Goal: Task Accomplishment & Management: Manage account settings

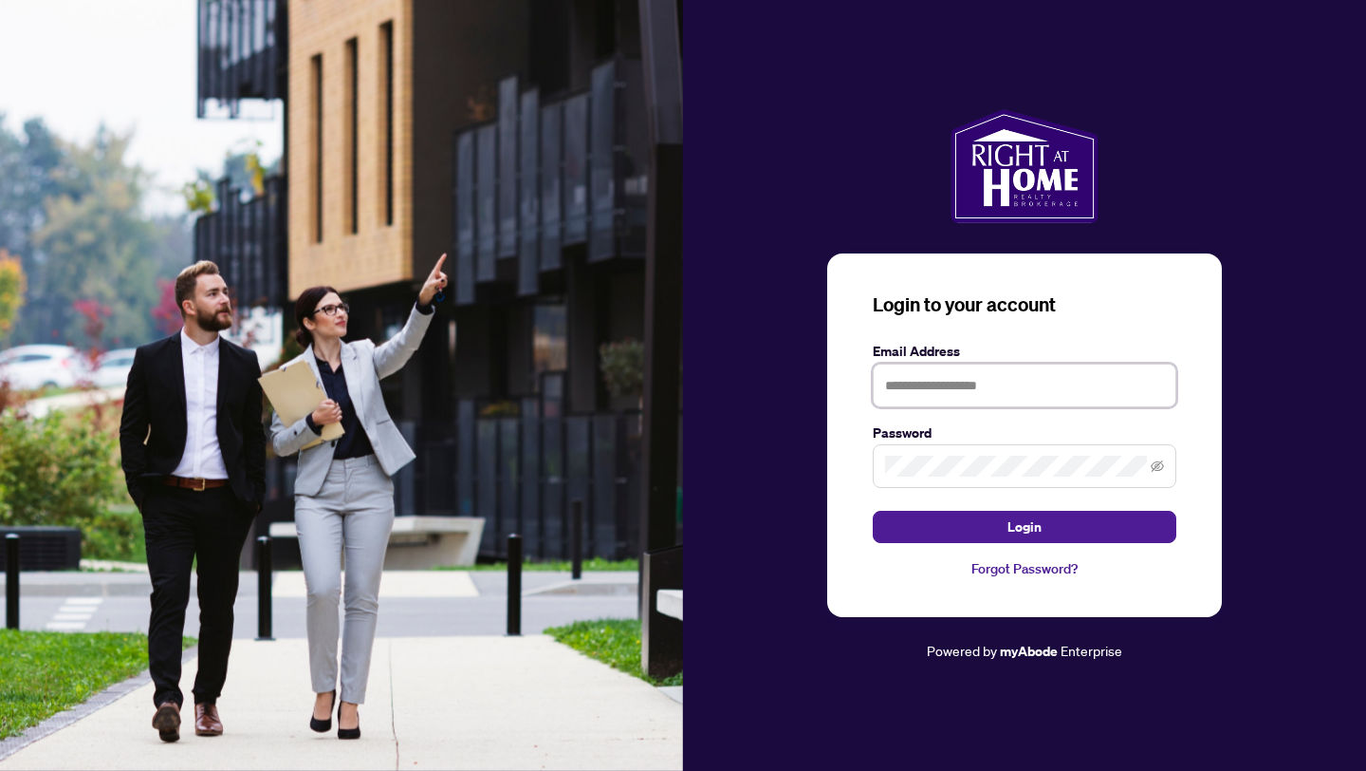
click at [989, 385] on input "text" at bounding box center [1025, 385] width 304 height 44
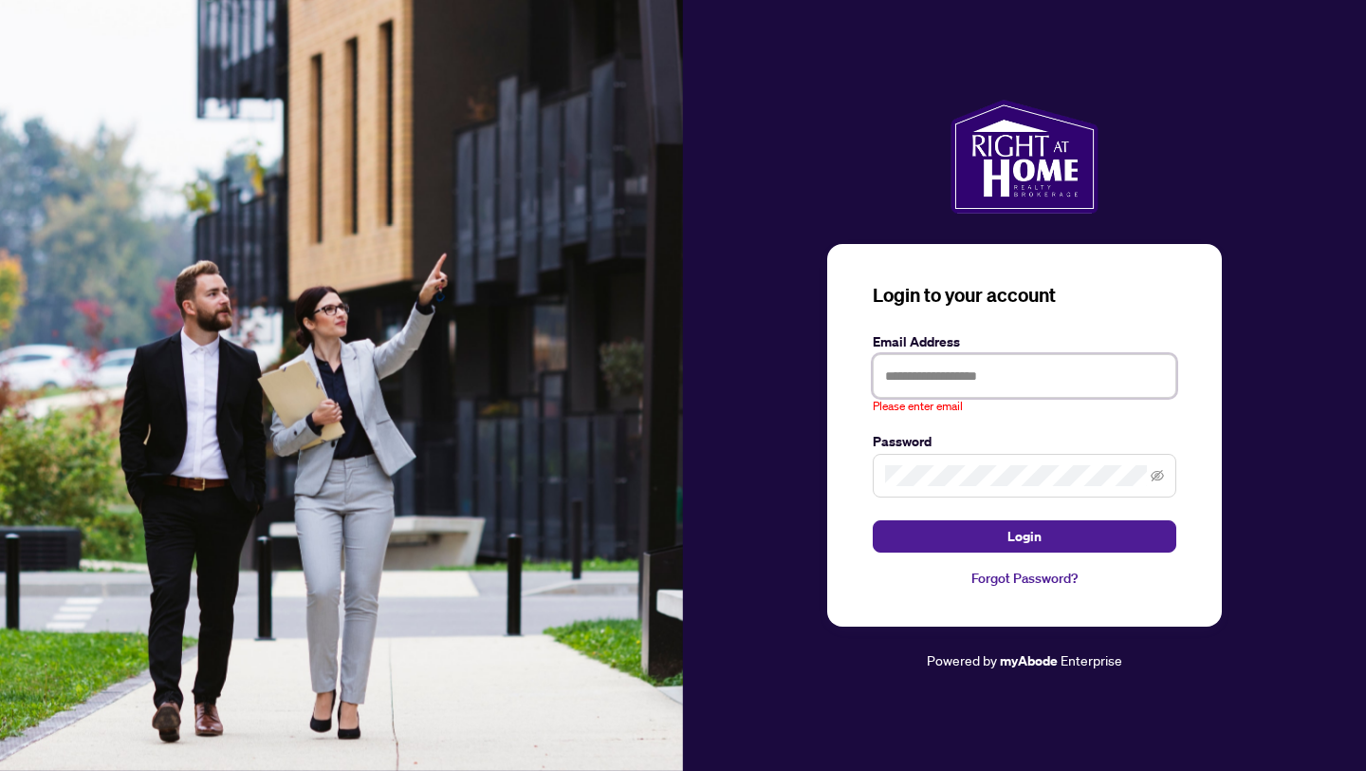
type input "**********"
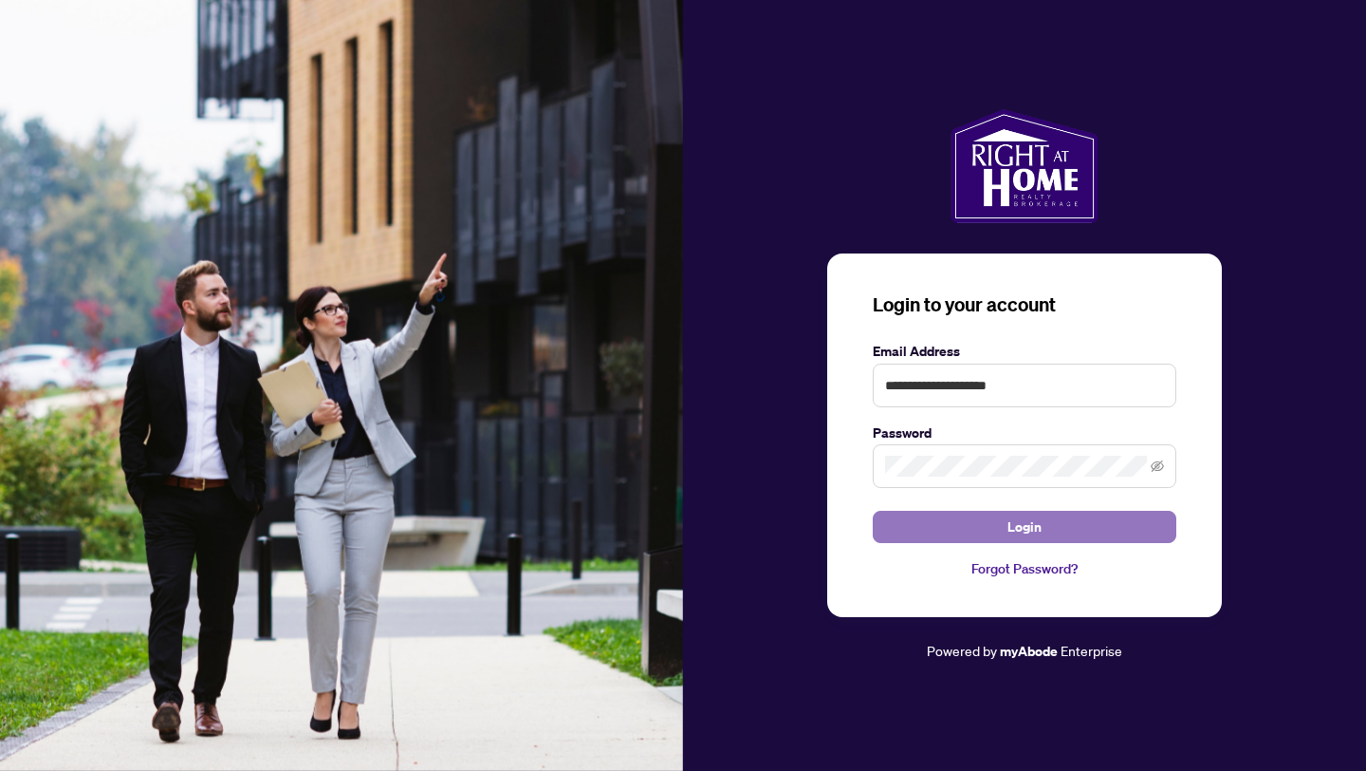
click at [1040, 519] on span "Login" at bounding box center [1025, 526] width 34 height 30
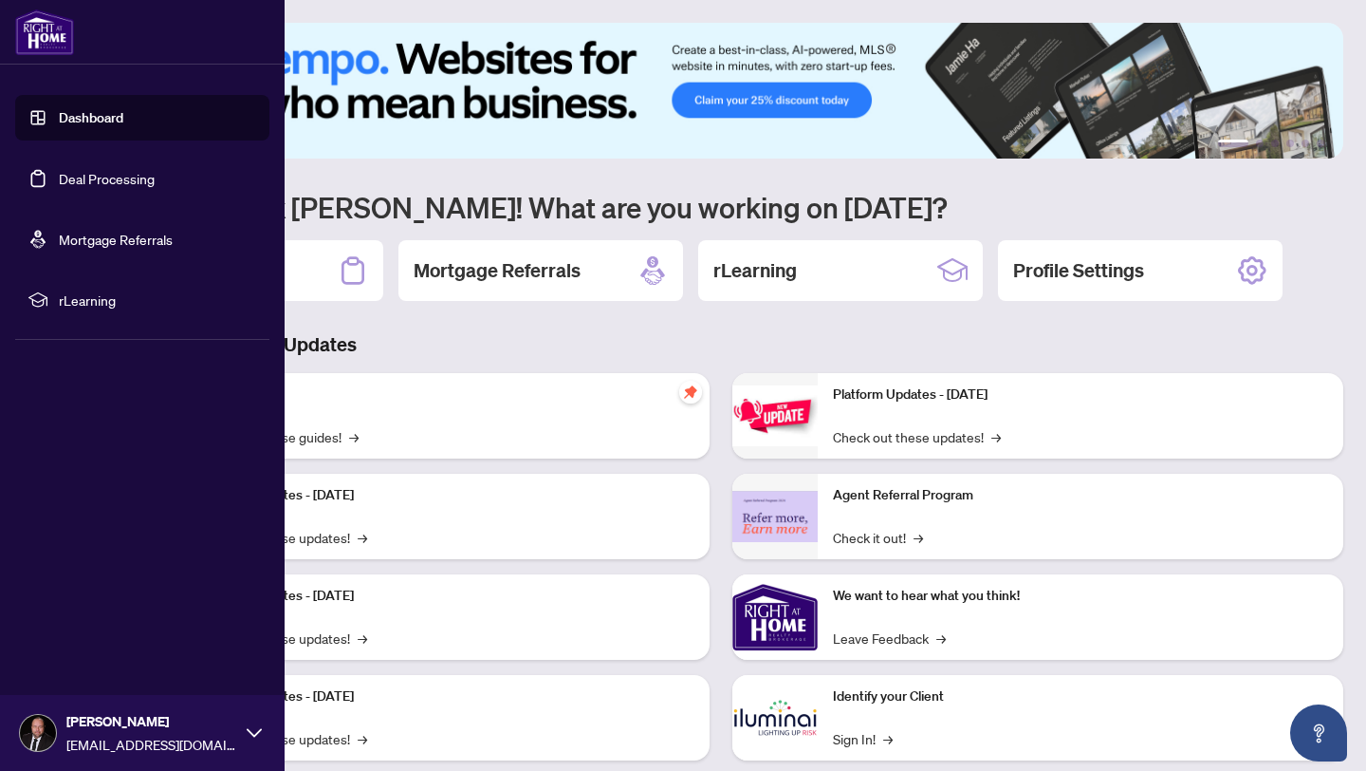
click at [59, 176] on link "Deal Processing" at bounding box center [107, 178] width 96 height 17
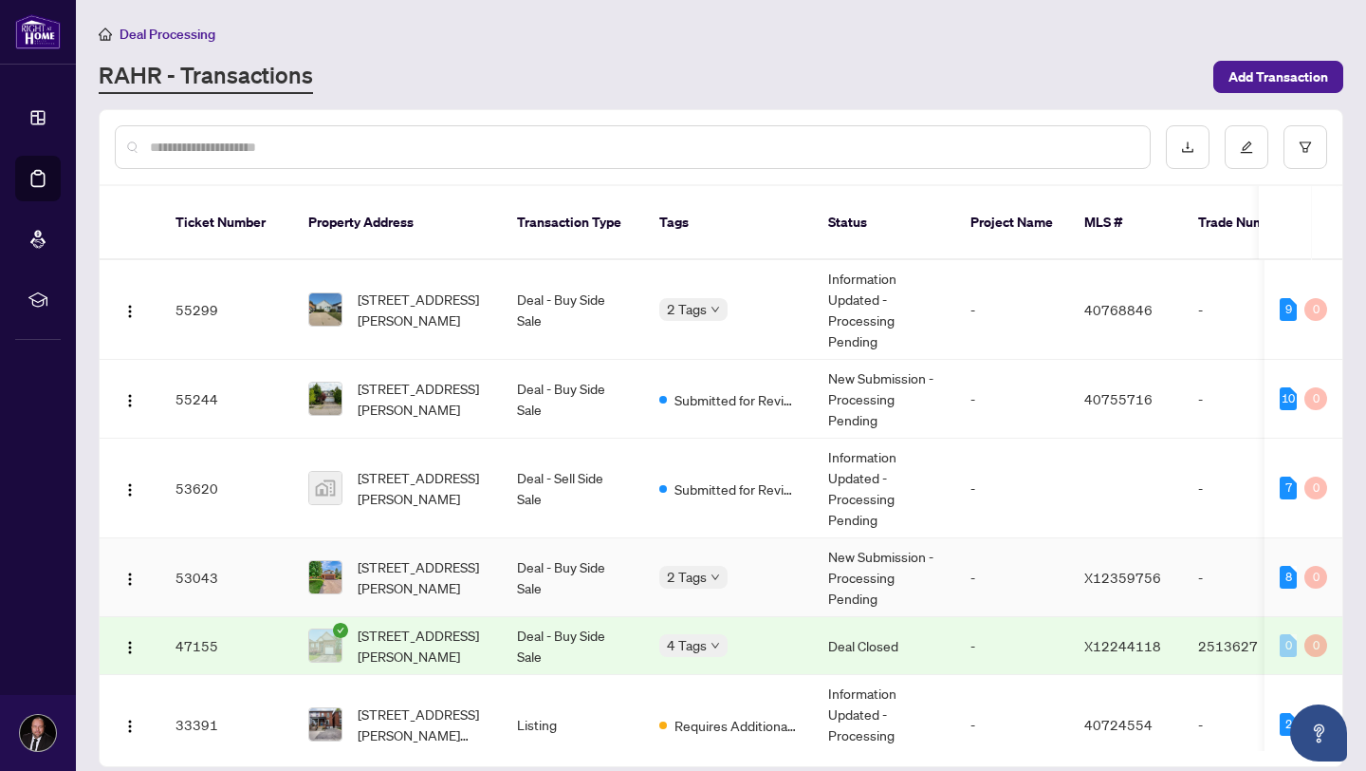
scroll to position [29, 0]
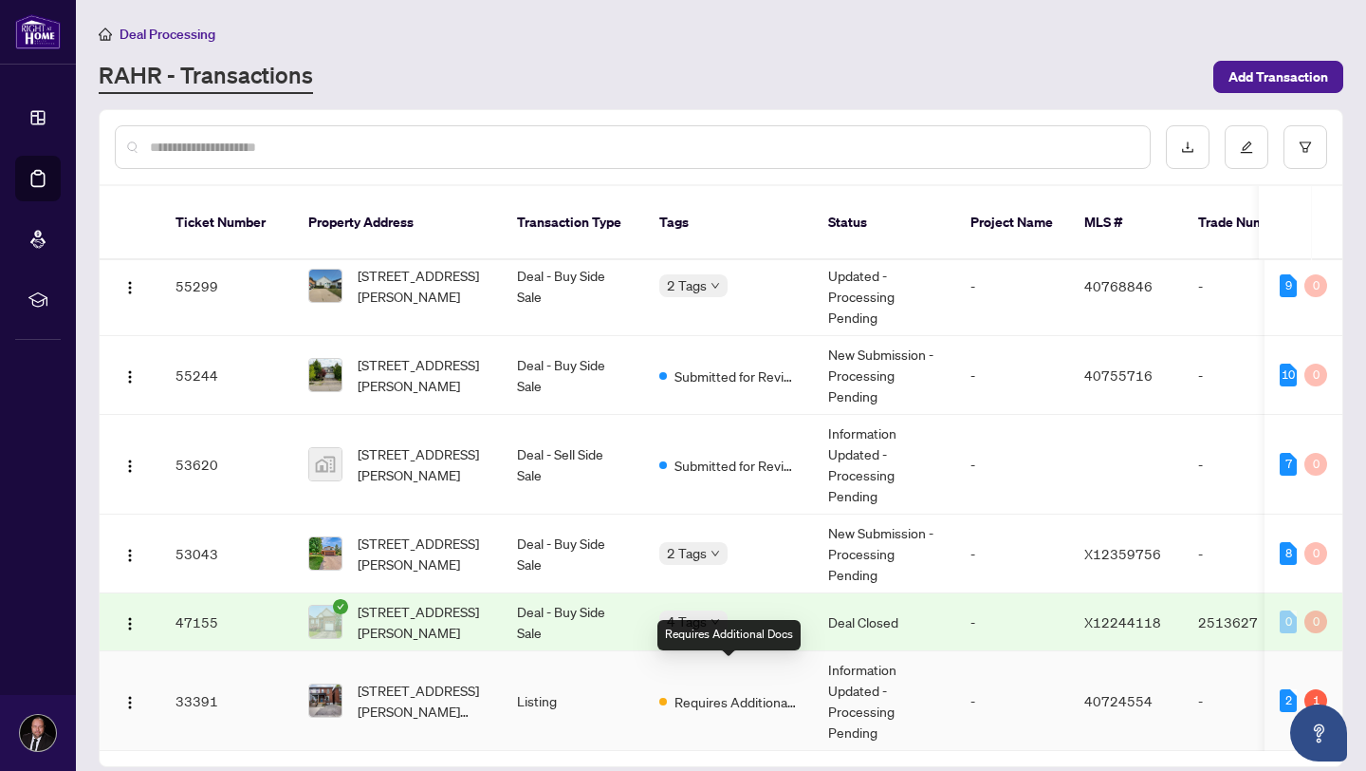
click at [783, 691] on span "Requires Additional Docs" at bounding box center [736, 701] width 123 height 21
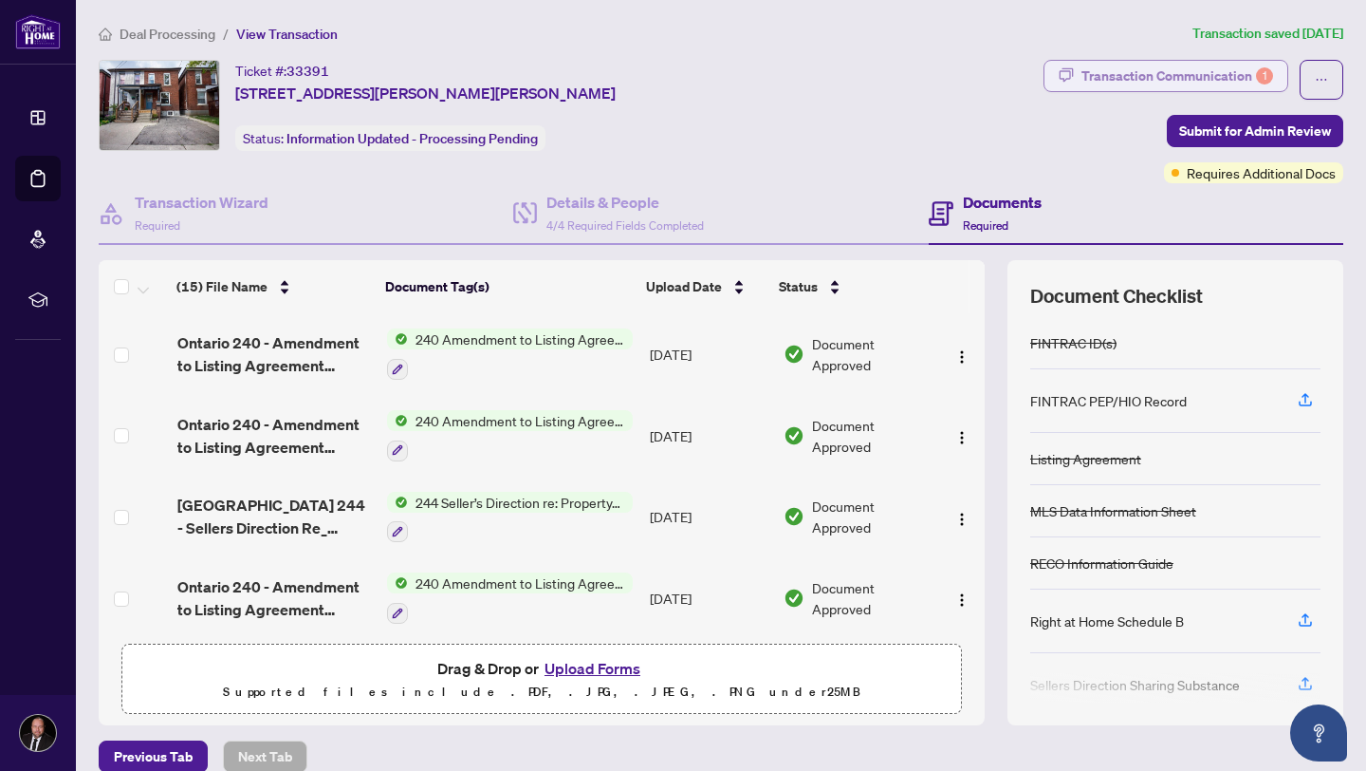
click at [1218, 85] on div "Transaction Communication 1" at bounding box center [1178, 76] width 192 height 30
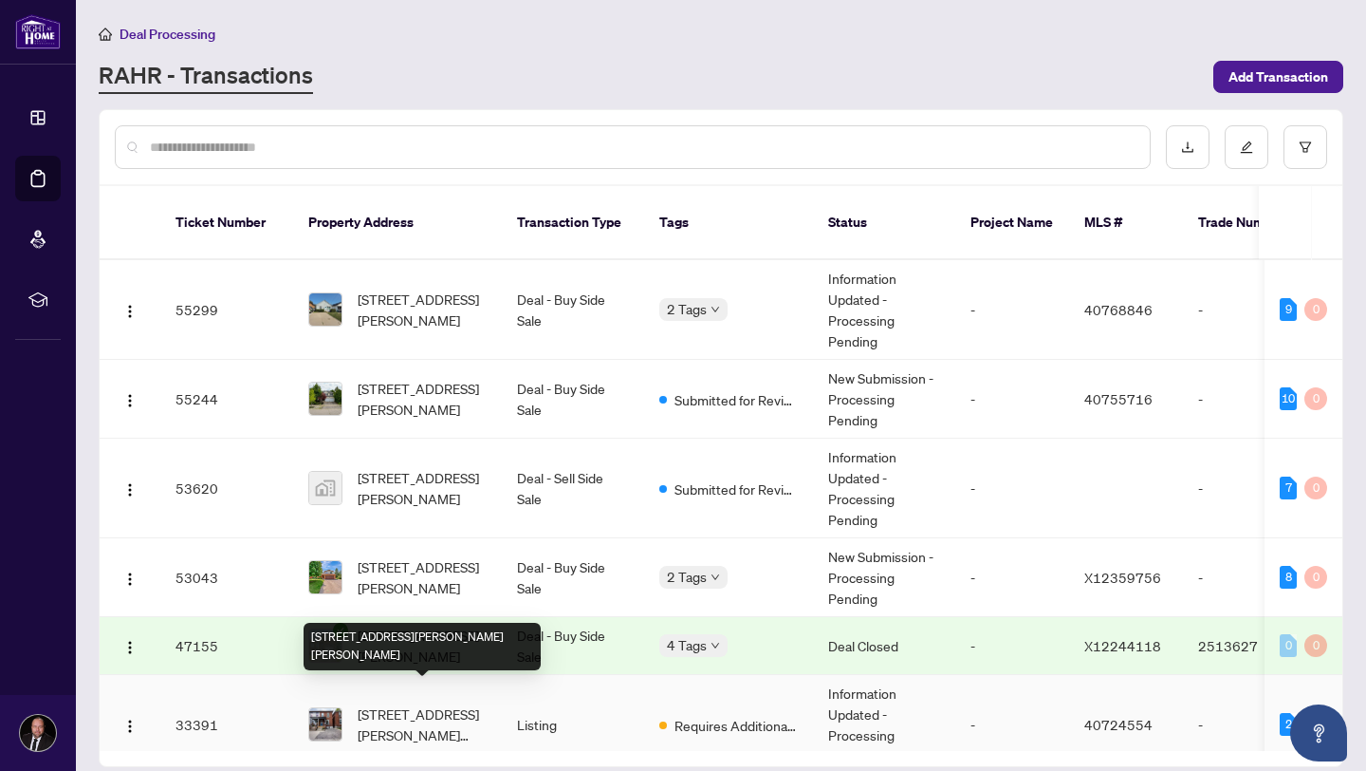
click at [433, 703] on span "[STREET_ADDRESS][PERSON_NAME][PERSON_NAME]" at bounding box center [422, 724] width 129 height 42
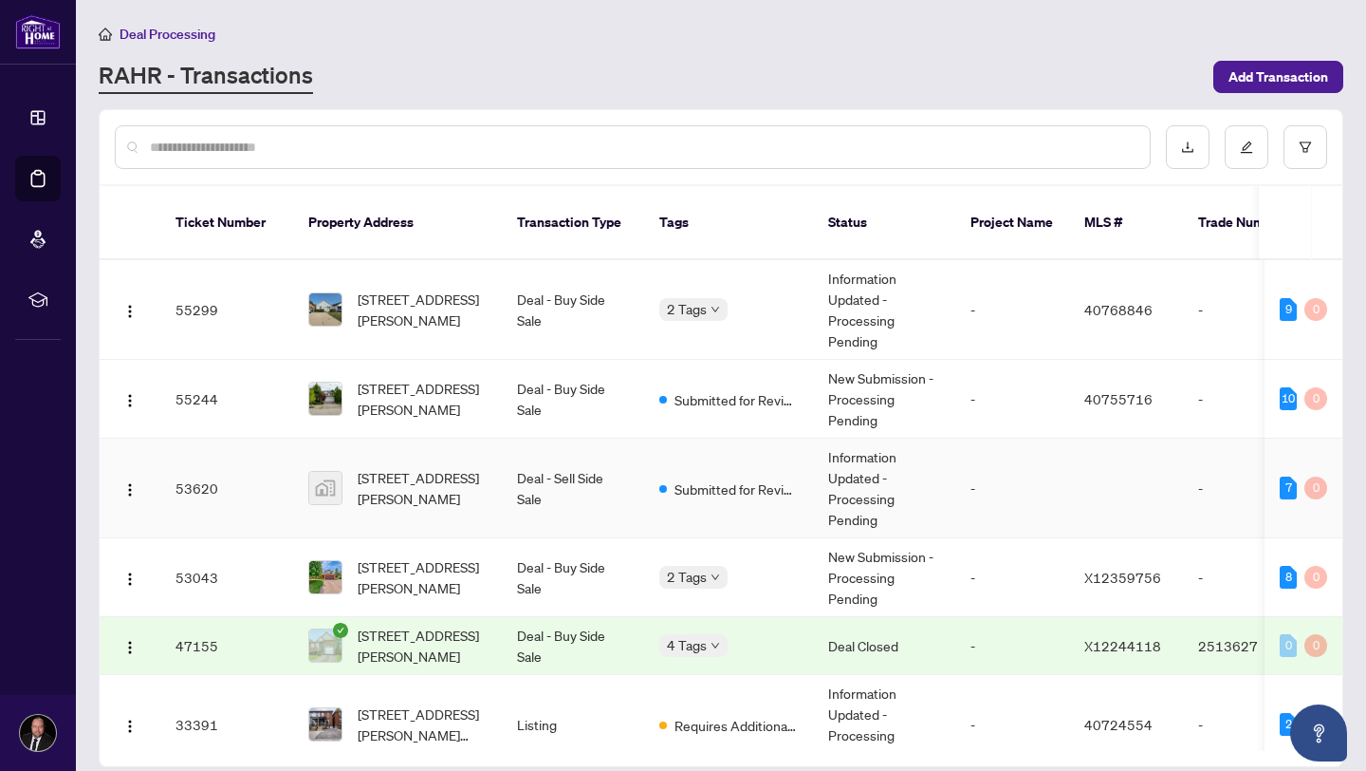
click at [408, 467] on span "[STREET_ADDRESS][PERSON_NAME]" at bounding box center [422, 488] width 129 height 42
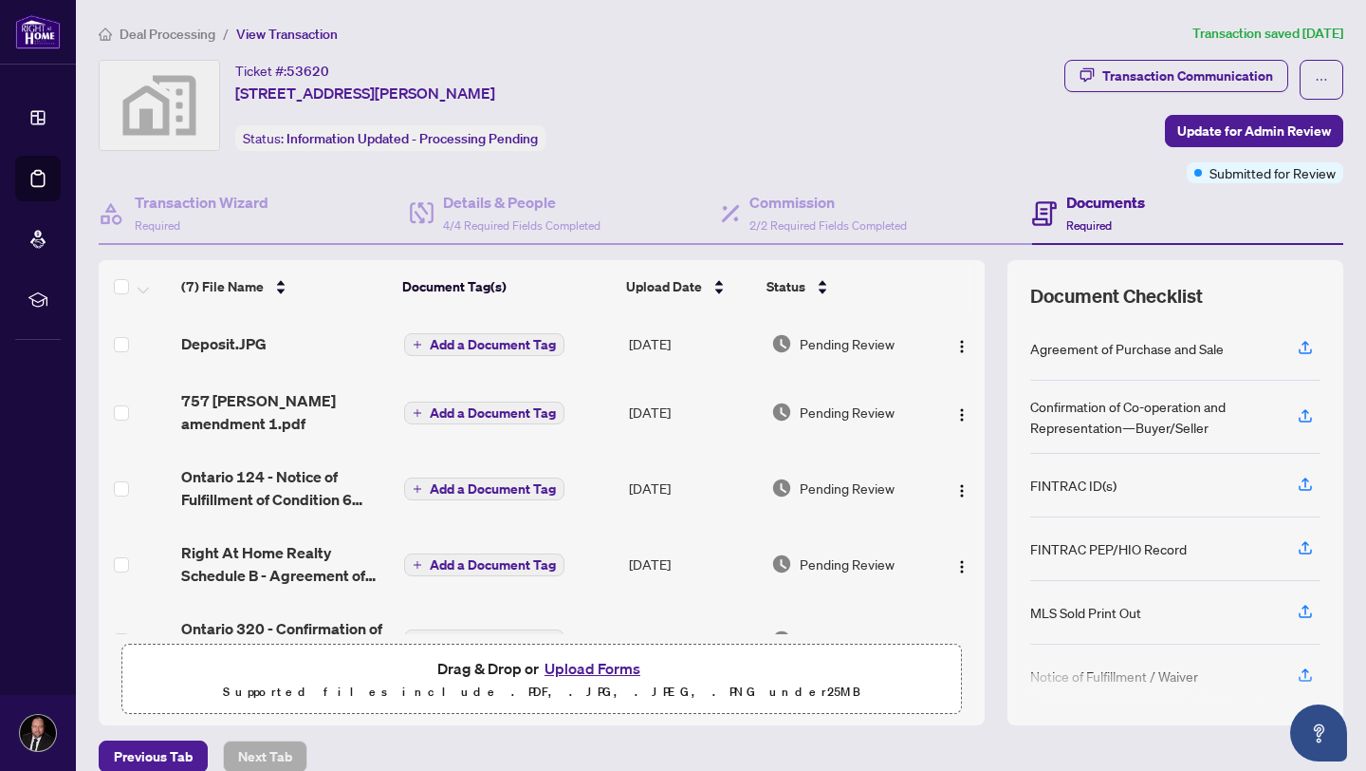
click at [597, 666] on button "Upload Forms" at bounding box center [592, 668] width 107 height 25
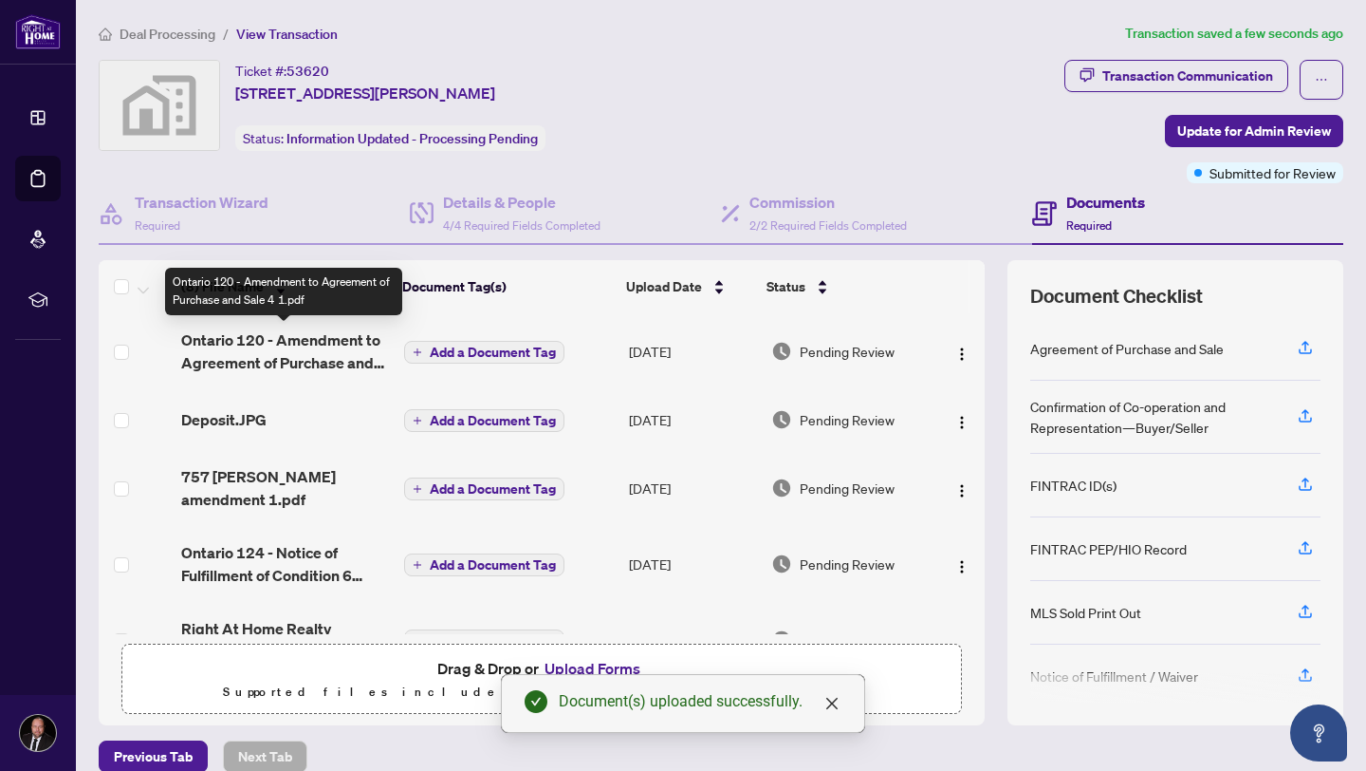
click at [265, 345] on span "Ontario 120 - Amendment to Agreement of Purchase and Sale 4 1.pdf" at bounding box center [285, 351] width 208 height 46
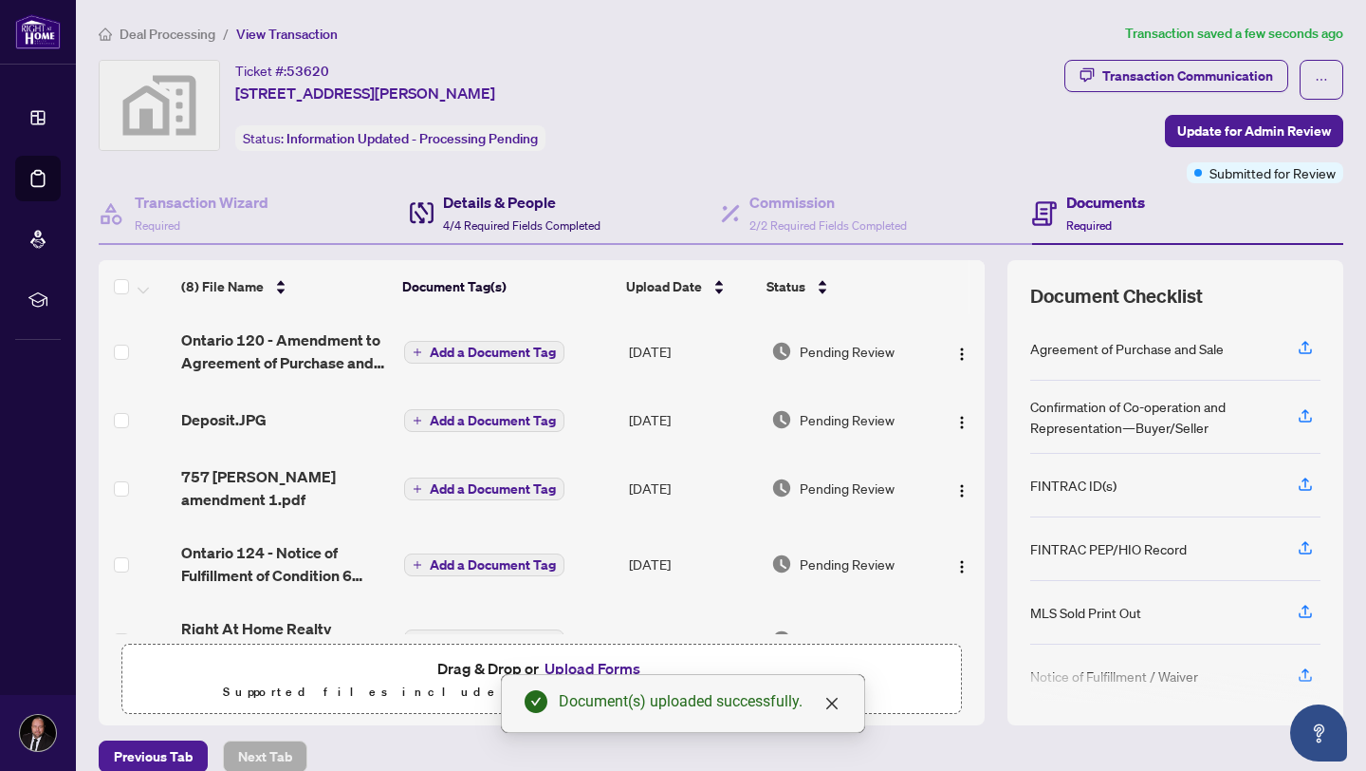
click at [494, 227] on span "4/4 Required Fields Completed" at bounding box center [522, 225] width 158 height 14
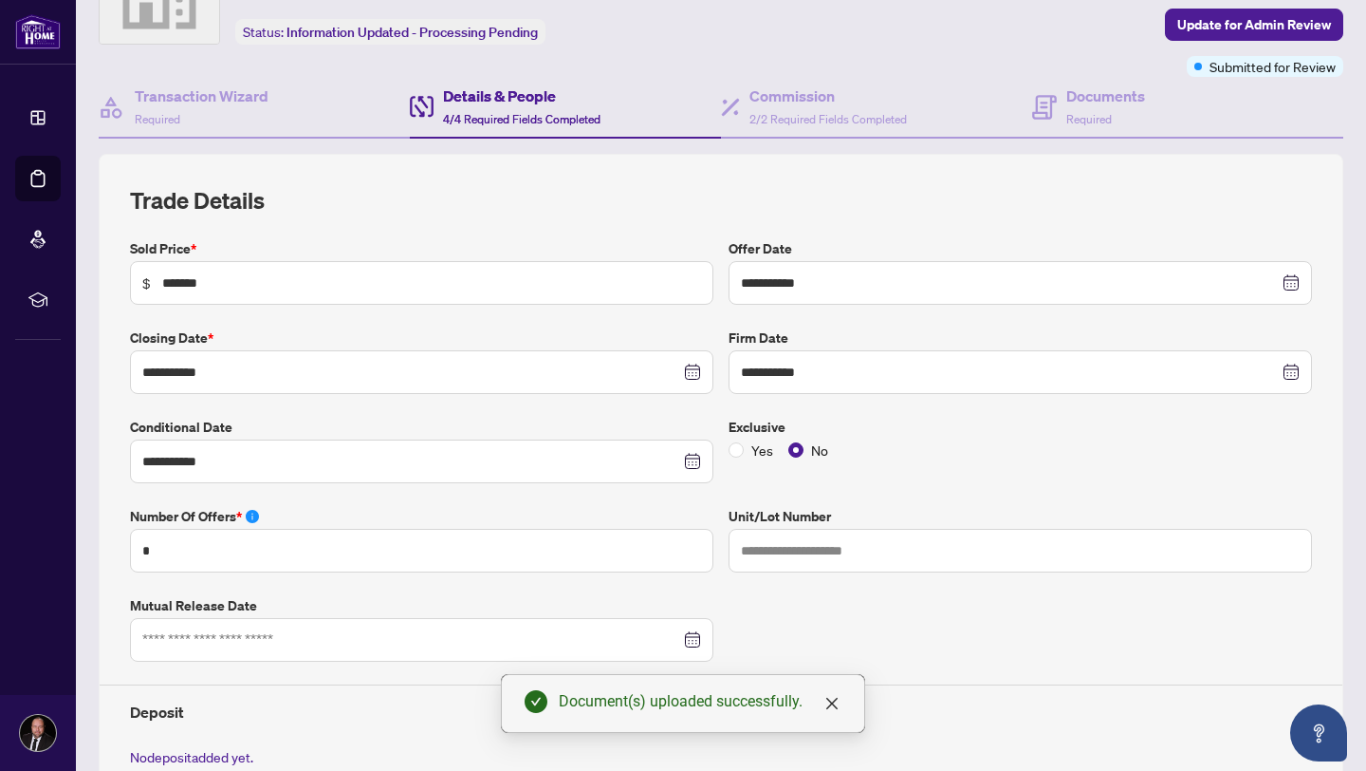
scroll to position [119, 0]
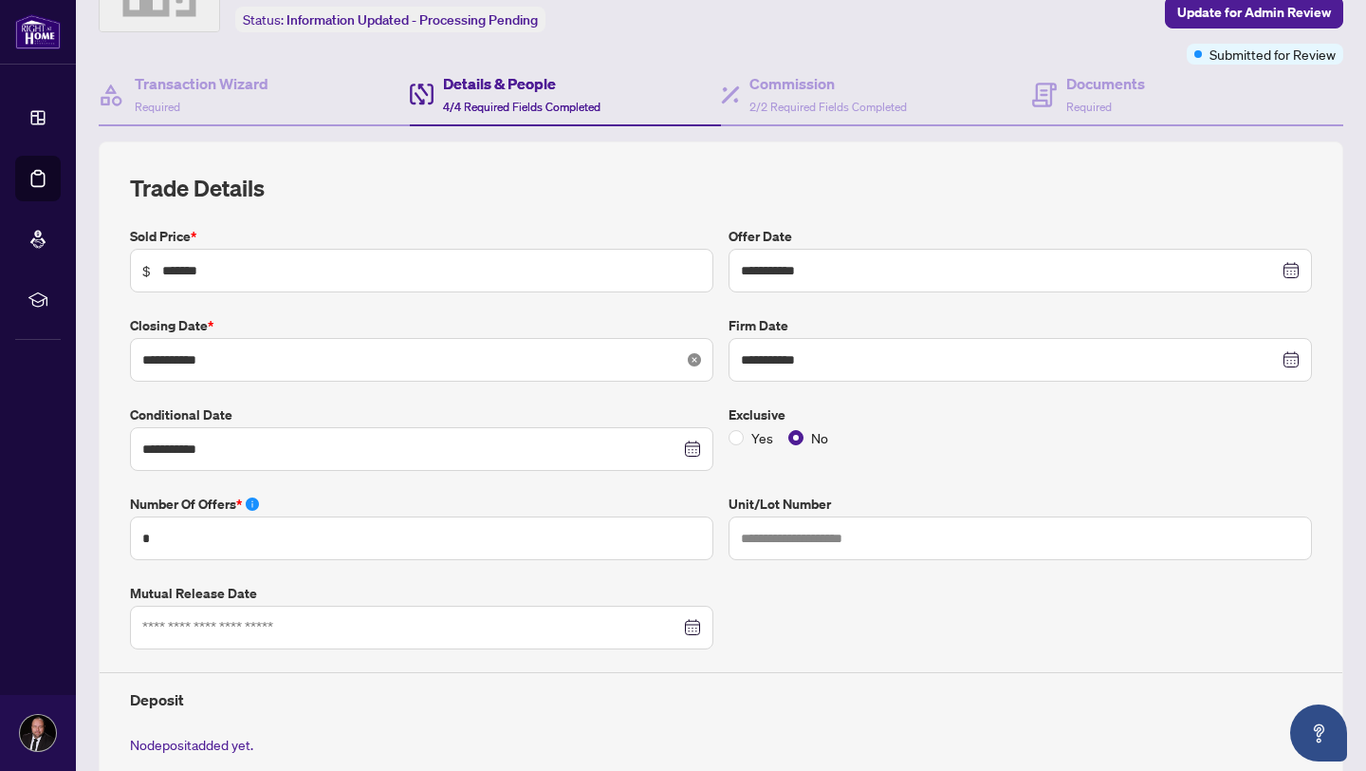
click at [694, 360] on icon "close-circle" at bounding box center [694, 359] width 13 height 13
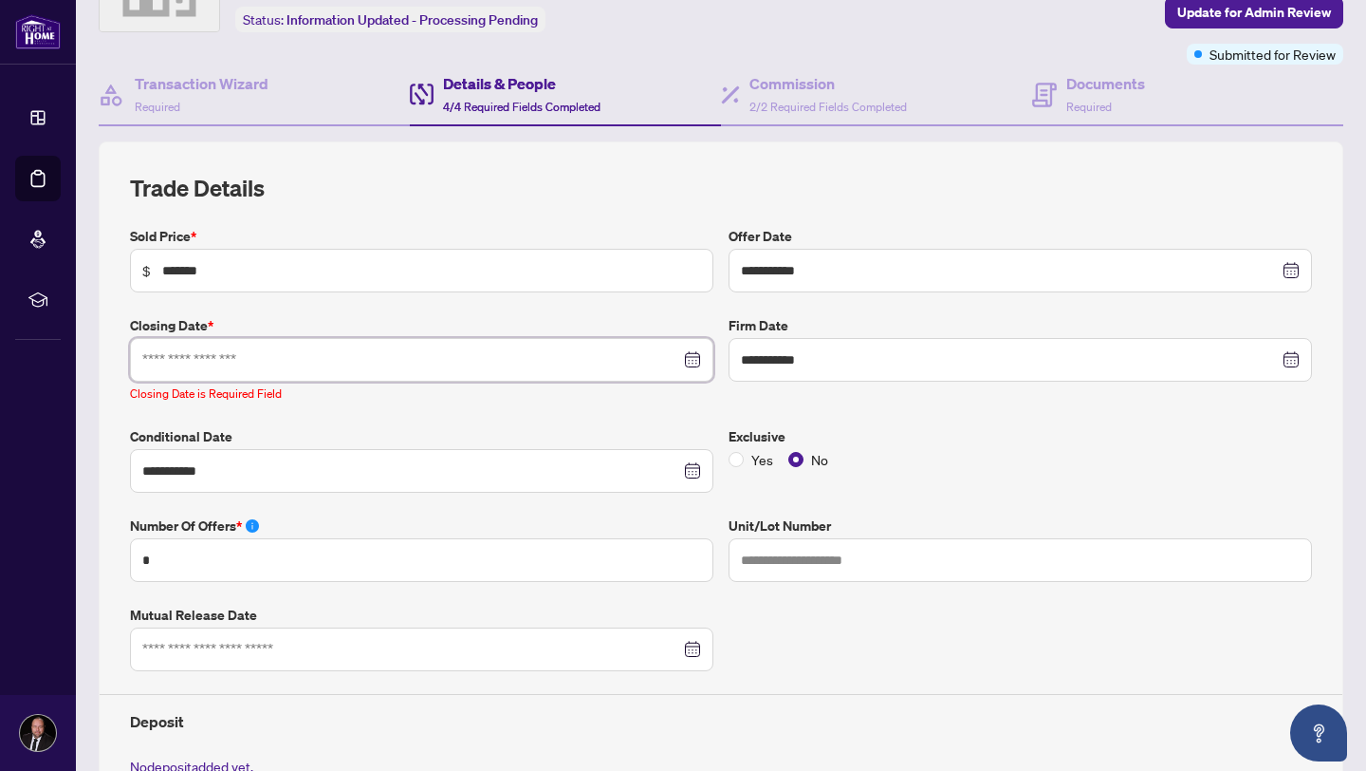
click at [656, 365] on input at bounding box center [411, 359] width 538 height 21
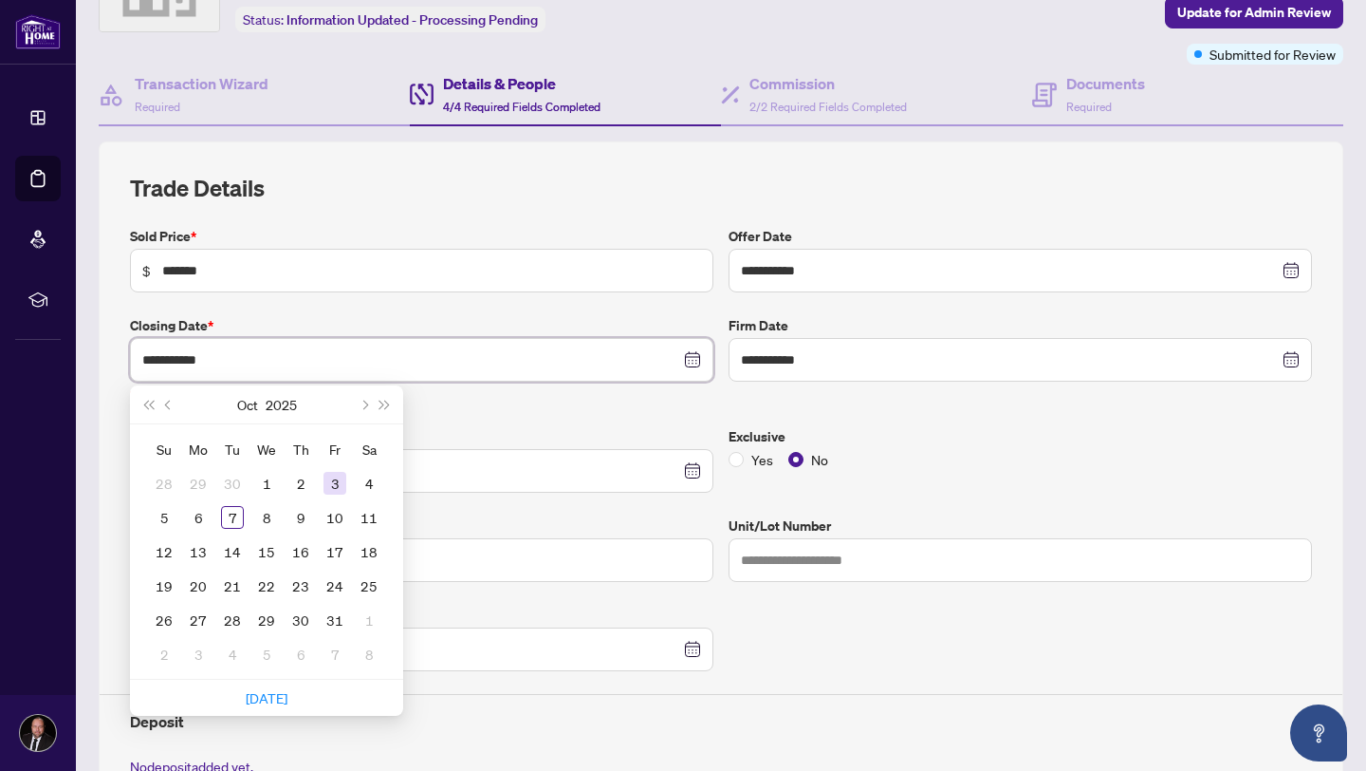
type input "**********"
click at [166, 400] on span "Previous month (PageUp)" at bounding box center [169, 403] width 9 height 9
type input "**********"
click at [360, 401] on span "Next month (PageDown)" at bounding box center [363, 403] width 9 height 9
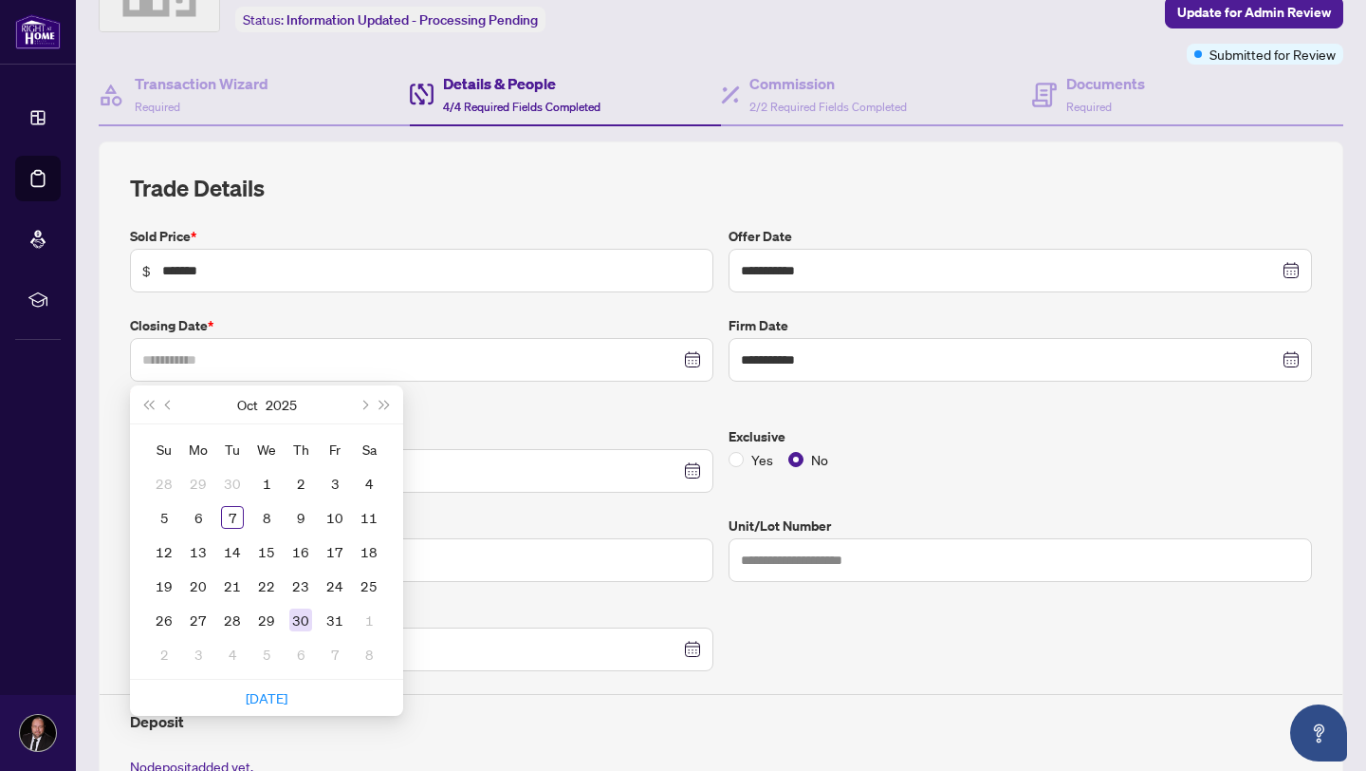
type input "**********"
click at [303, 618] on div "30" at bounding box center [300, 619] width 23 height 23
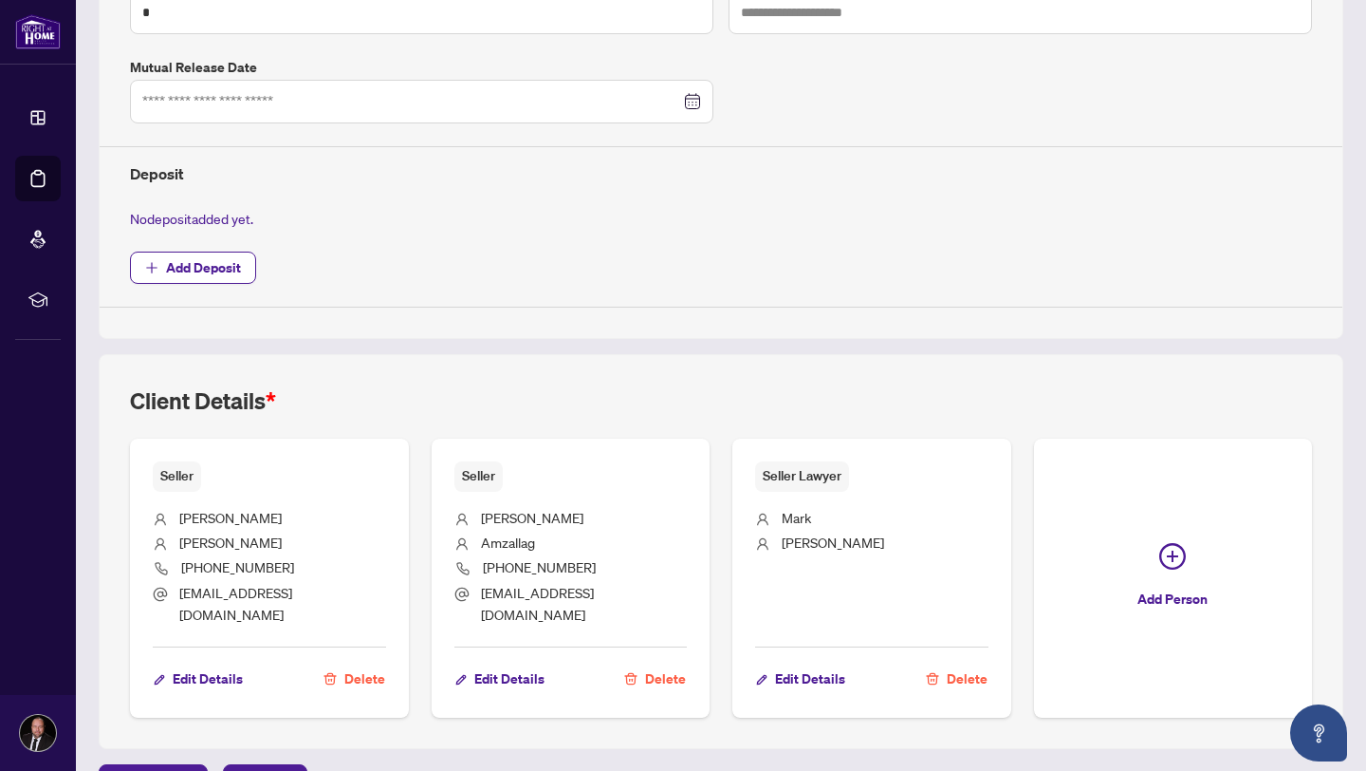
scroll to position [0, 0]
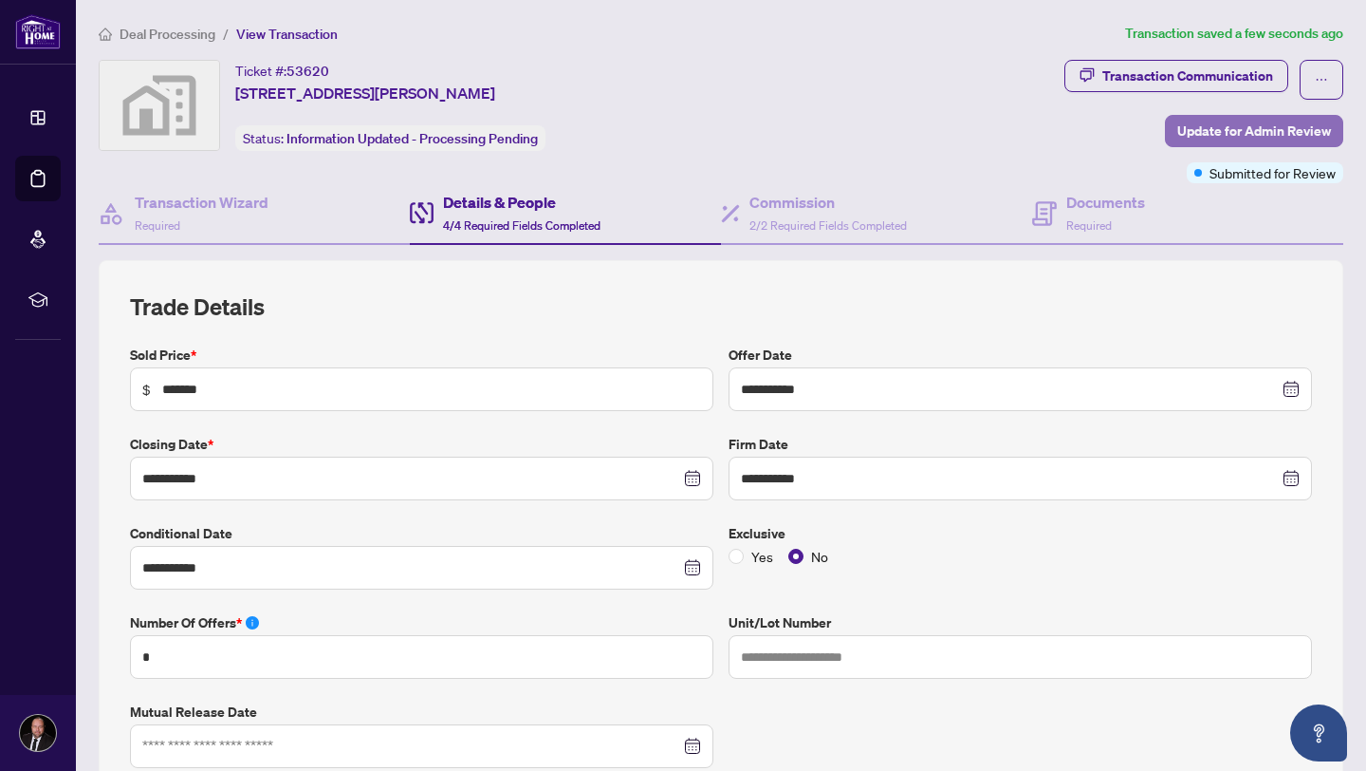
click at [1295, 127] on span "Update for Admin Review" at bounding box center [1255, 131] width 154 height 30
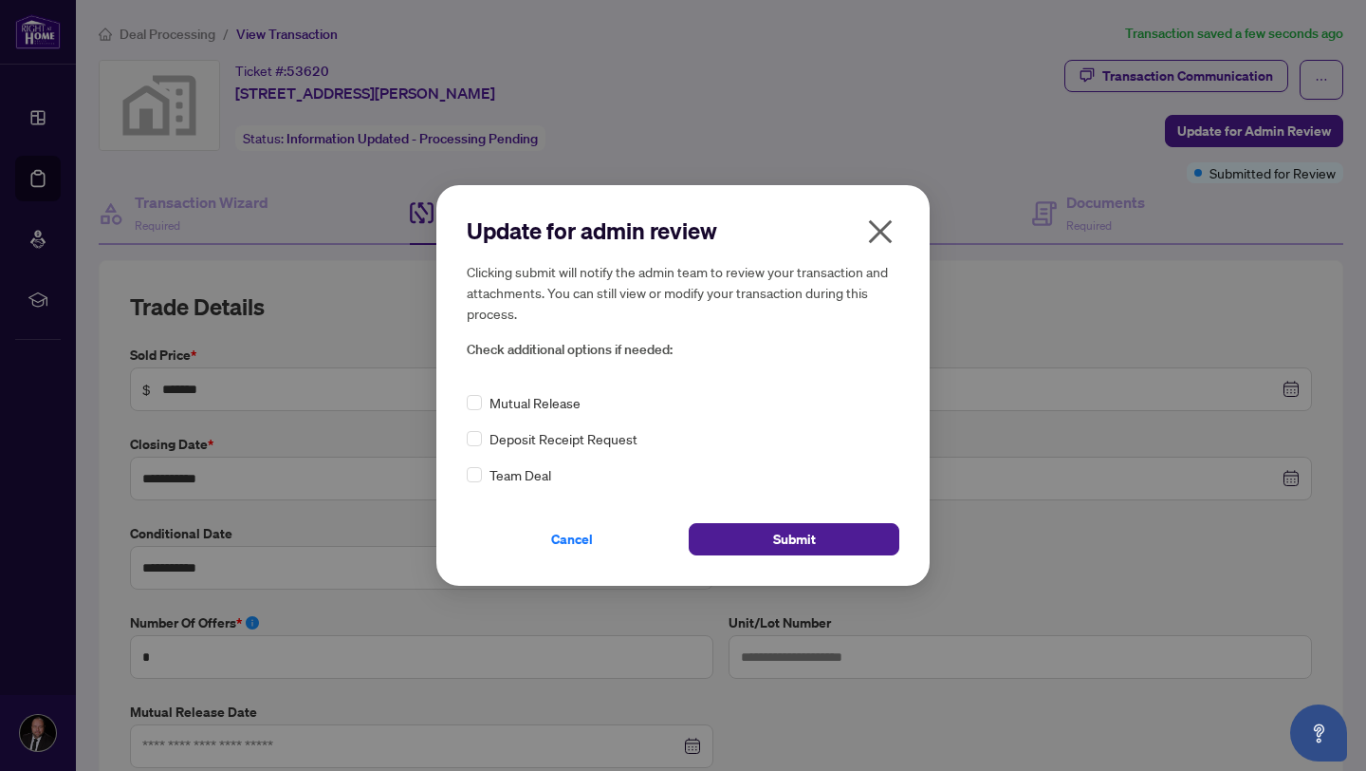
click at [875, 231] on icon "close" at bounding box center [880, 231] width 30 height 30
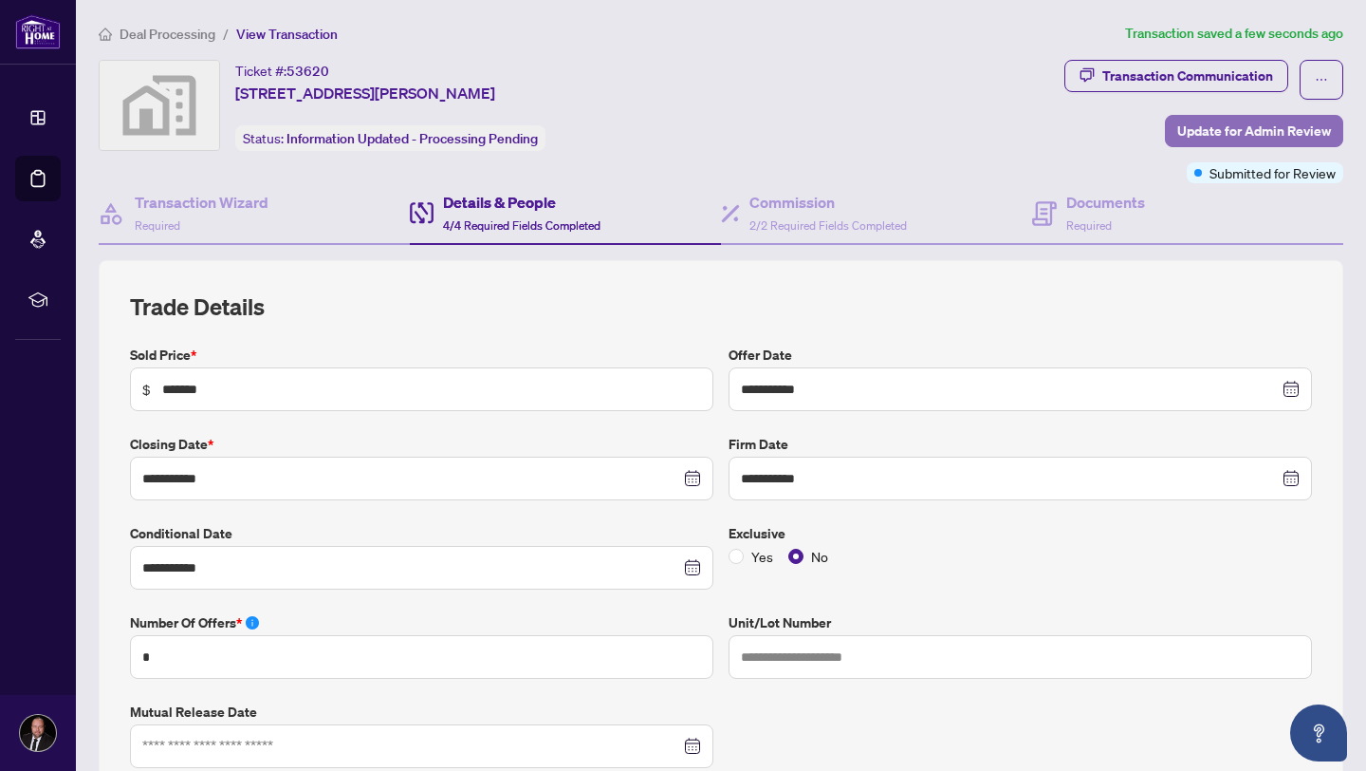
click at [1239, 126] on span "Update for Admin Review" at bounding box center [1255, 131] width 154 height 30
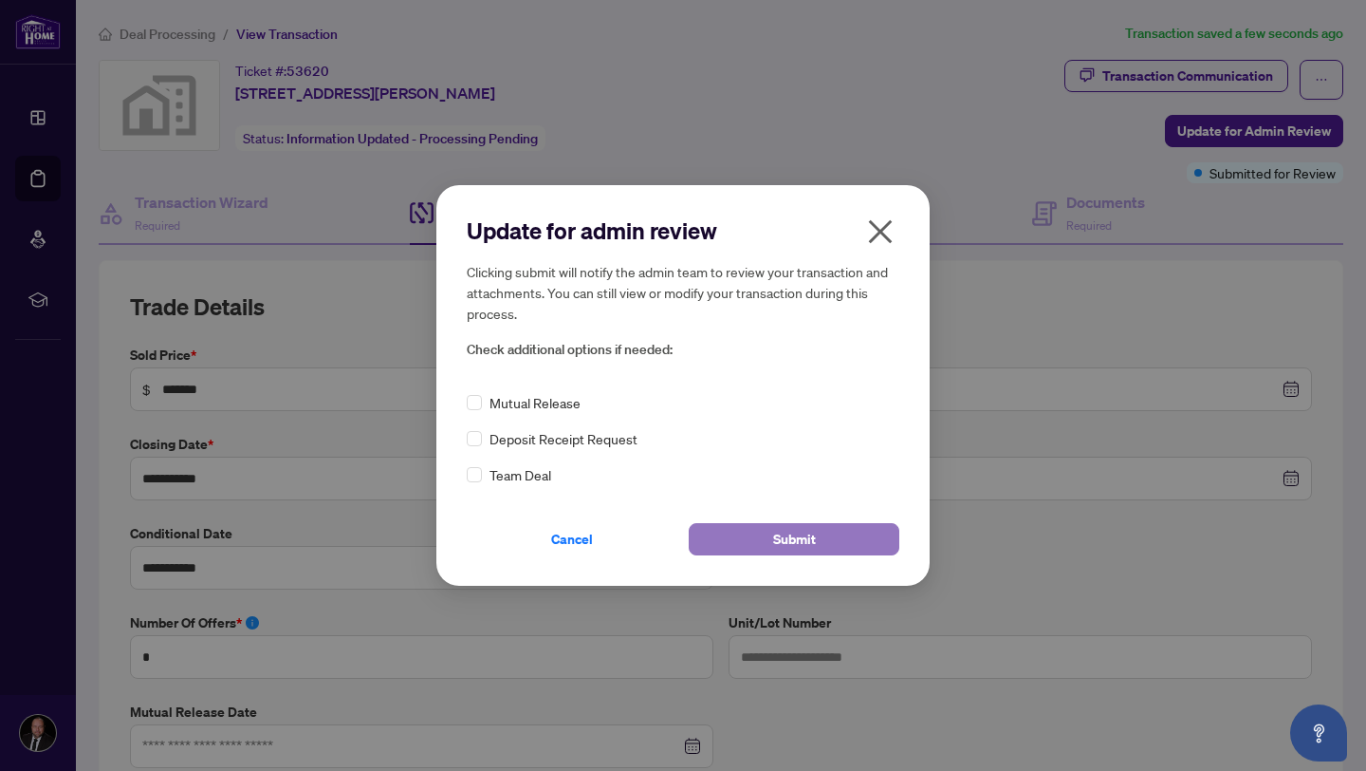
click at [781, 531] on span "Submit" at bounding box center [794, 539] width 43 height 30
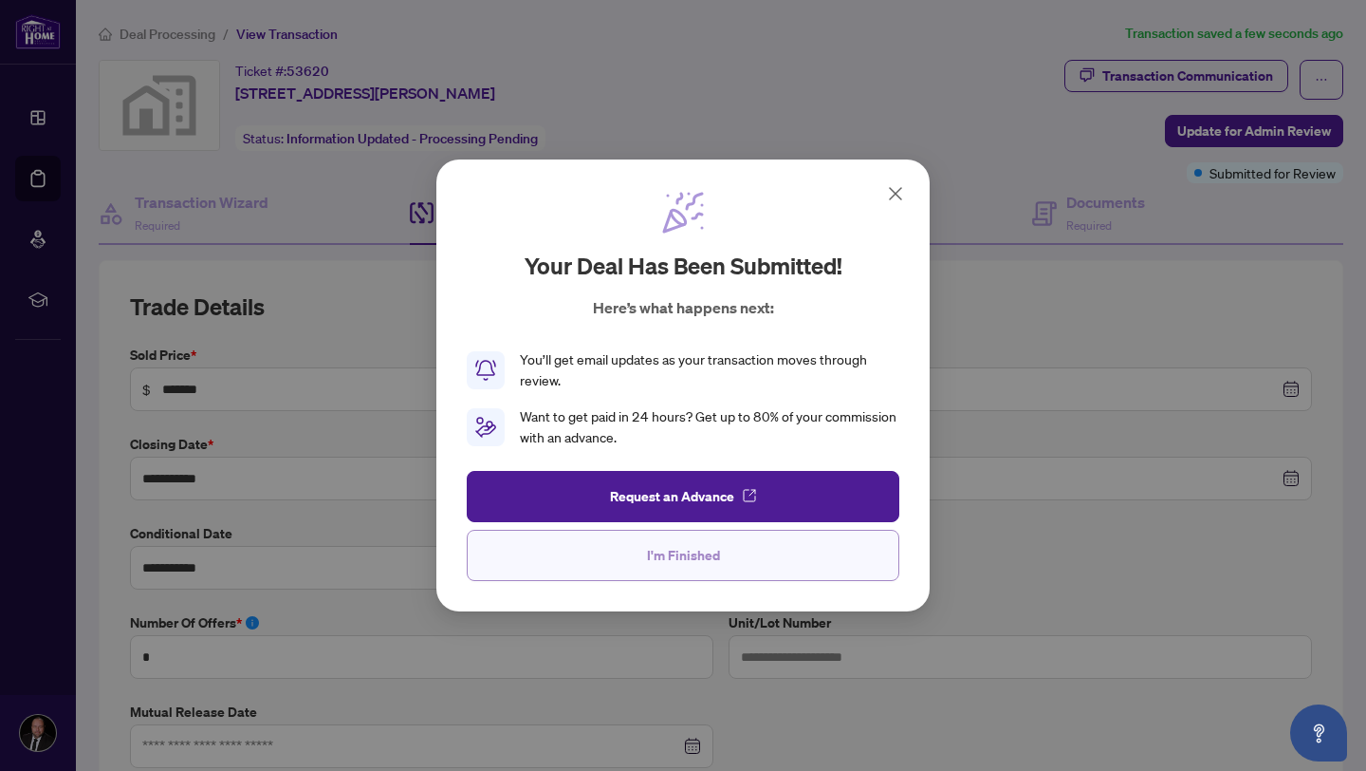
click at [697, 548] on span "I'm Finished" at bounding box center [683, 555] width 73 height 30
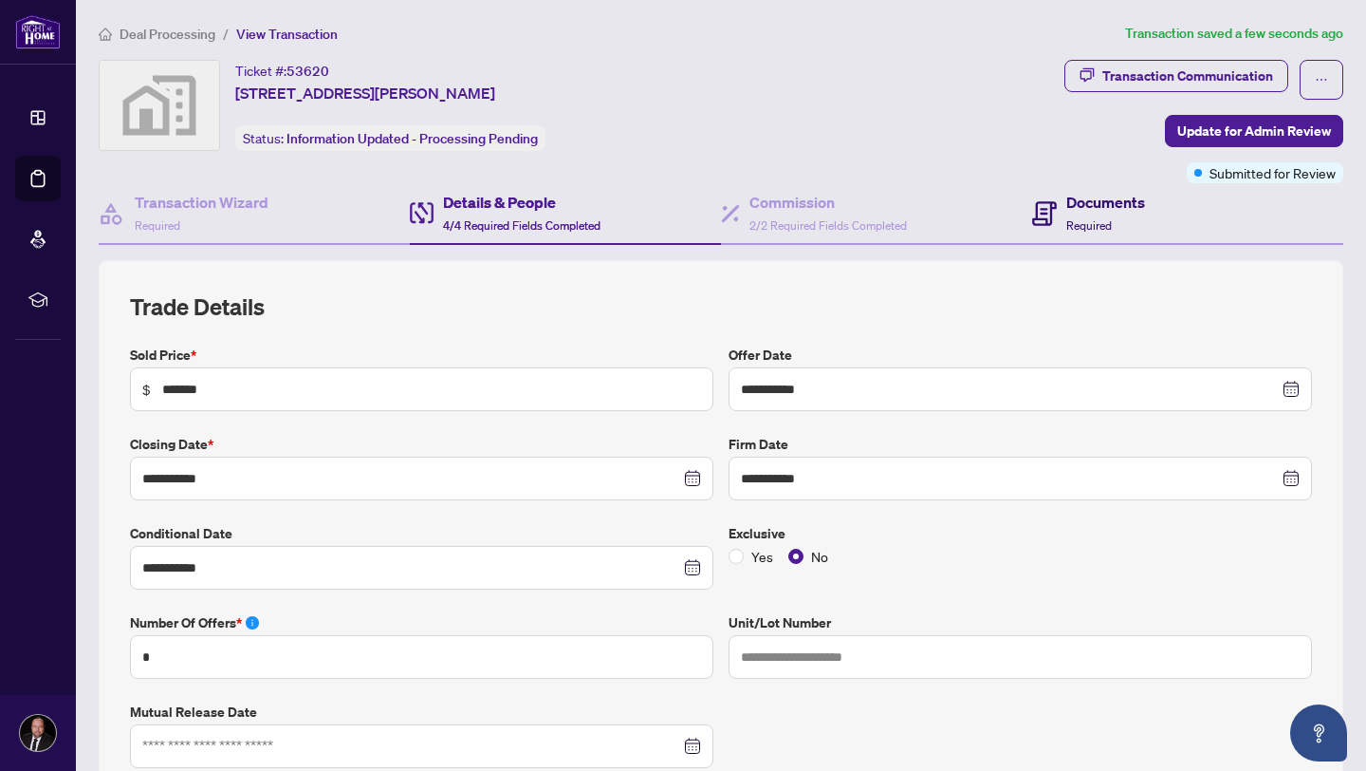
click at [1068, 205] on h4 "Documents" at bounding box center [1106, 202] width 79 height 23
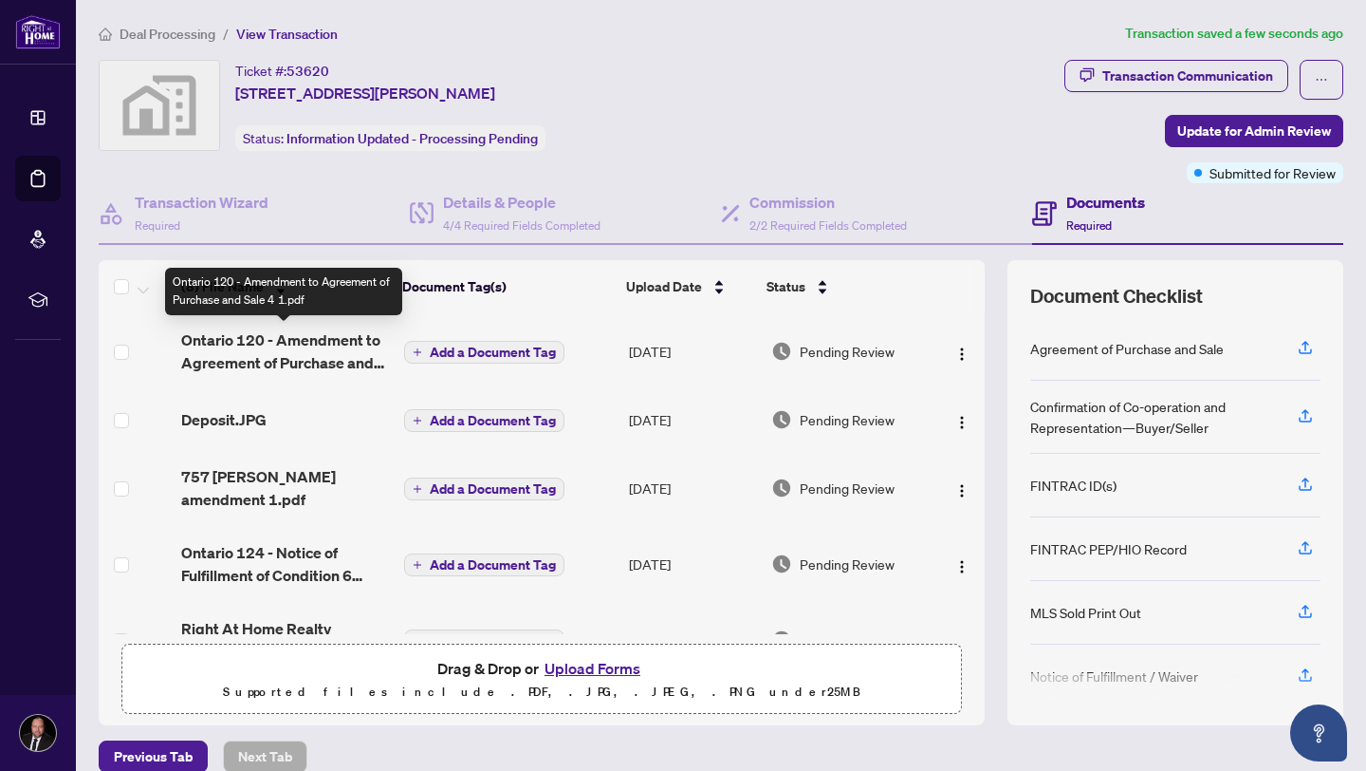
click at [320, 368] on span "Ontario 120 - Amendment to Agreement of Purchase and Sale 4 1.pdf" at bounding box center [285, 351] width 208 height 46
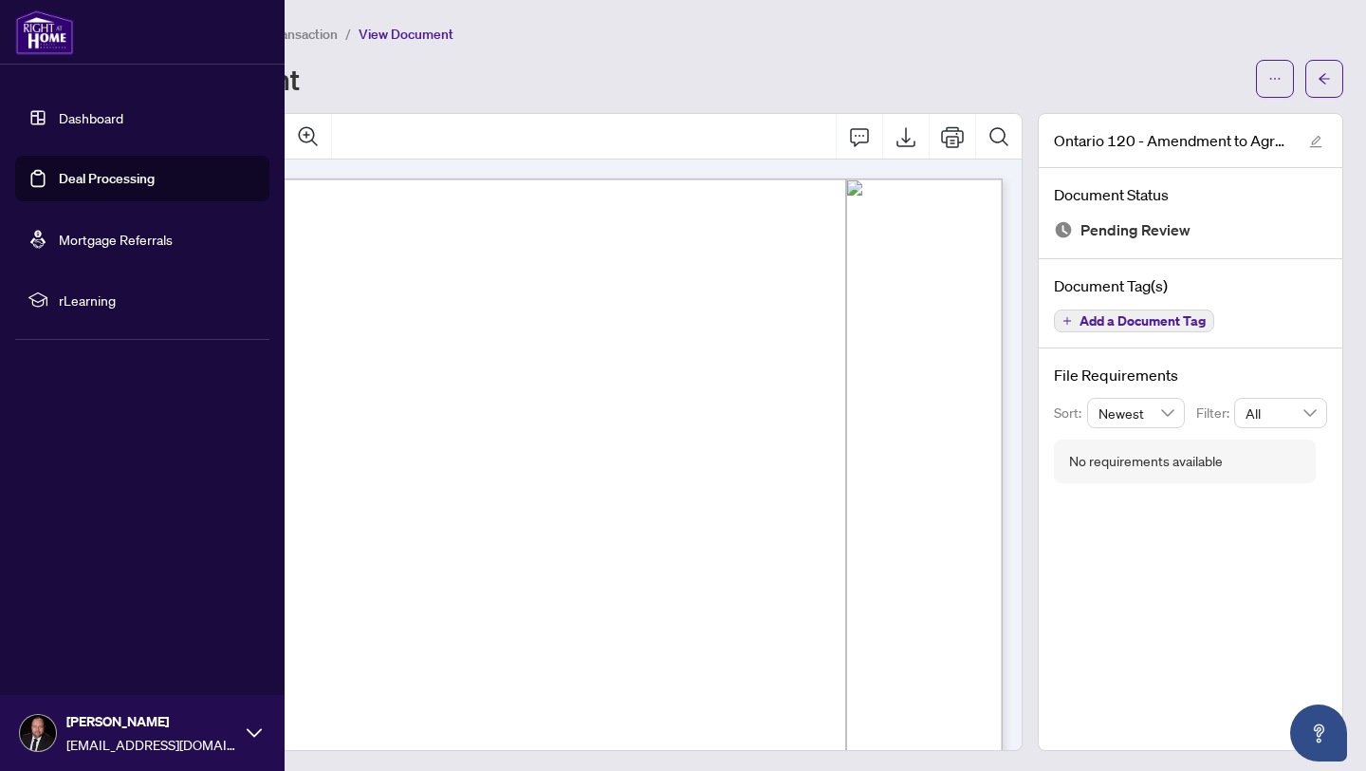
click at [62, 116] on link "Dashboard" at bounding box center [91, 117] width 65 height 17
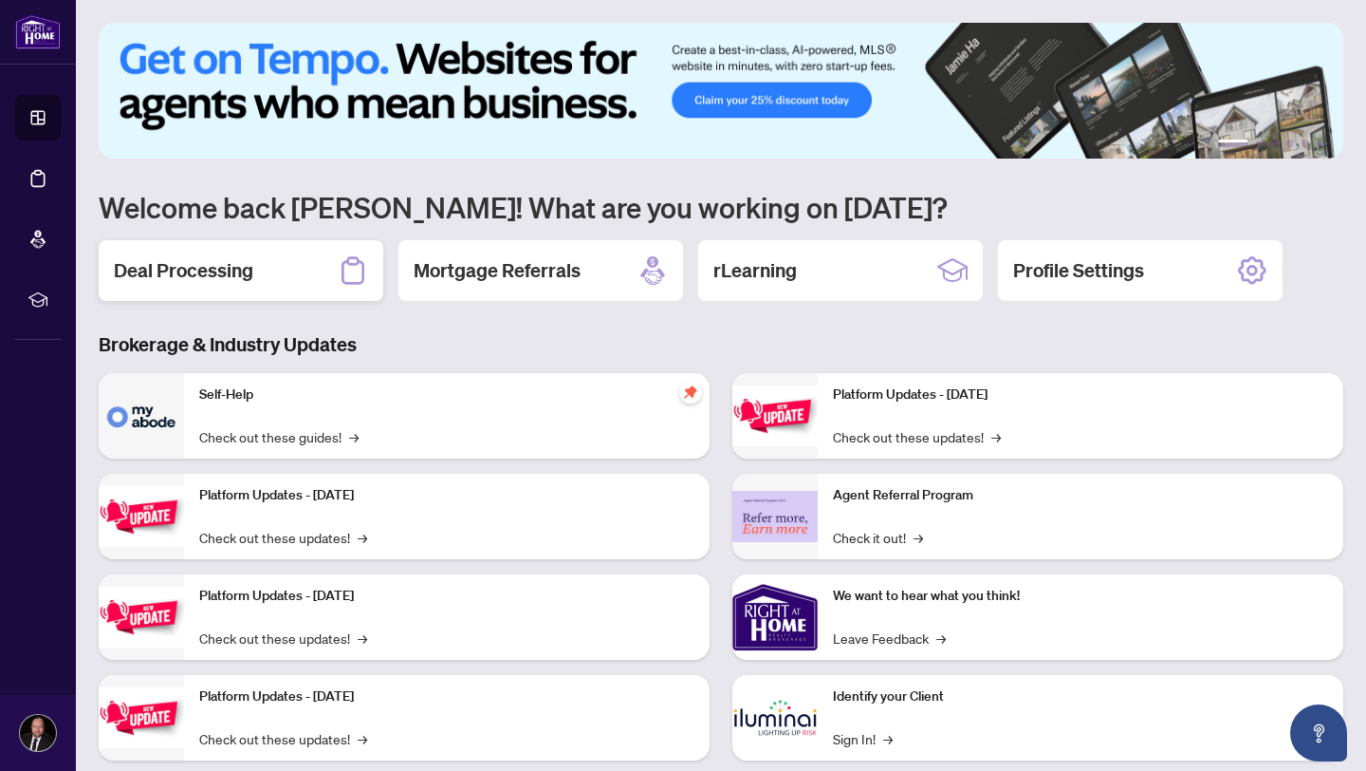
click at [260, 285] on div "Deal Processing" at bounding box center [241, 270] width 285 height 61
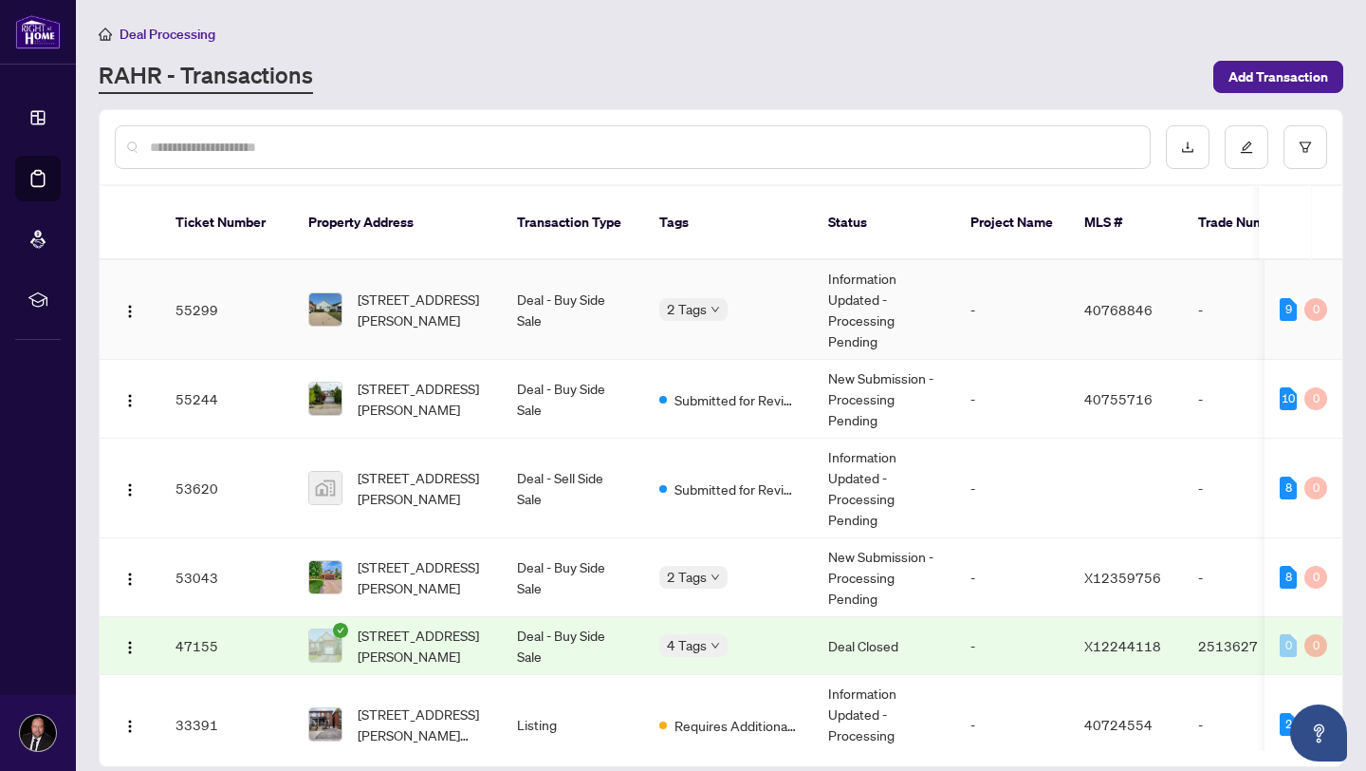
click at [386, 295] on span "[STREET_ADDRESS][PERSON_NAME]" at bounding box center [422, 309] width 129 height 42
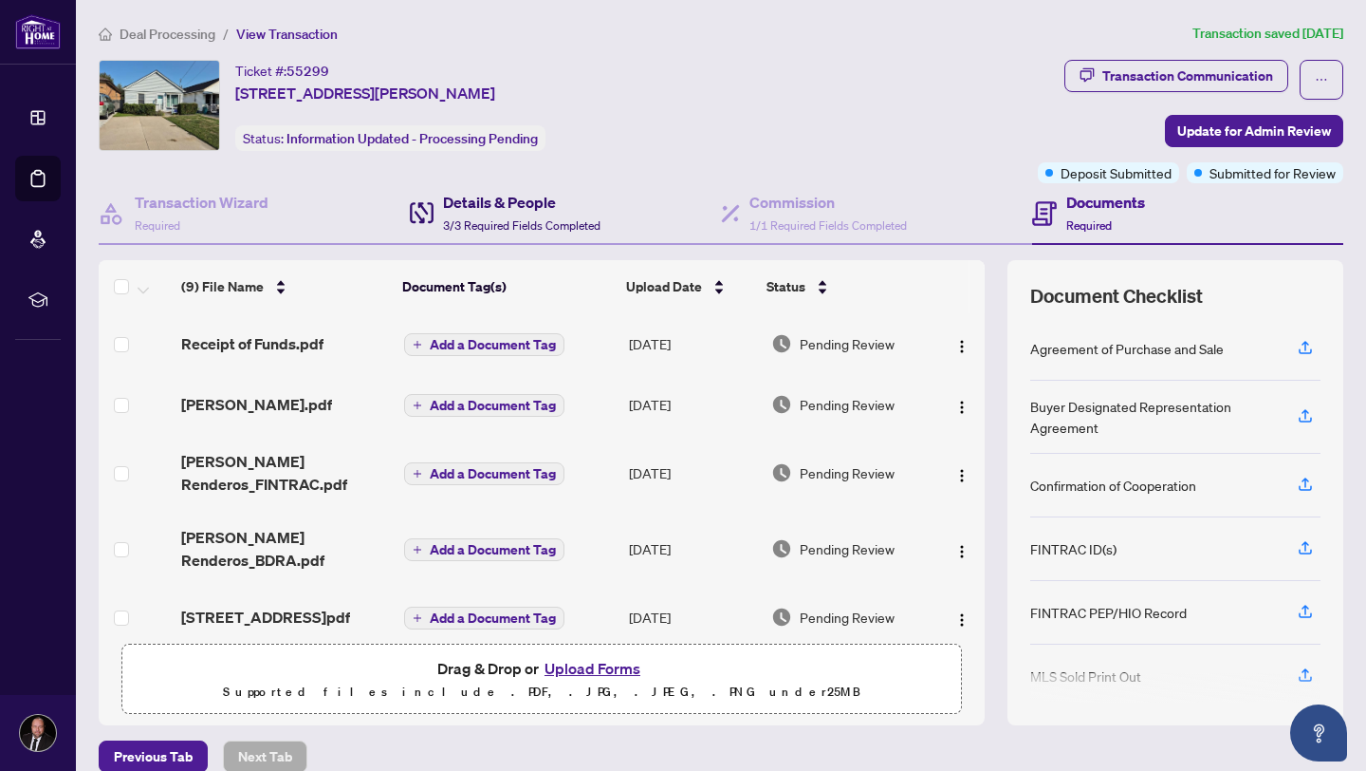
click at [483, 220] on span "3/3 Required Fields Completed" at bounding box center [522, 225] width 158 height 14
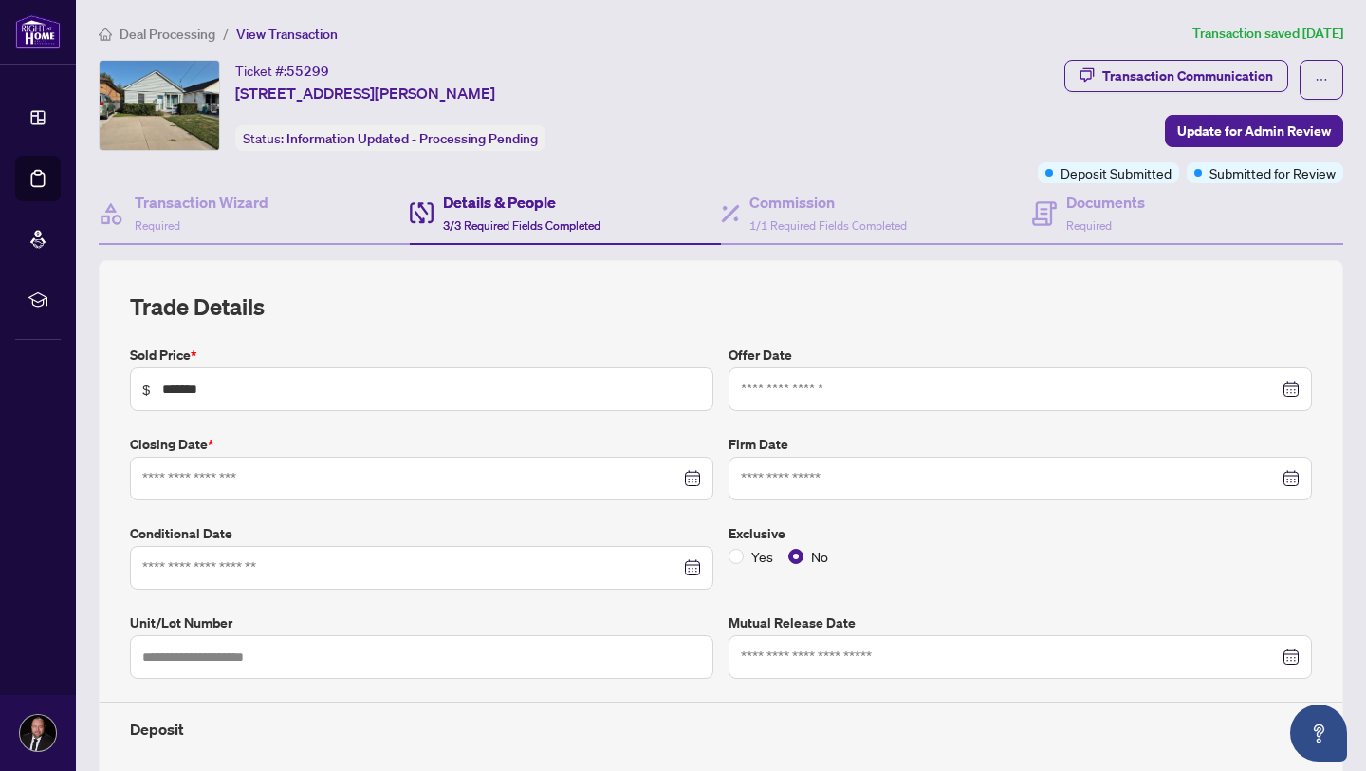
type input "**********"
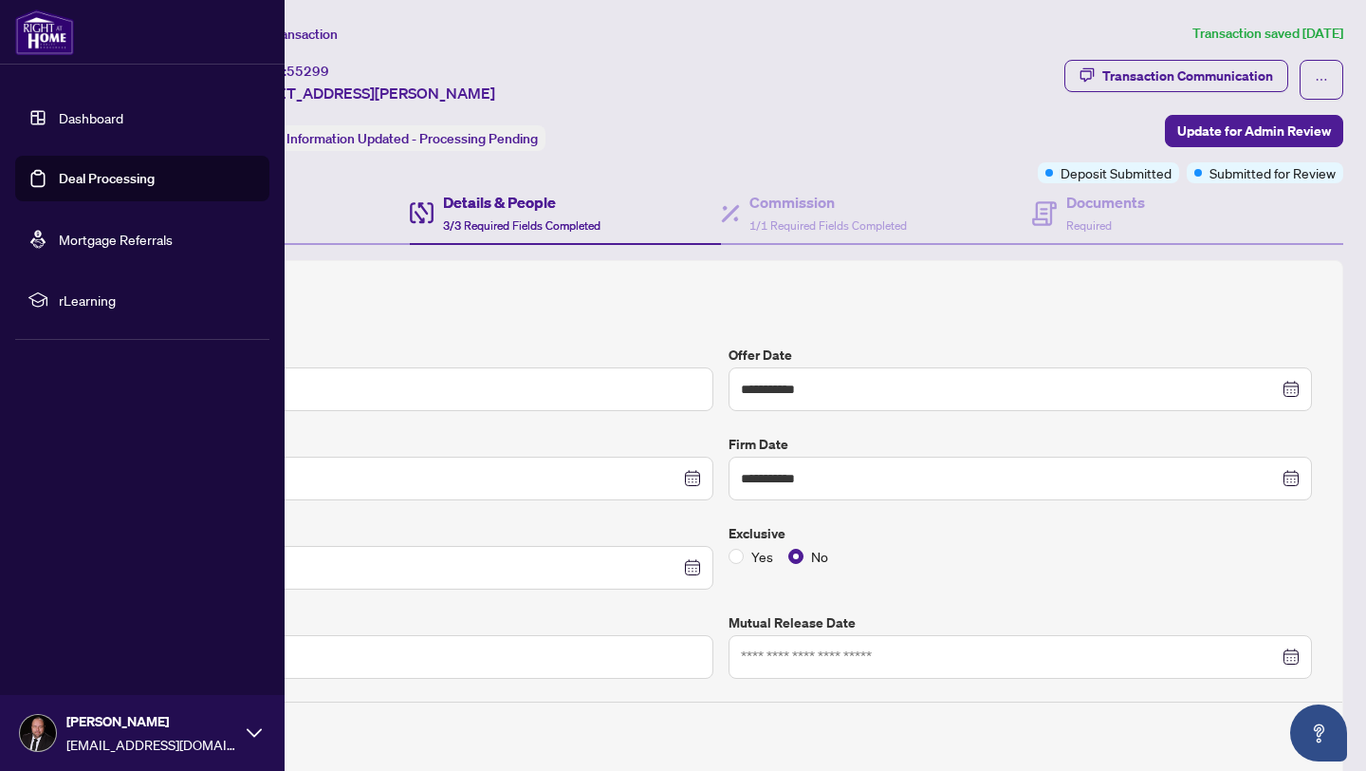
click at [59, 122] on link "Dashboard" at bounding box center [91, 117] width 65 height 17
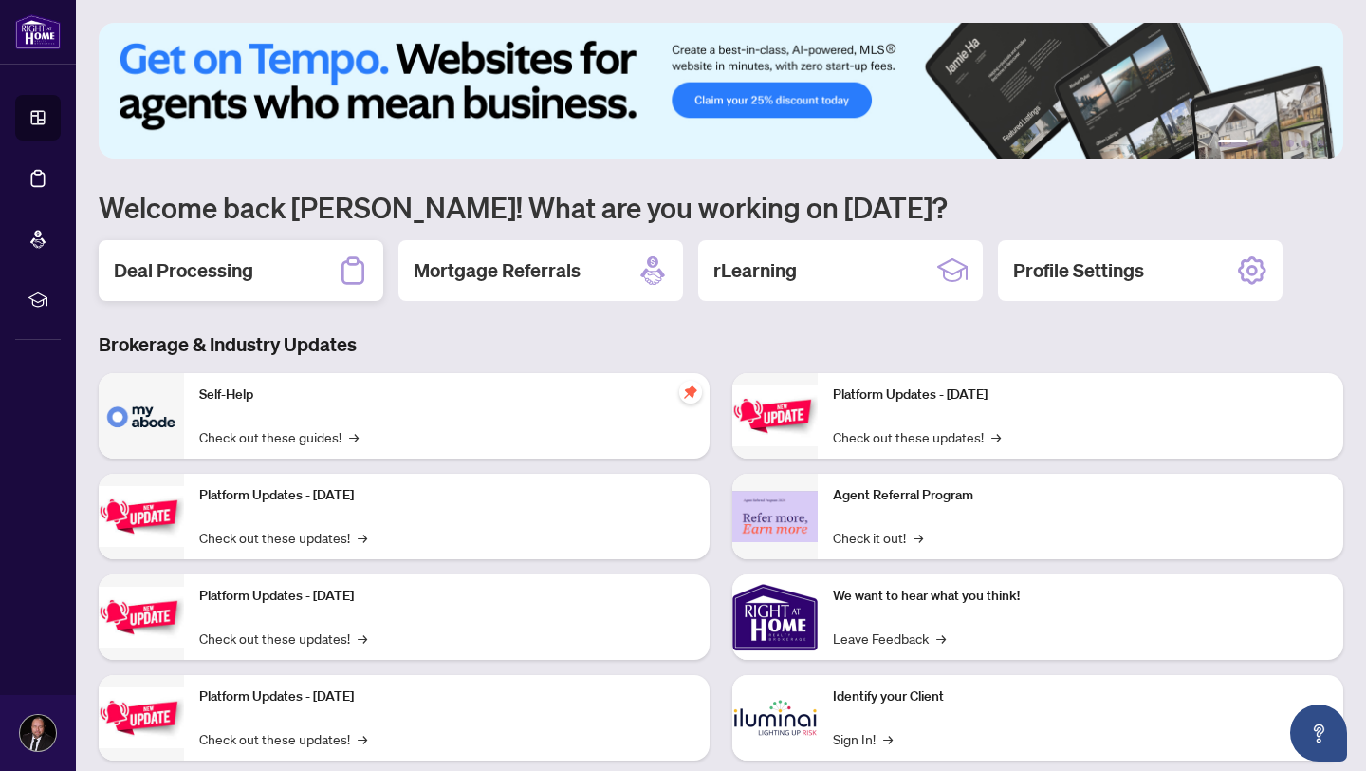
click at [218, 268] on h2 "Deal Processing" at bounding box center [183, 270] width 139 height 27
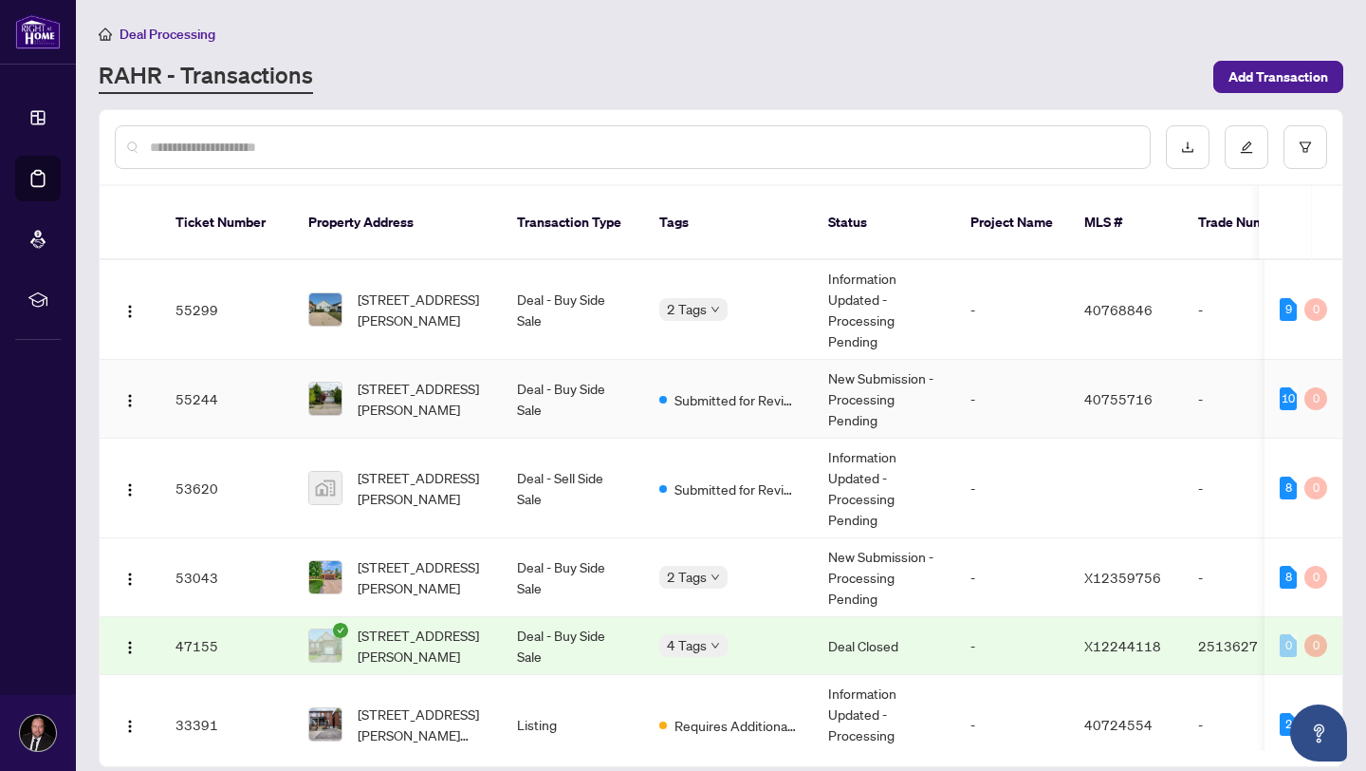
click at [425, 378] on span "[STREET_ADDRESS][PERSON_NAME]" at bounding box center [422, 399] width 129 height 42
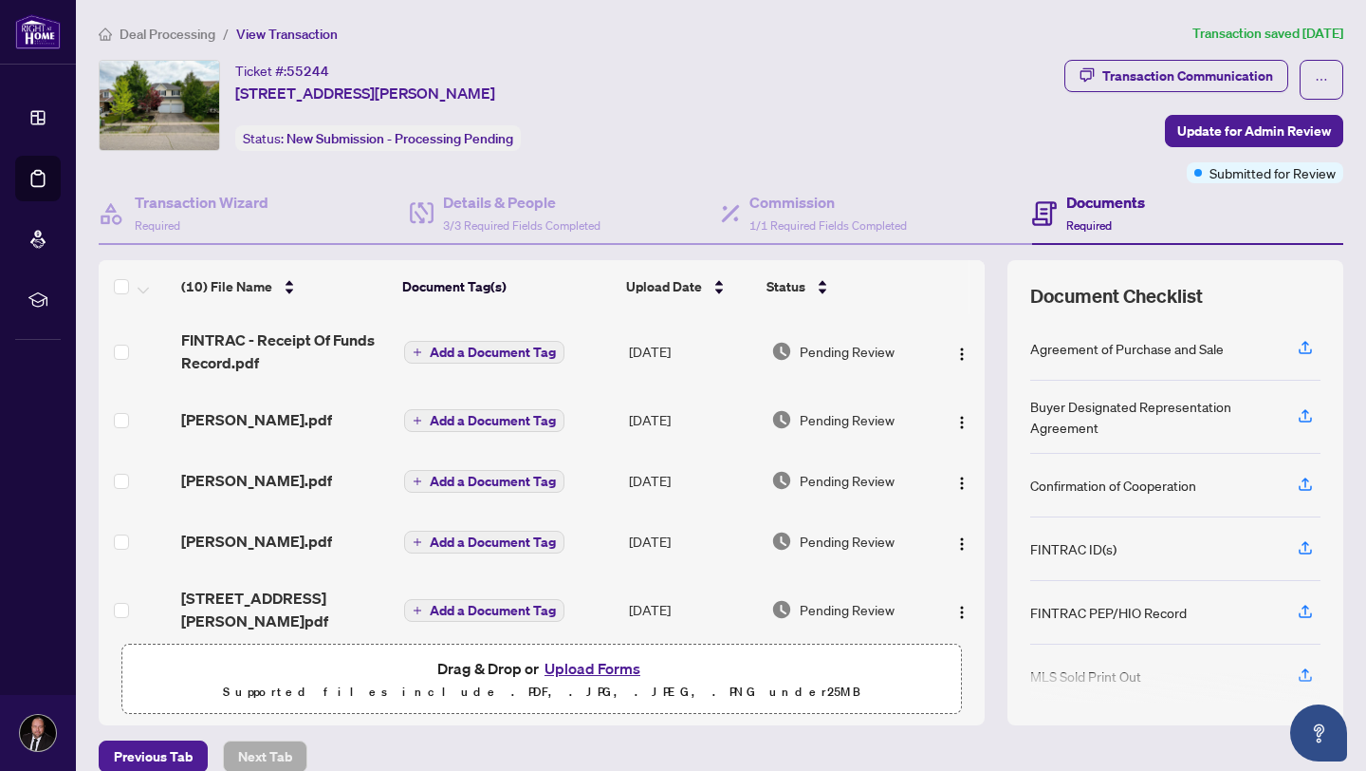
scroll to position [20, 0]
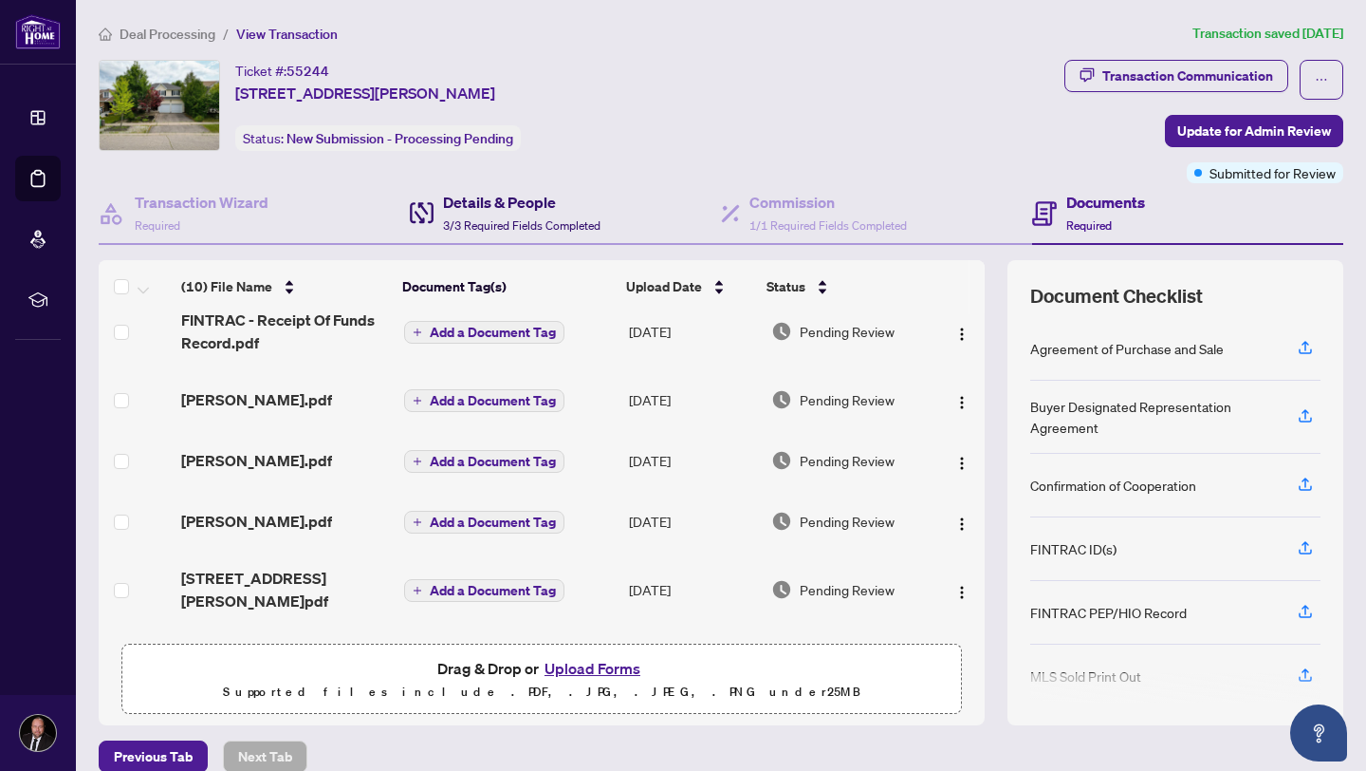
click at [500, 191] on h4 "Details & People" at bounding box center [522, 202] width 158 height 23
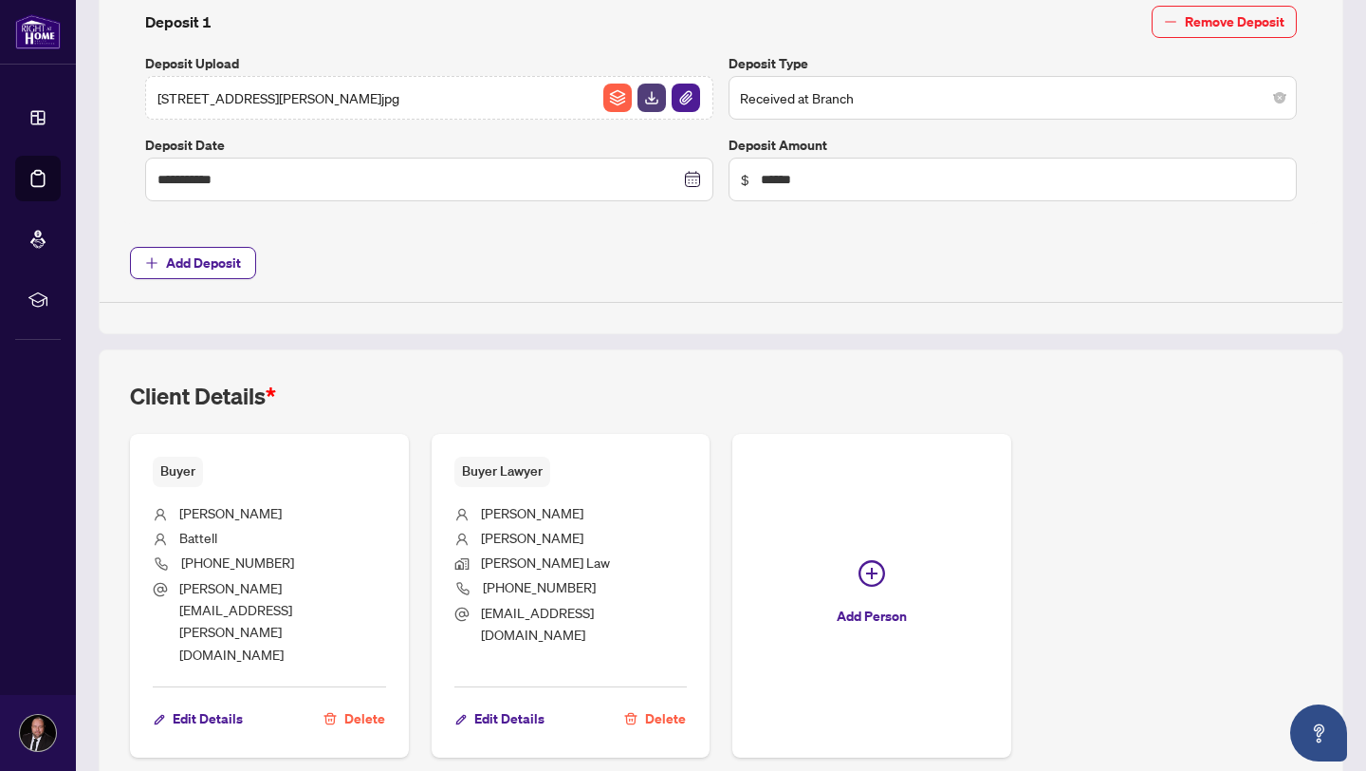
scroll to position [820, 0]
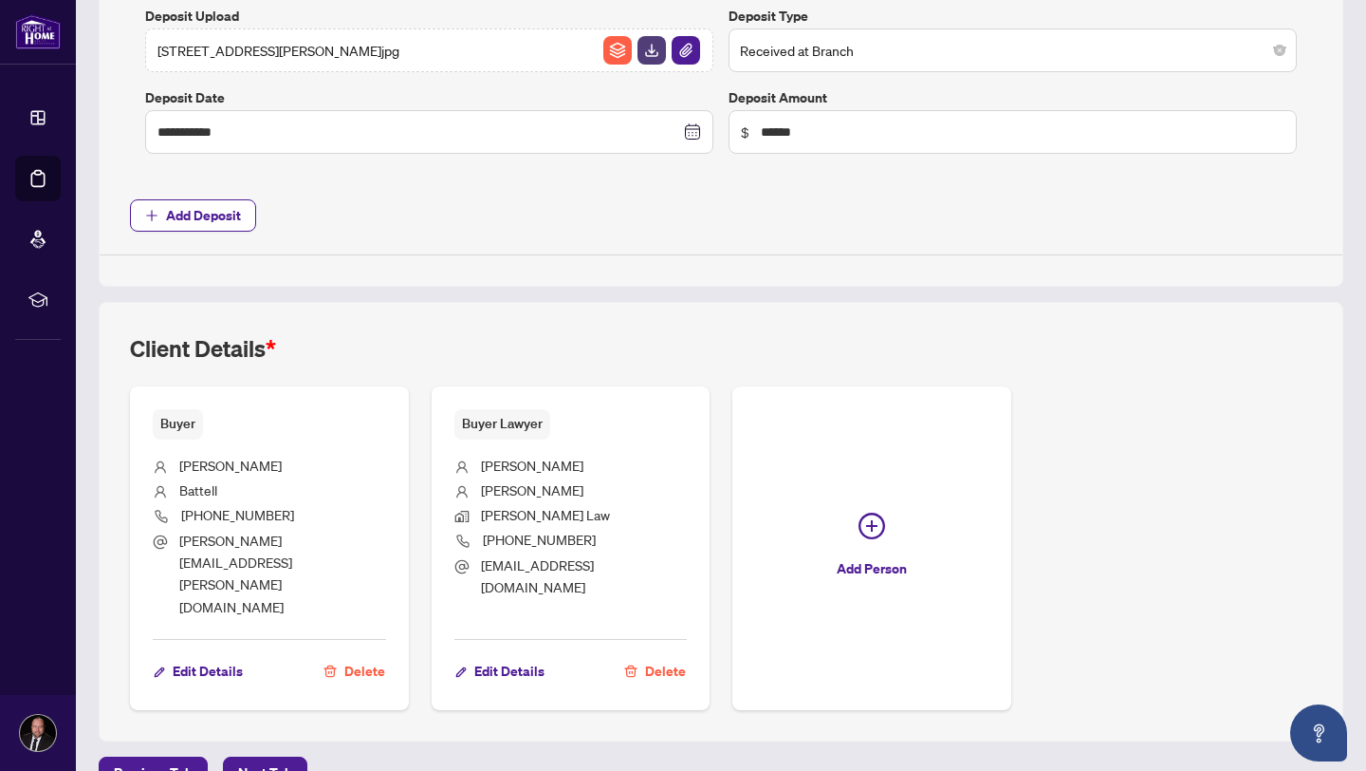
click at [661, 656] on span "Delete" at bounding box center [665, 671] width 41 height 30
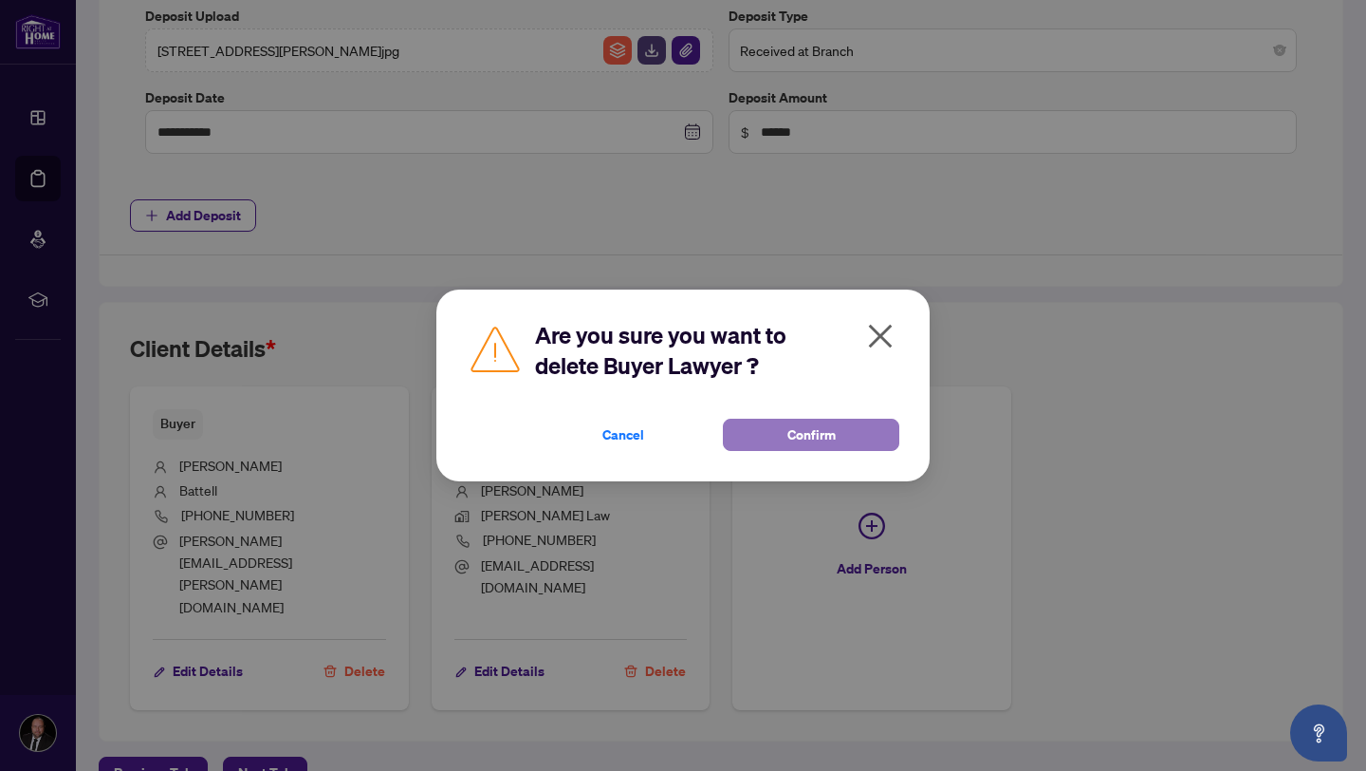
click at [802, 426] on span "Confirm" at bounding box center [812, 434] width 48 height 30
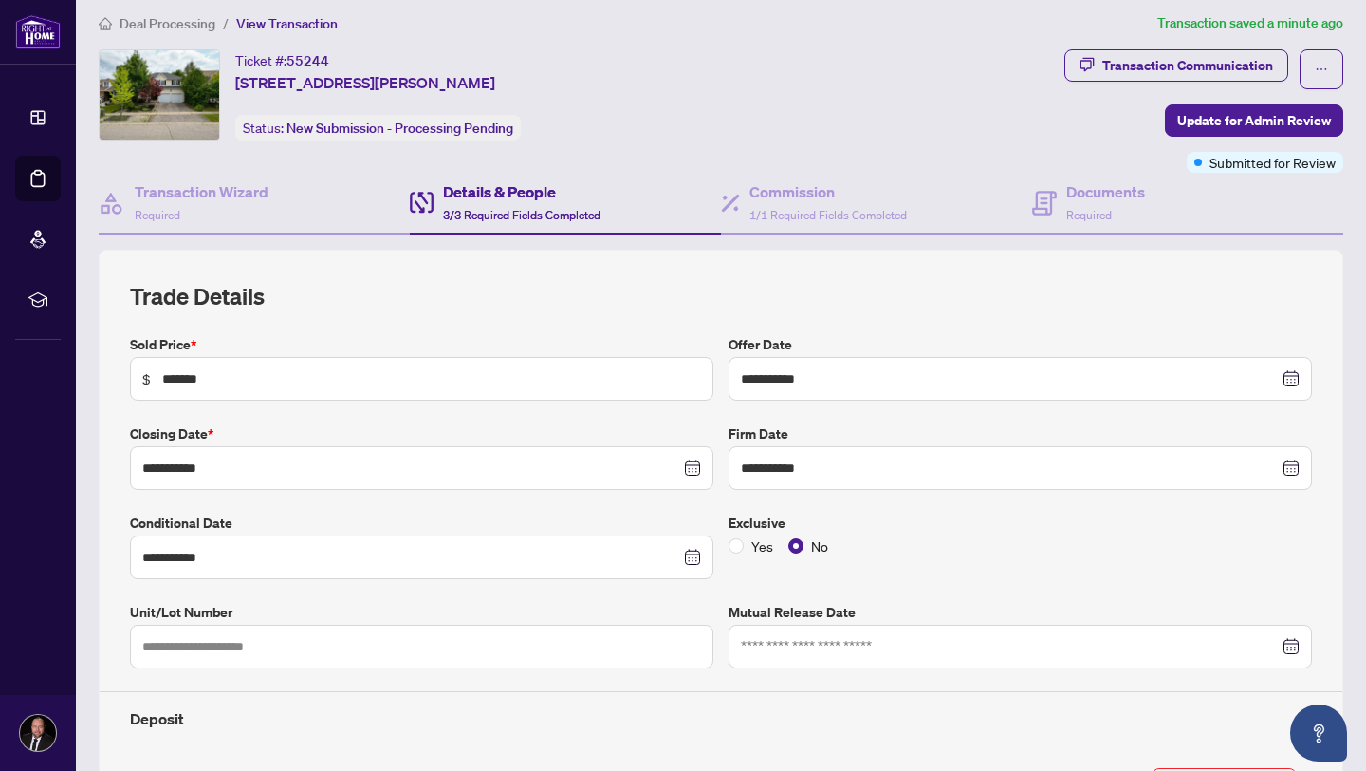
scroll to position [0, 0]
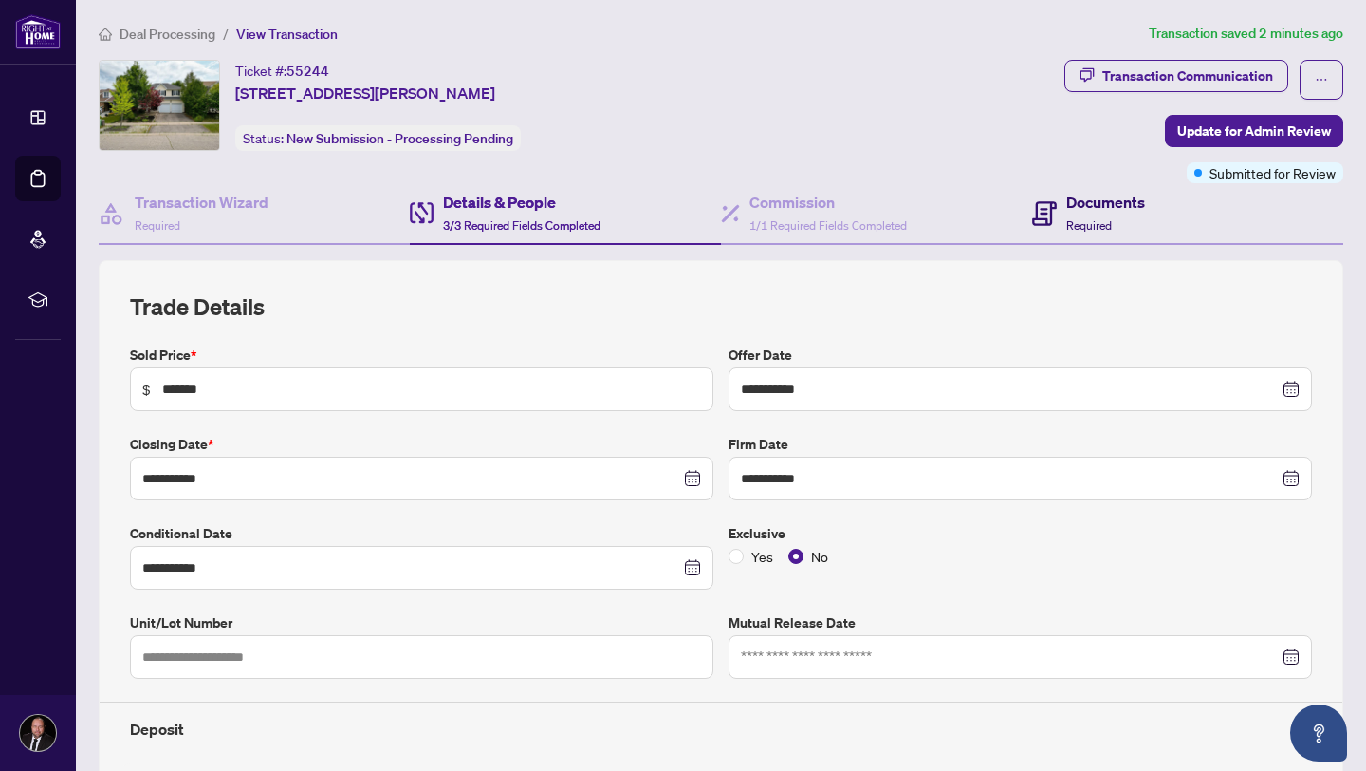
click at [1102, 218] on span "Required" at bounding box center [1090, 225] width 46 height 14
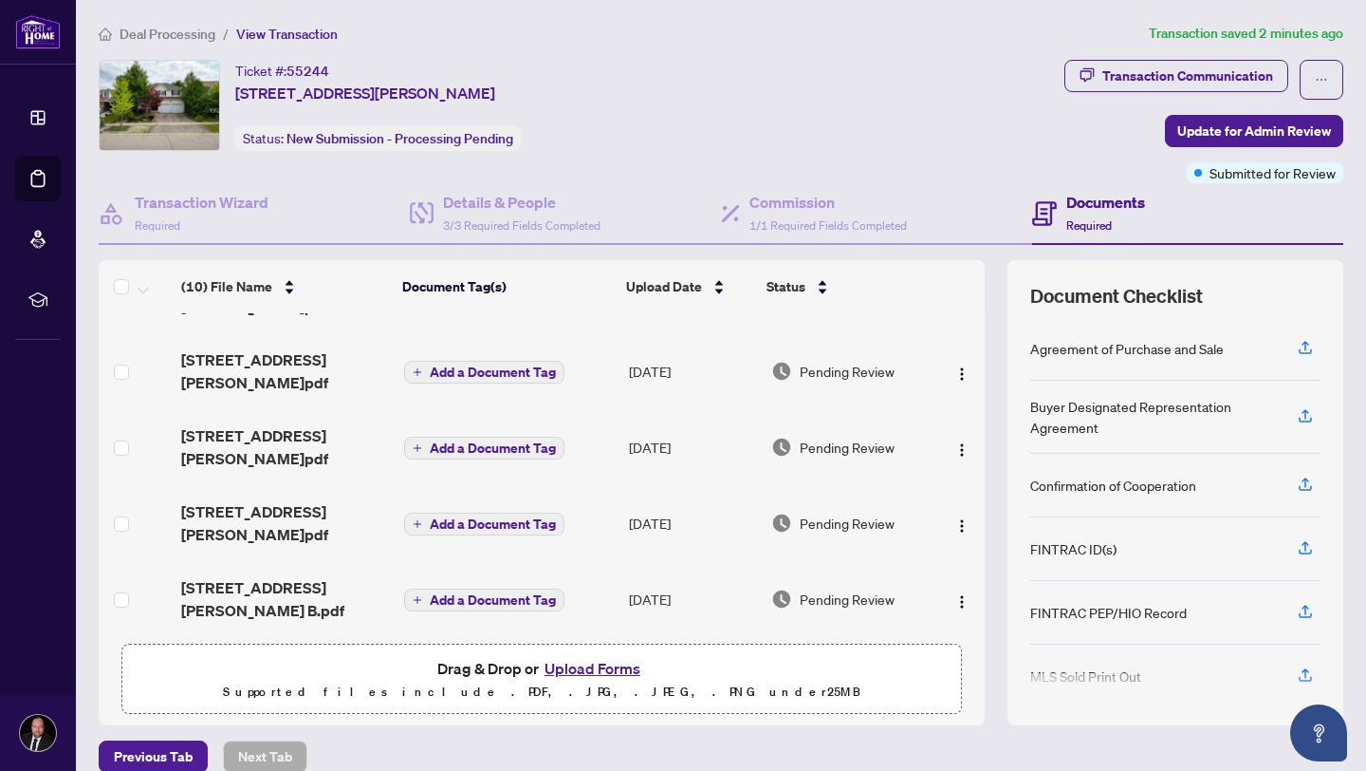
scroll to position [324, 0]
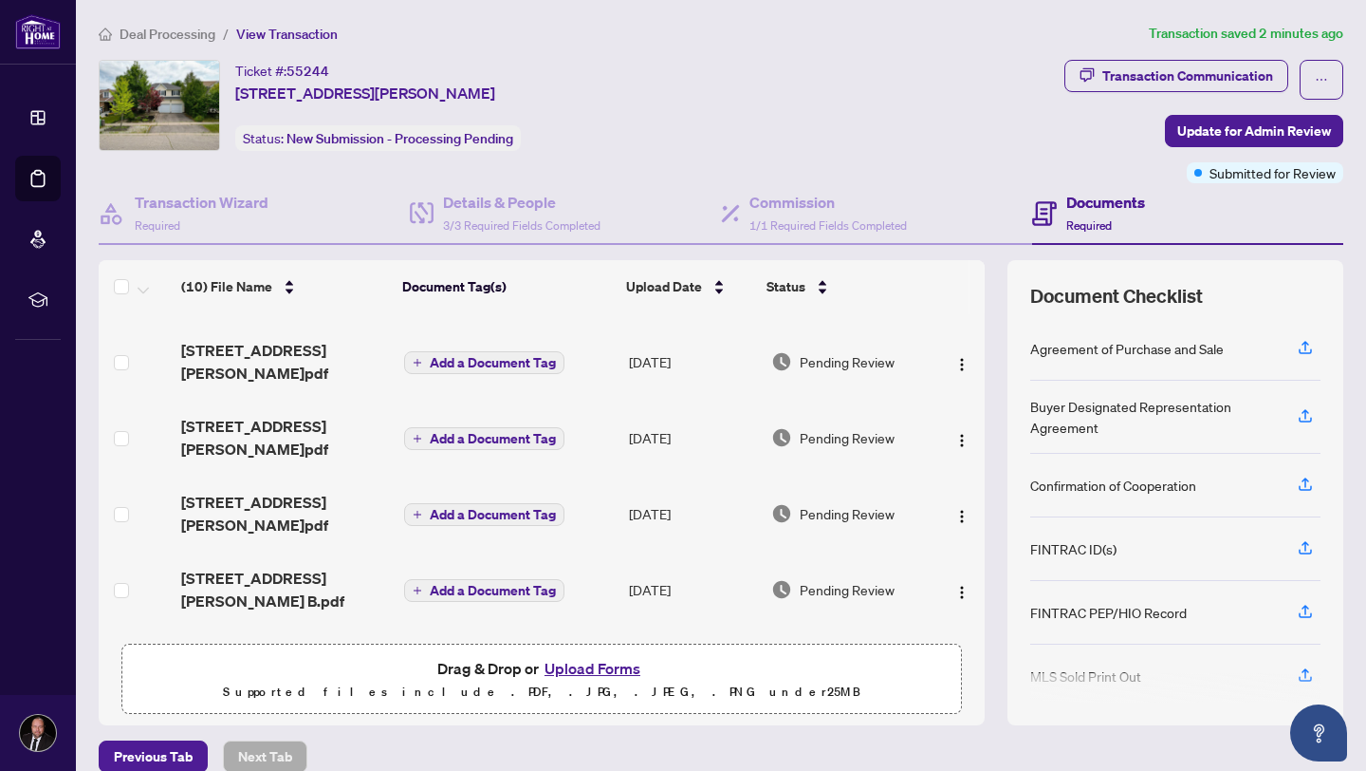
click at [966, 650] on button "button" at bounding box center [962, 665] width 30 height 30
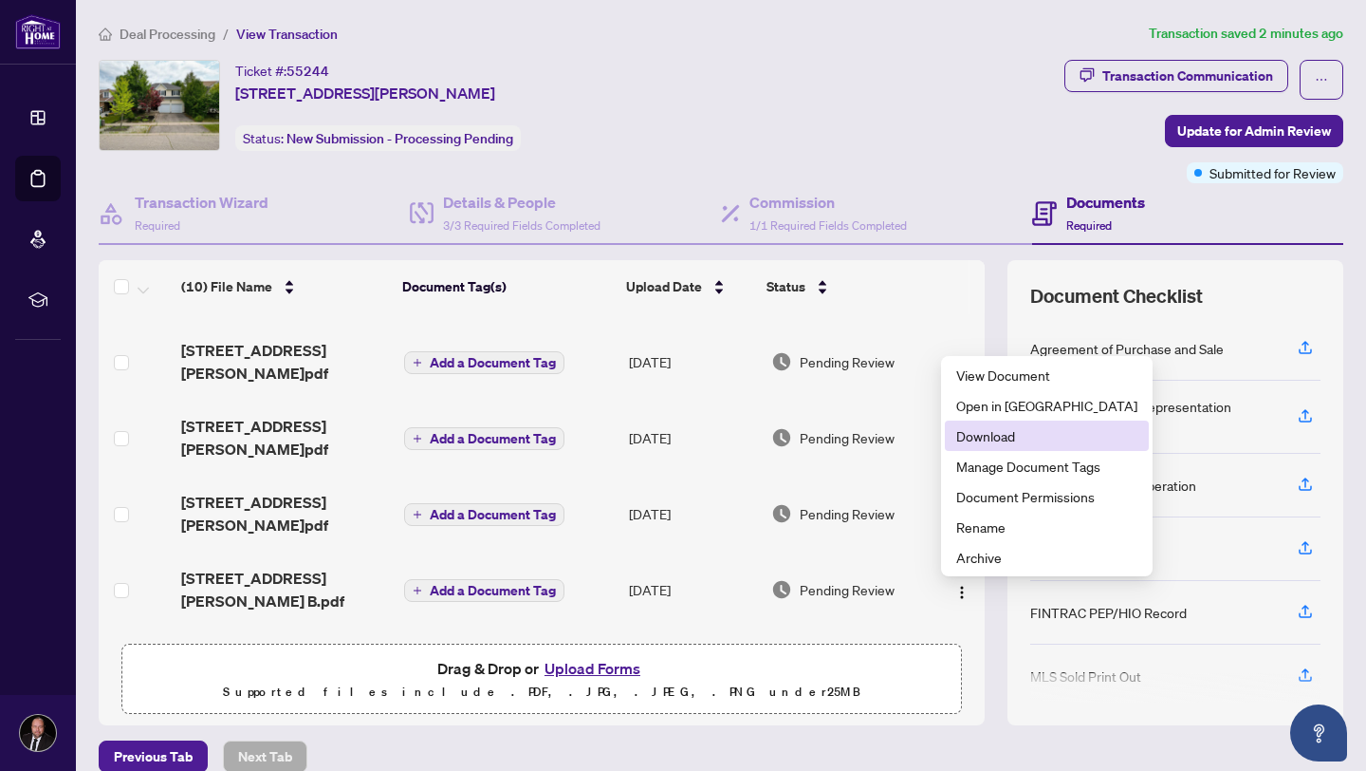
click at [1004, 439] on span "Download" at bounding box center [1047, 435] width 181 height 21
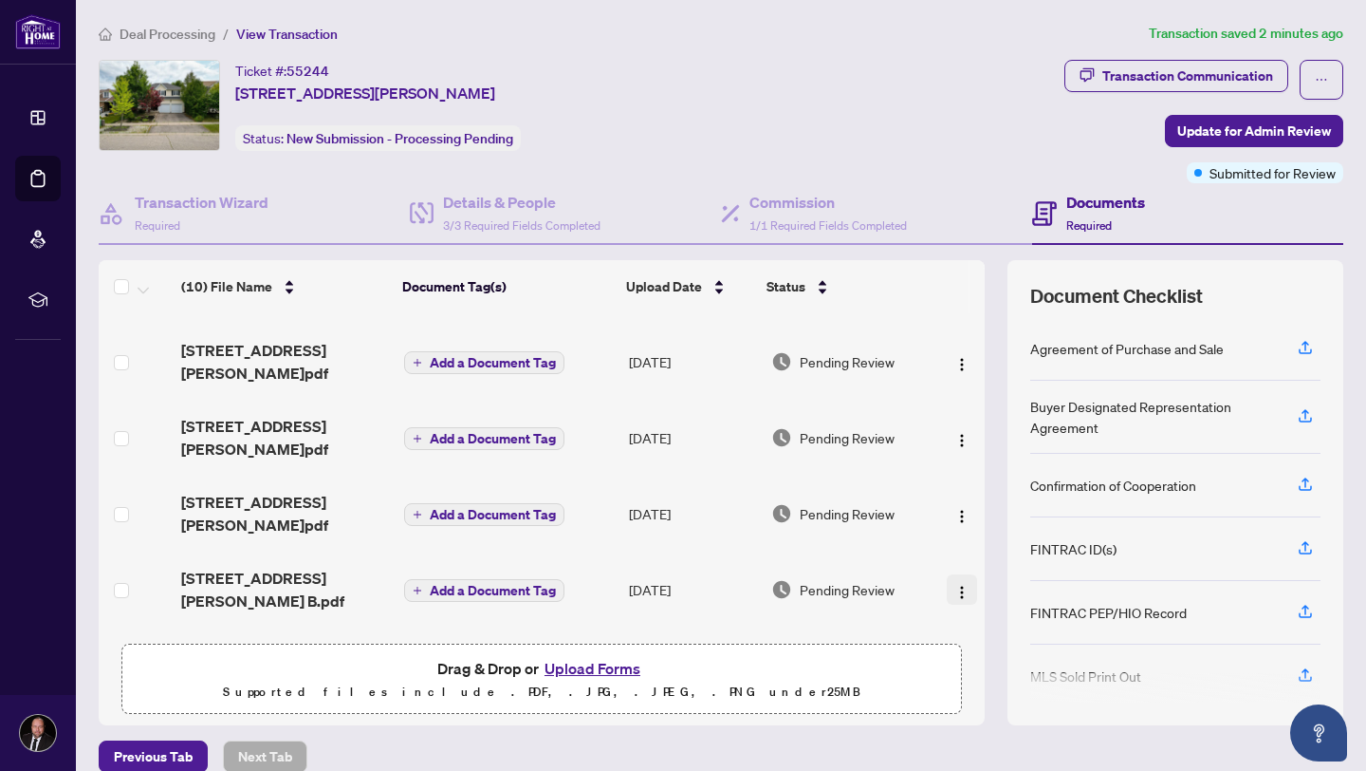
click at [957, 579] on span "button" at bounding box center [962, 589] width 15 height 21
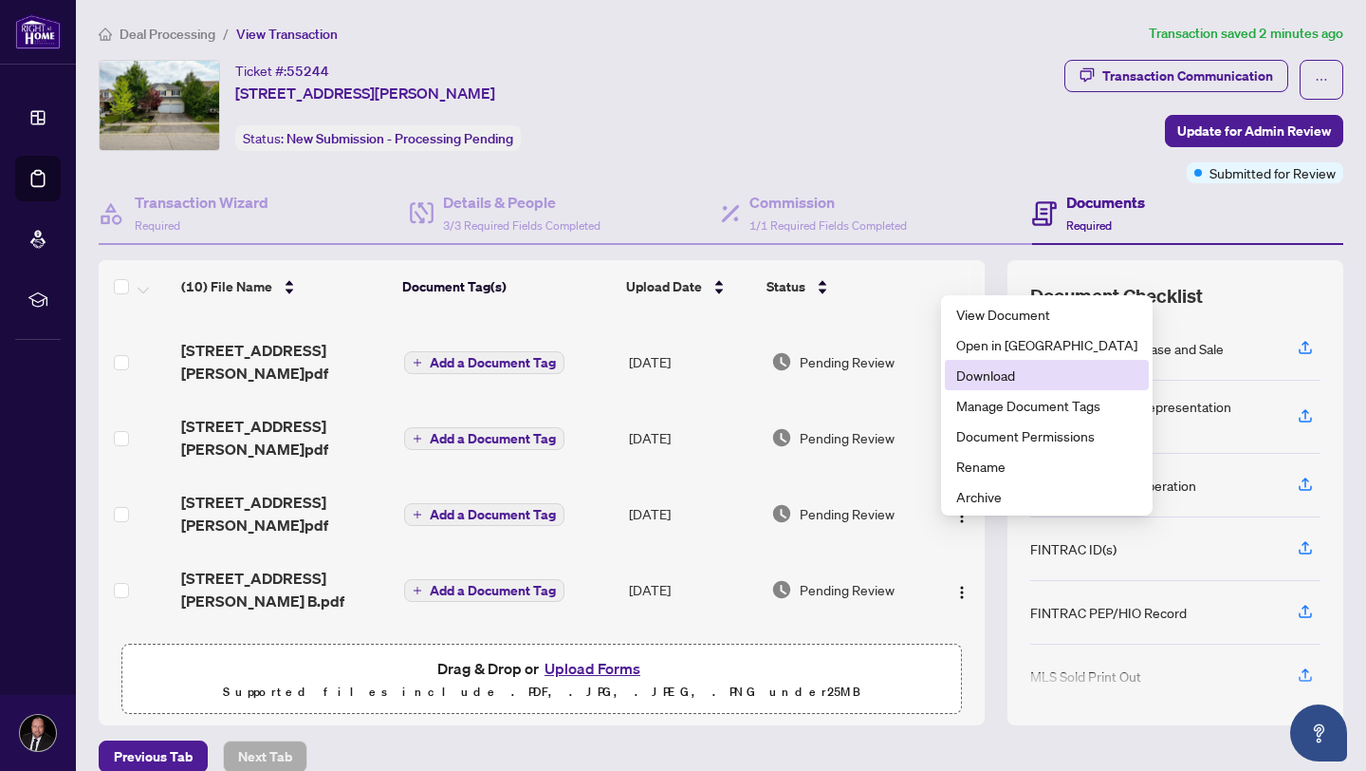
click at [1000, 376] on span "Download" at bounding box center [1047, 374] width 181 height 21
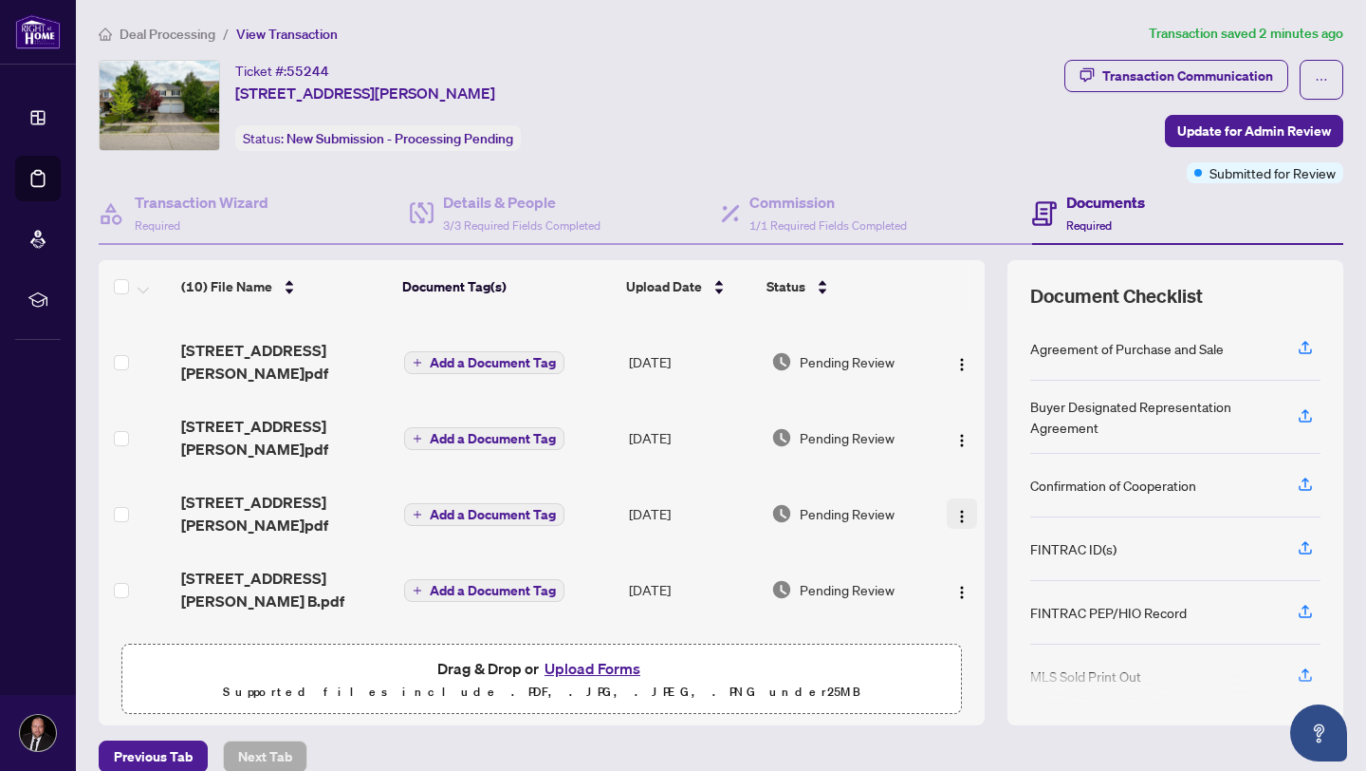
click at [963, 498] on button "button" at bounding box center [962, 513] width 30 height 30
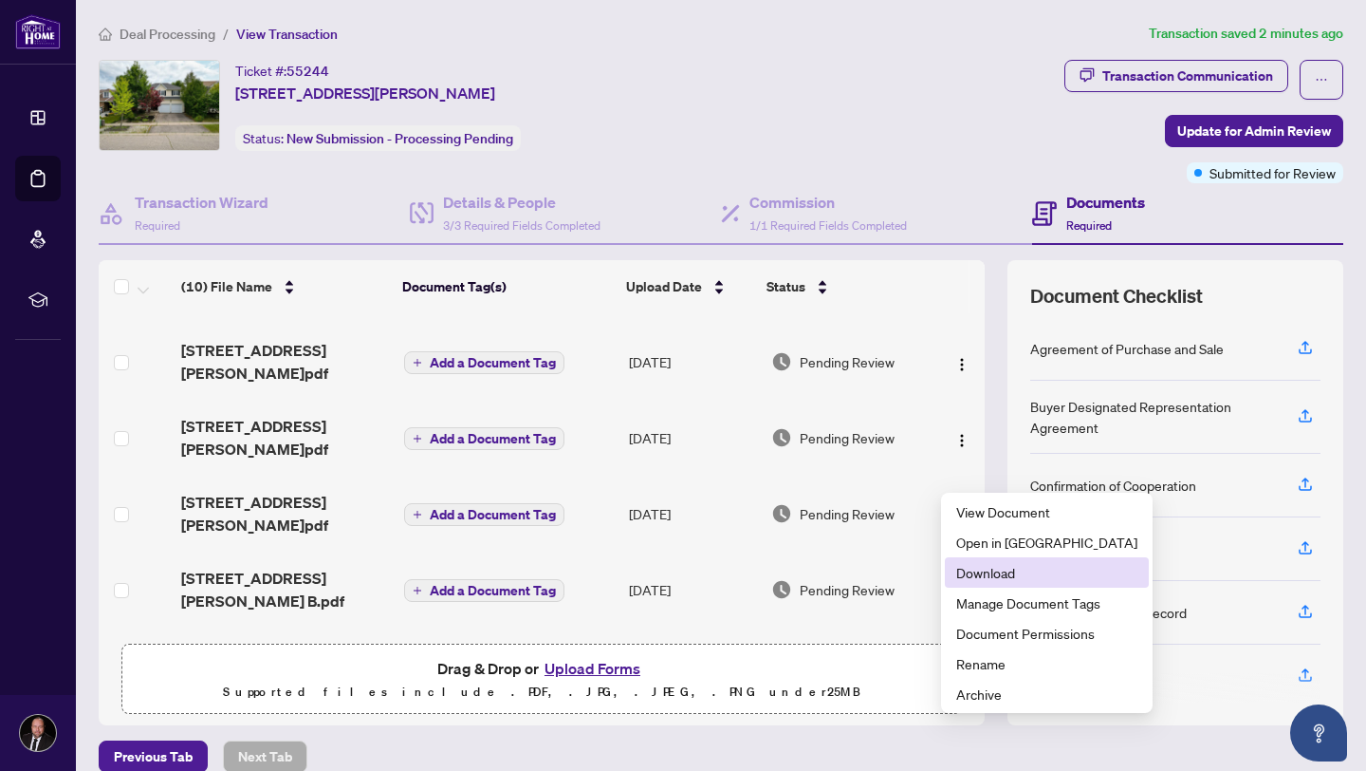
click at [980, 578] on span "Download" at bounding box center [1047, 572] width 181 height 21
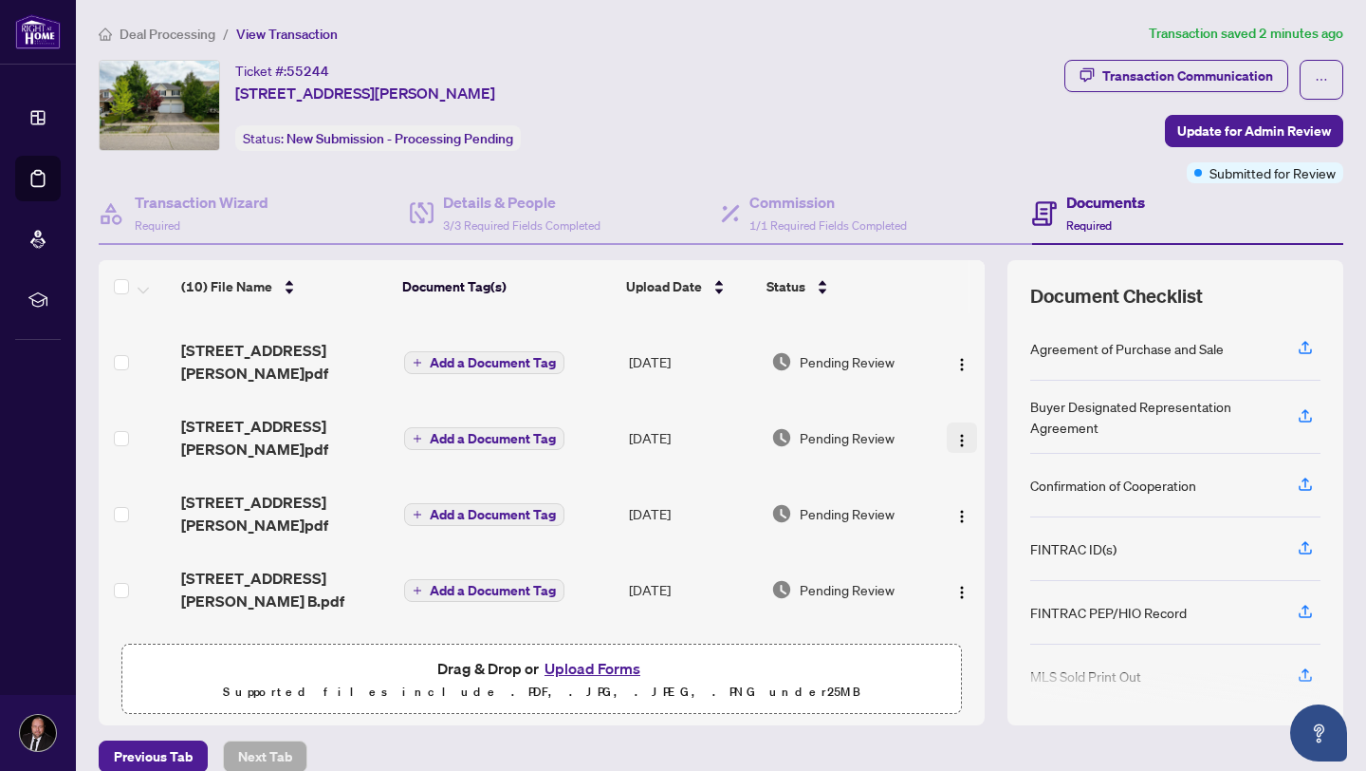
click at [957, 433] on img "button" at bounding box center [962, 440] width 15 height 15
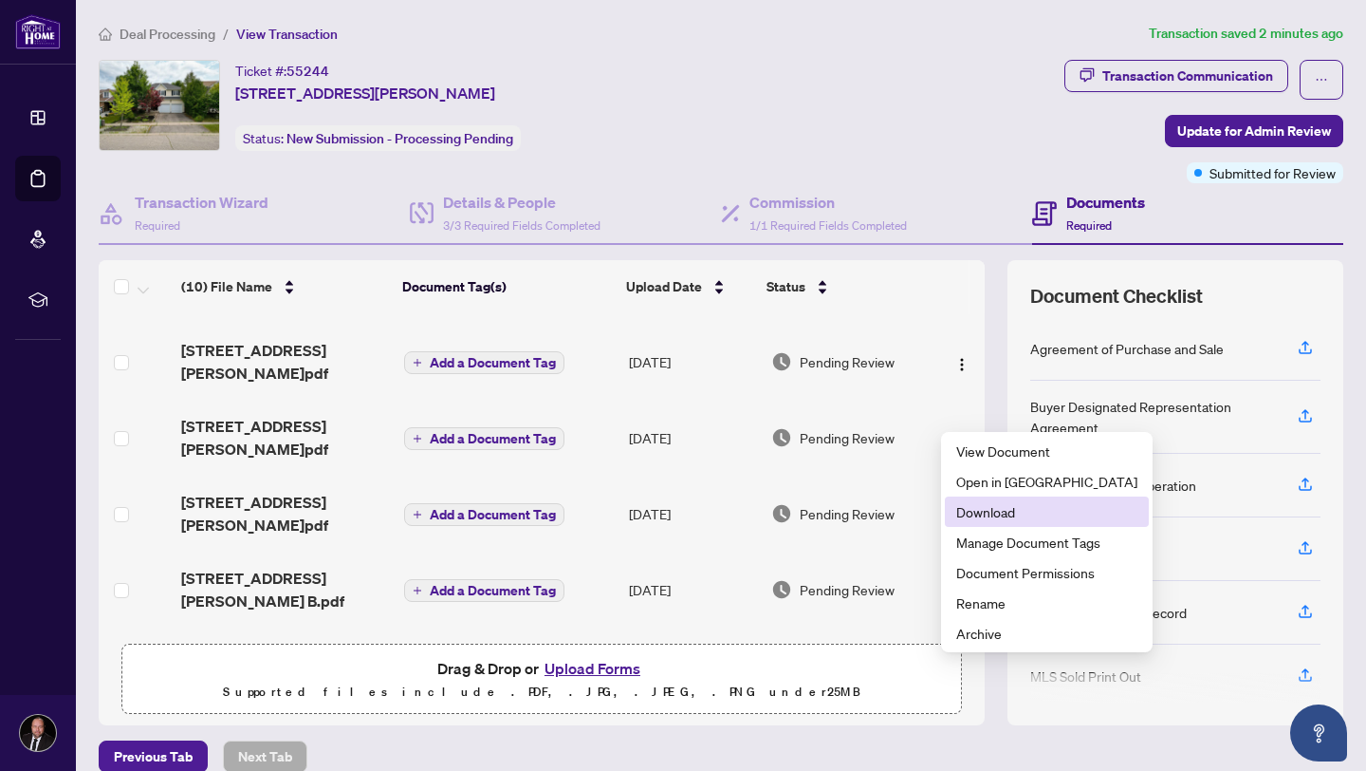
click at [968, 518] on span "Download" at bounding box center [1047, 511] width 181 height 21
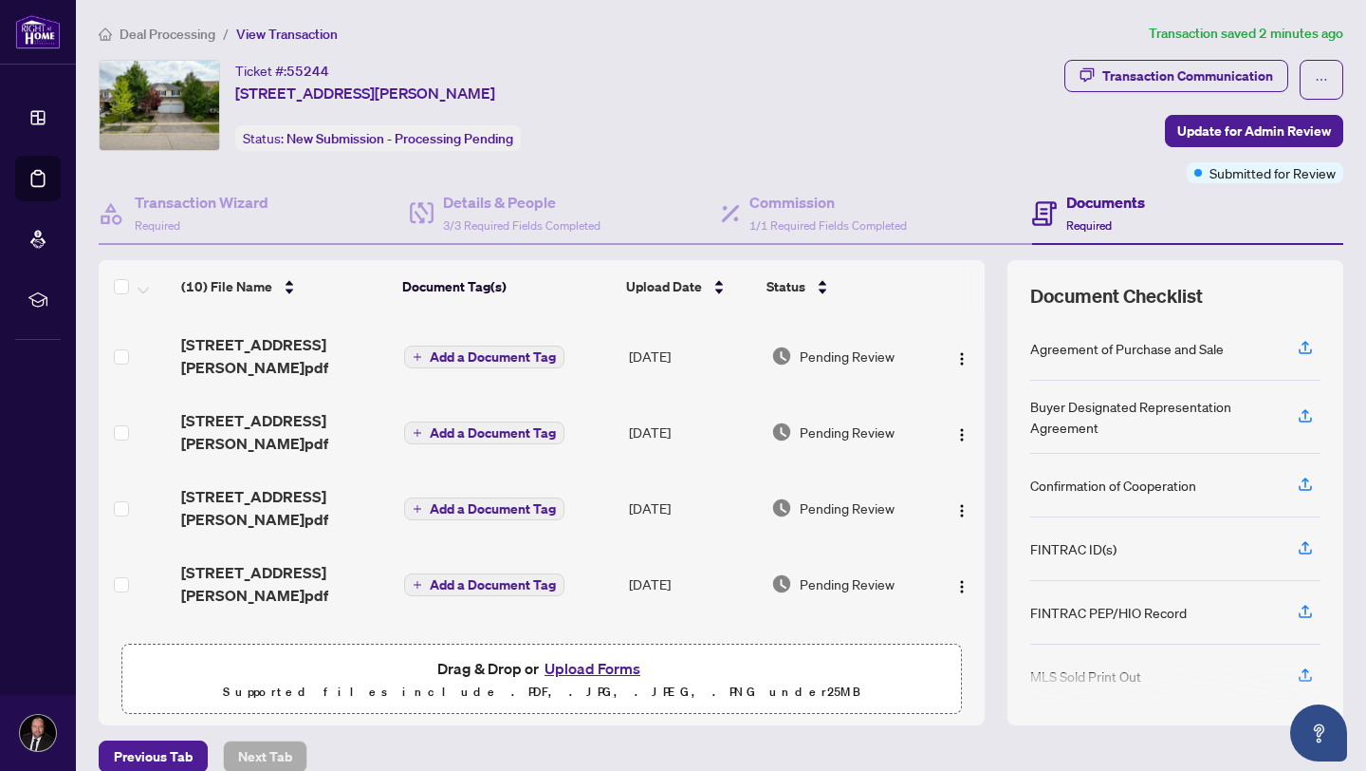
scroll to position [241, 0]
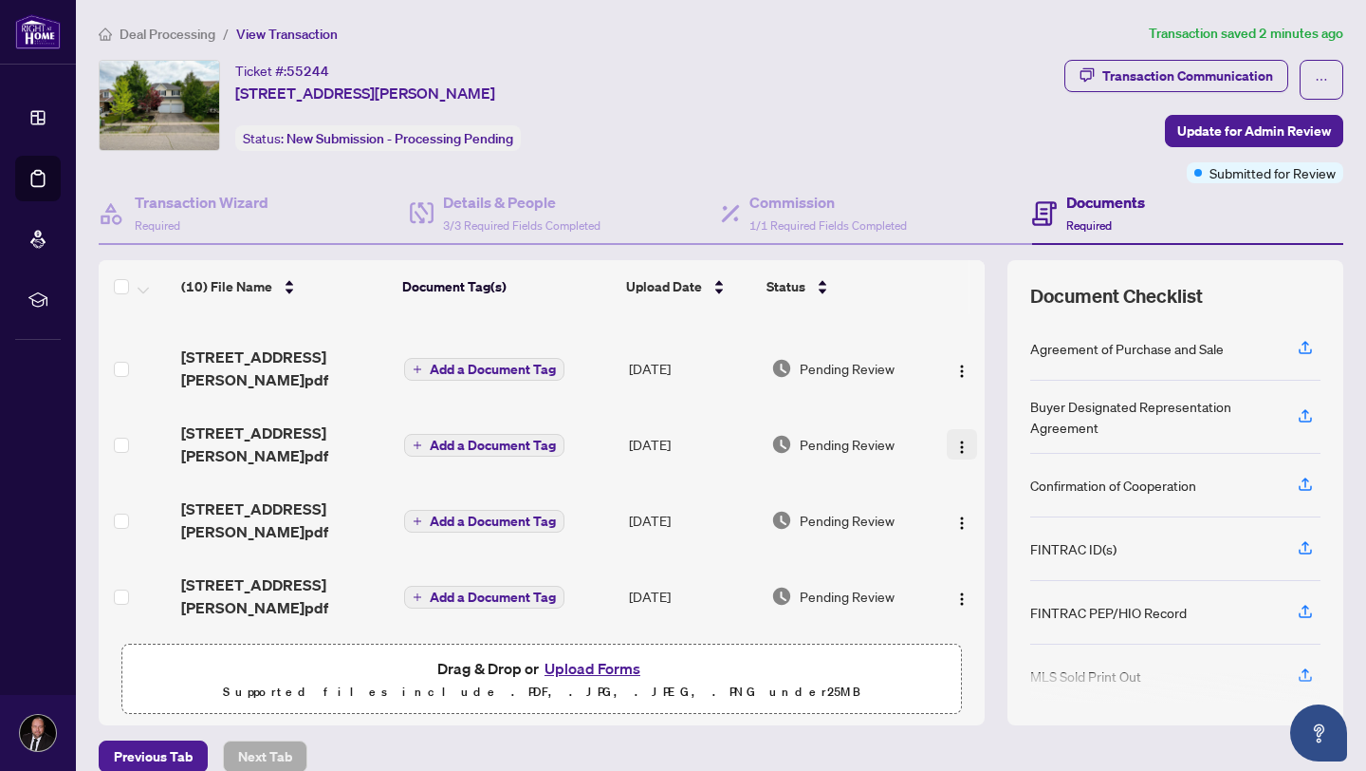
click at [959, 439] on img "button" at bounding box center [962, 446] width 15 height 15
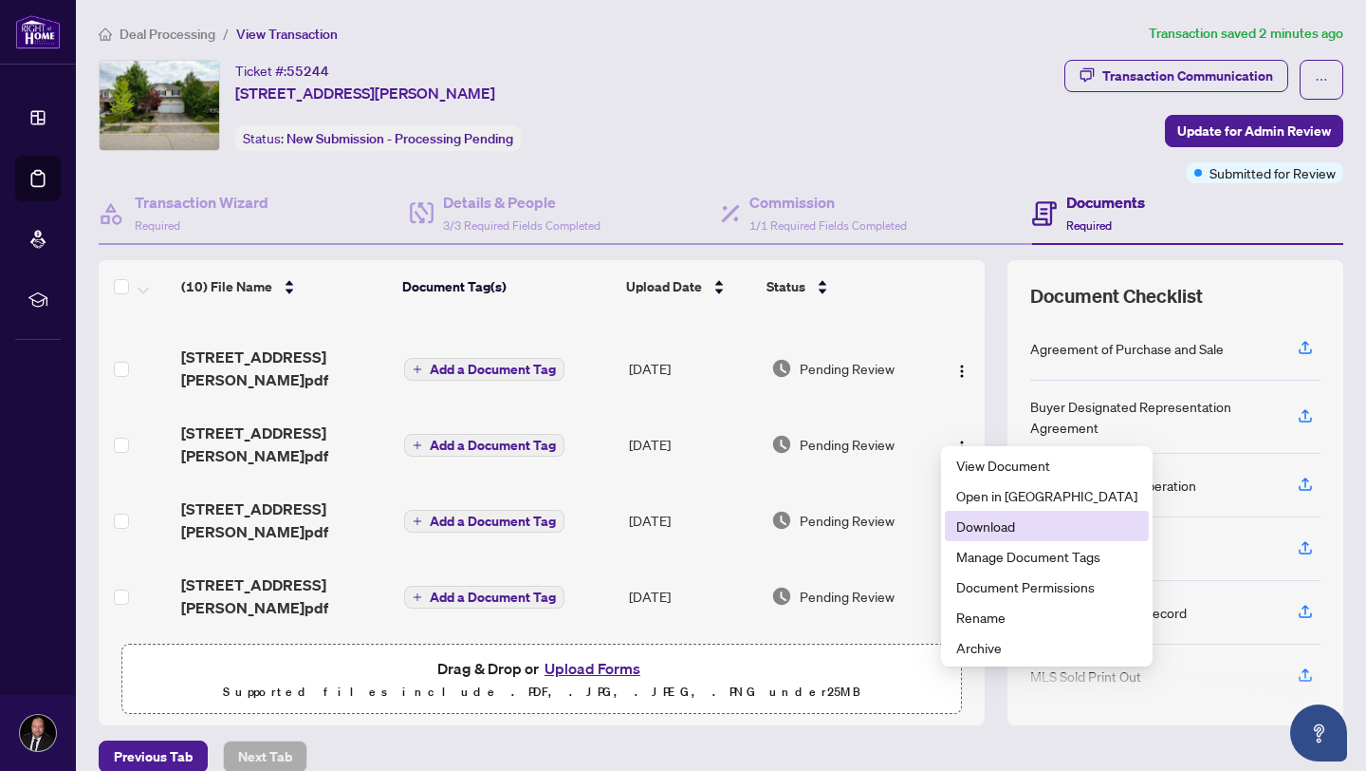
click at [996, 536] on li "Download" at bounding box center [1047, 526] width 204 height 30
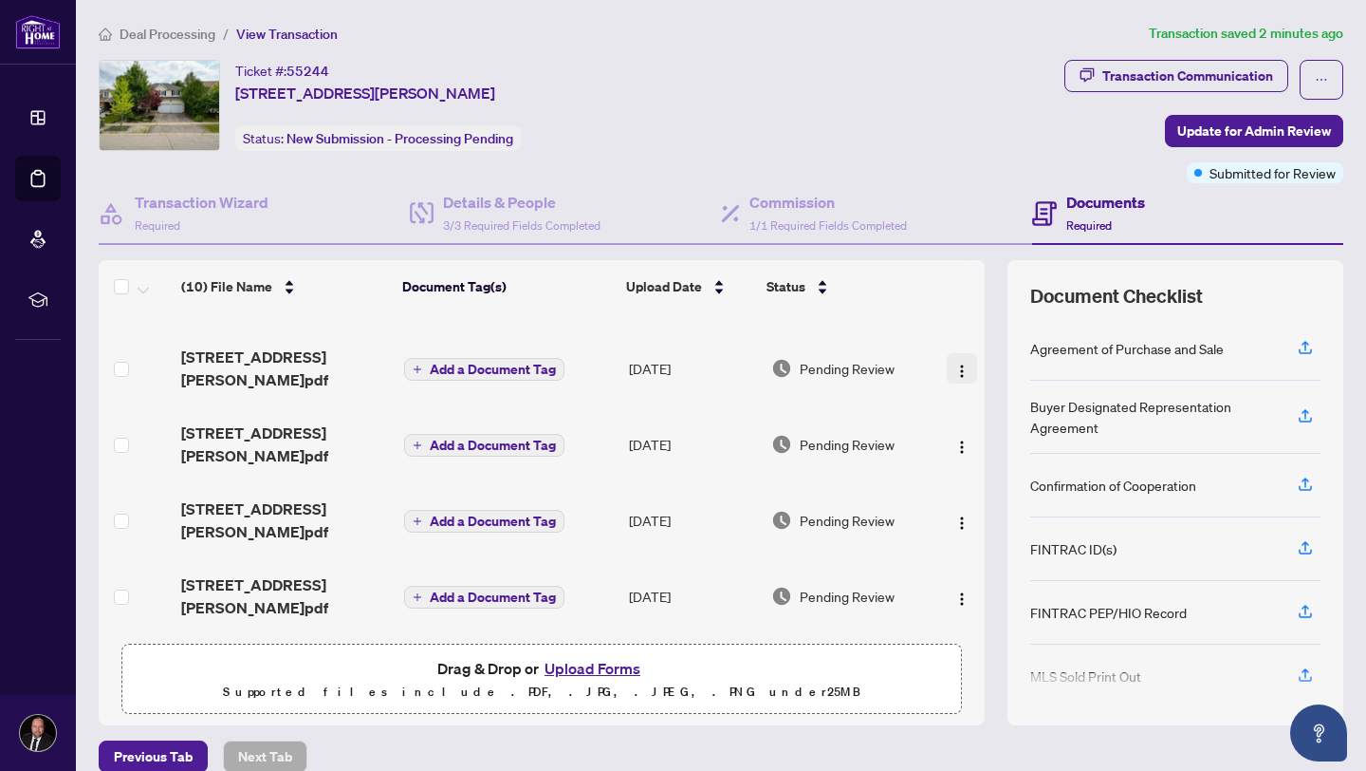
click at [958, 363] on img "button" at bounding box center [962, 370] width 15 height 15
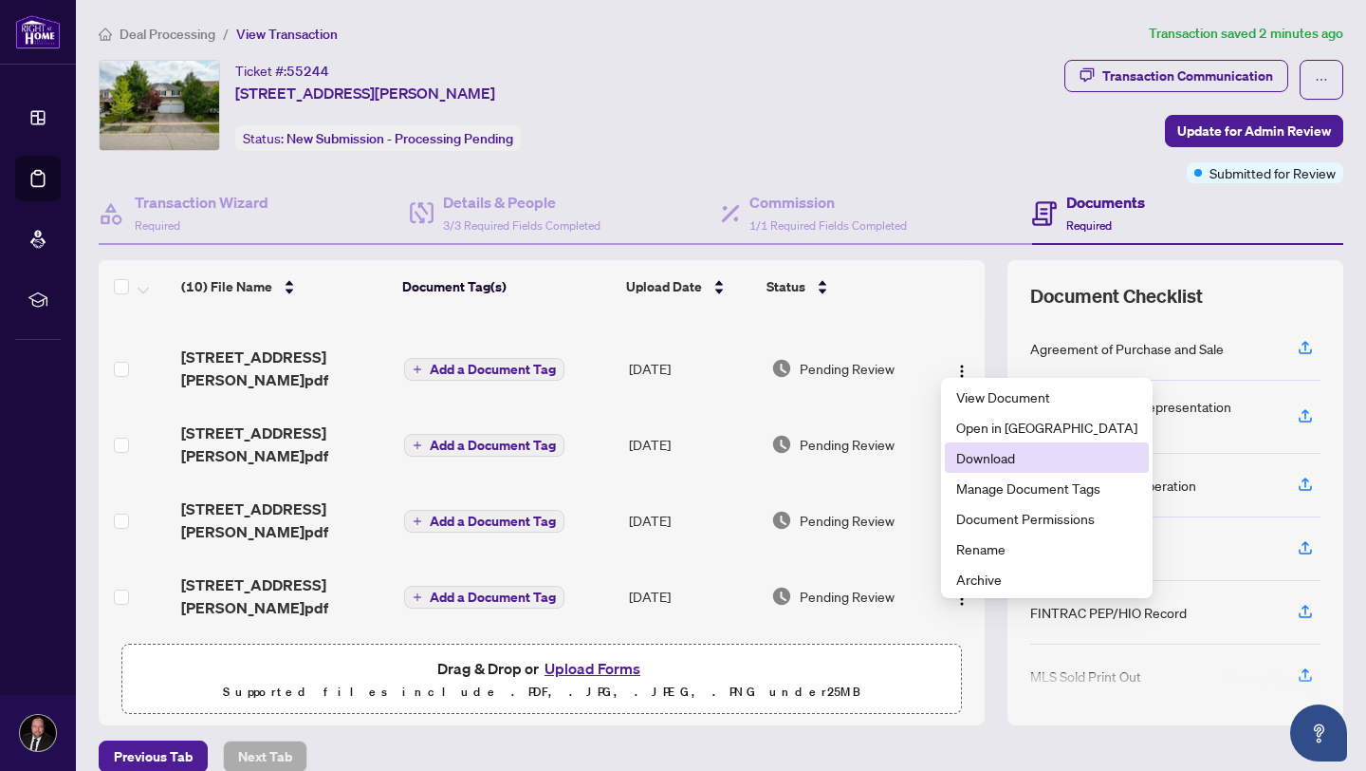
click at [971, 456] on span "Download" at bounding box center [1047, 457] width 181 height 21
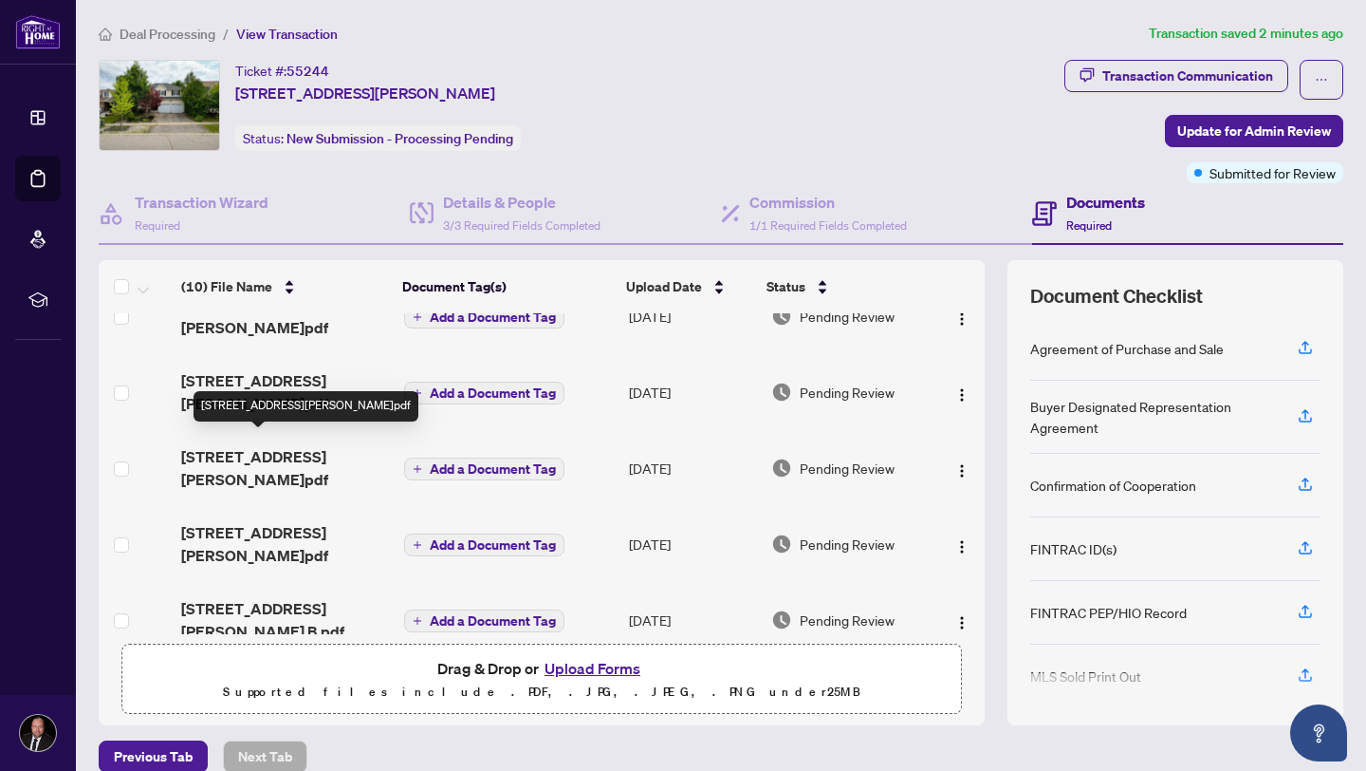
scroll to position [292, 0]
click at [294, 446] on span "[STREET_ADDRESS][PERSON_NAME]pdf" at bounding box center [285, 469] width 208 height 46
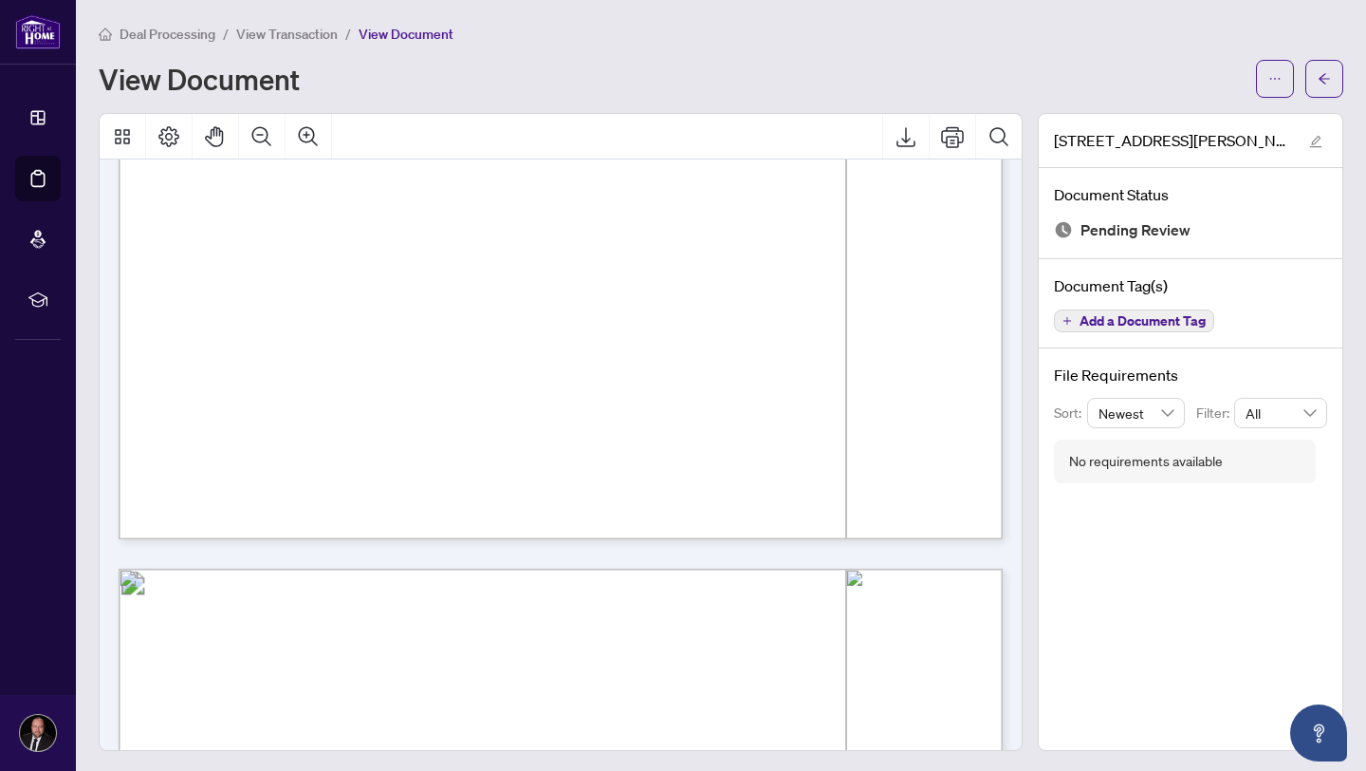
scroll to position [782, 0]
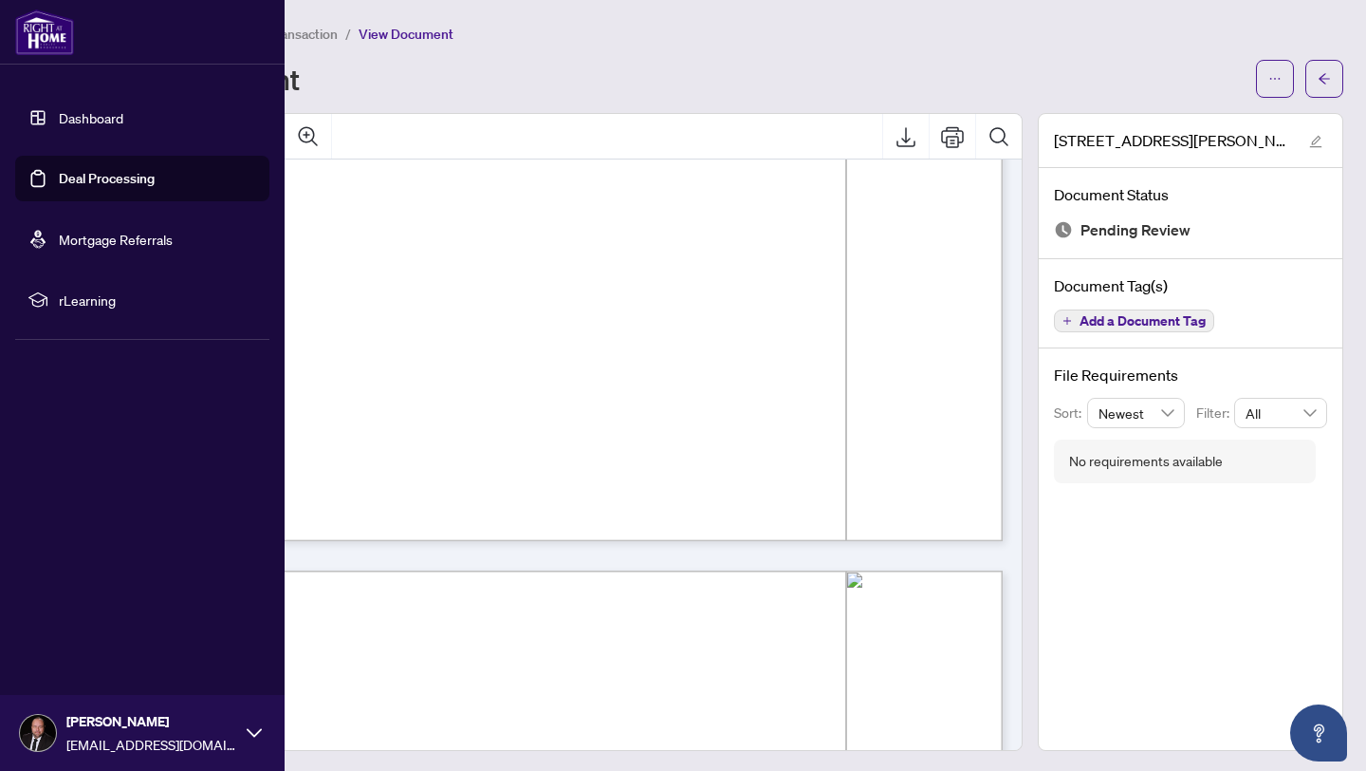
click at [59, 117] on link "Dashboard" at bounding box center [91, 117] width 65 height 17
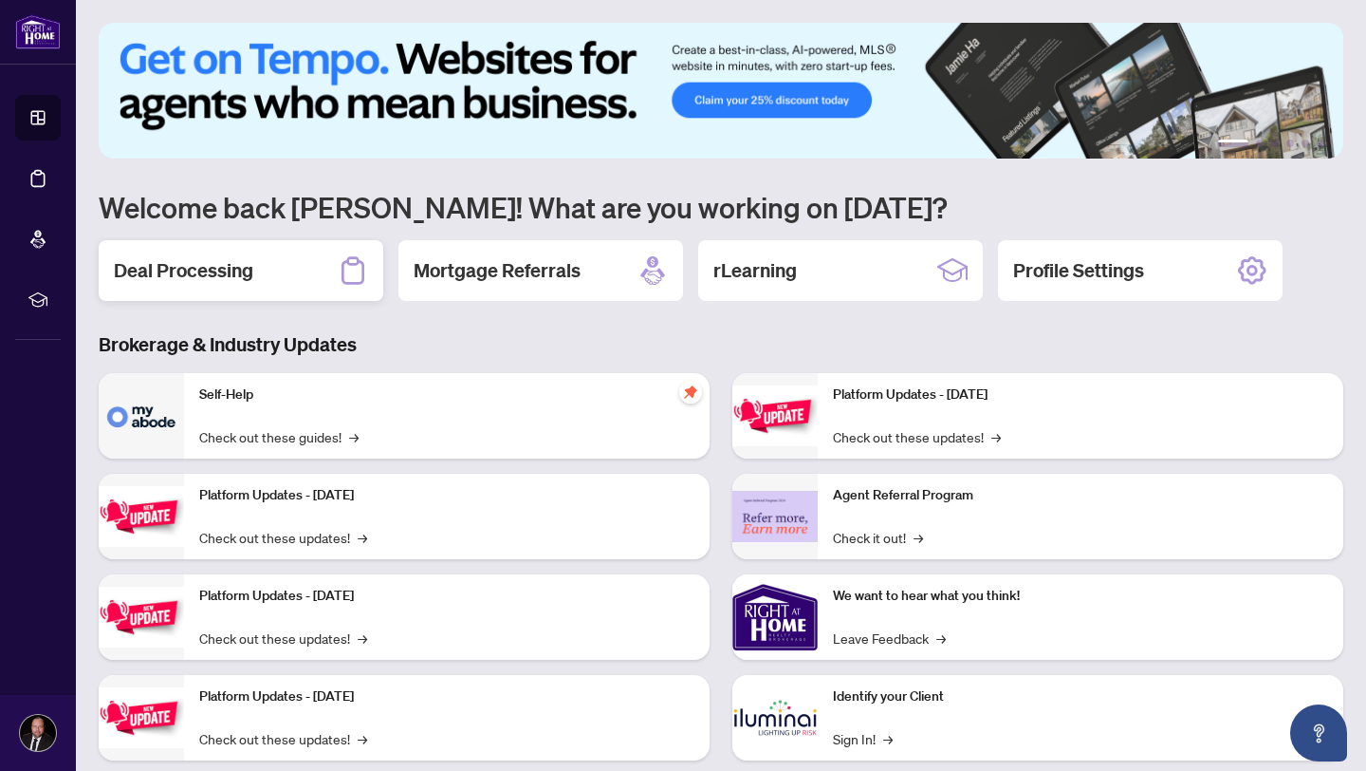
click at [234, 282] on h2 "Deal Processing" at bounding box center [183, 270] width 139 height 27
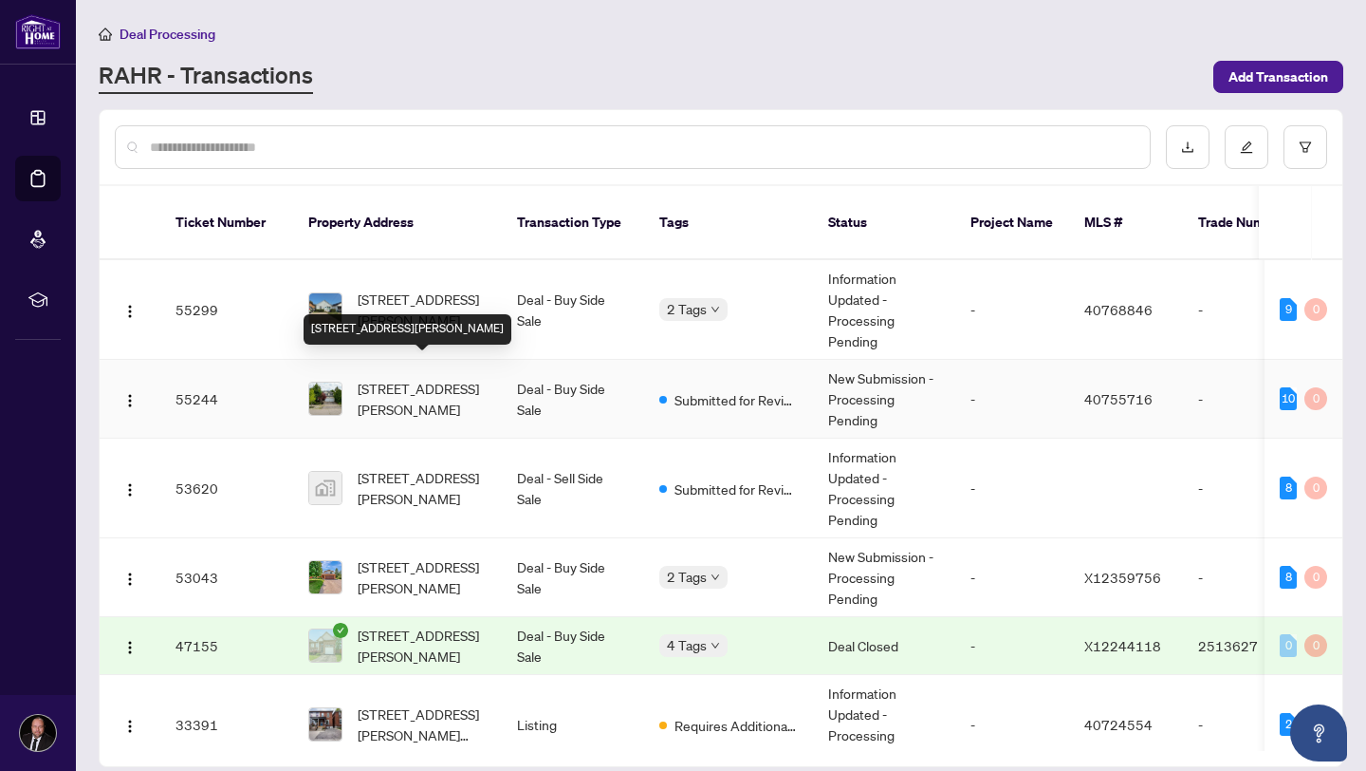
click at [412, 378] on span "[STREET_ADDRESS][PERSON_NAME]" at bounding box center [422, 399] width 129 height 42
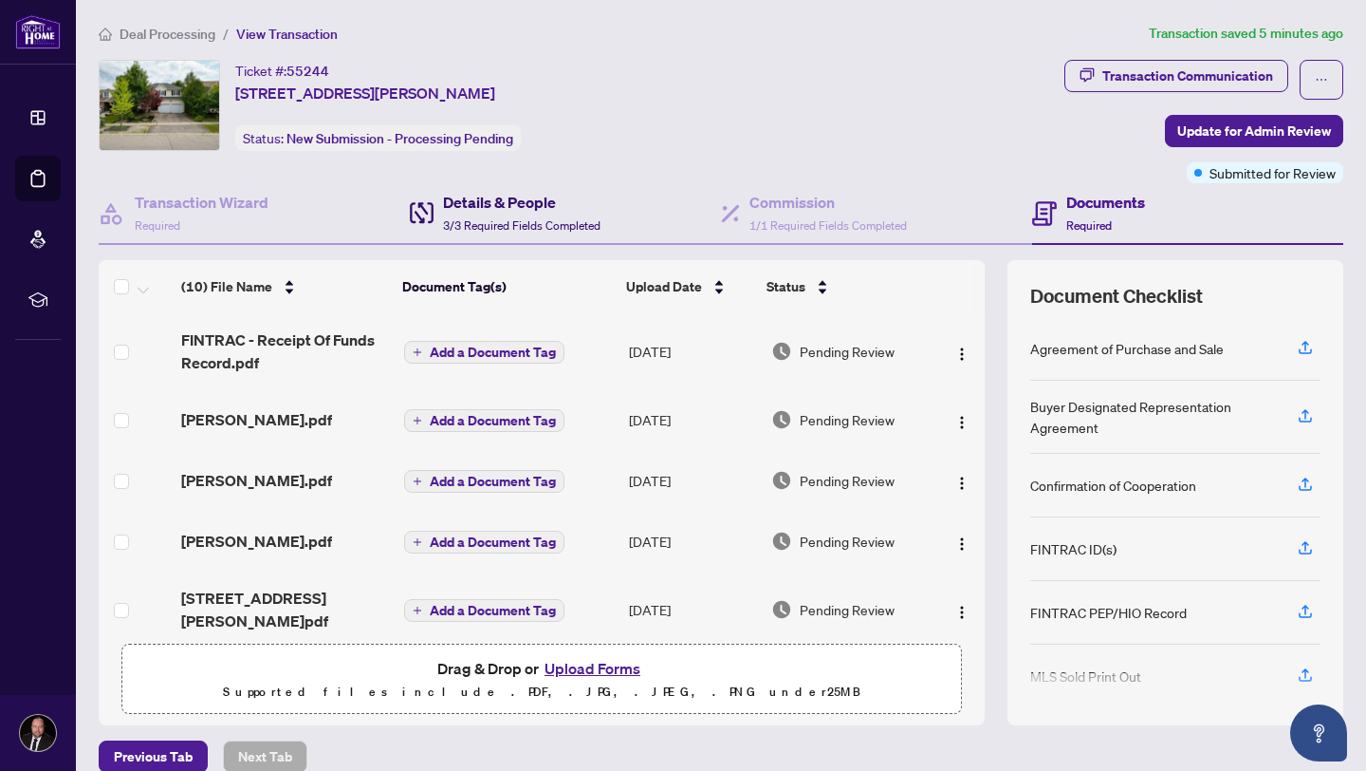
click at [538, 210] on h4 "Details & People" at bounding box center [522, 202] width 158 height 23
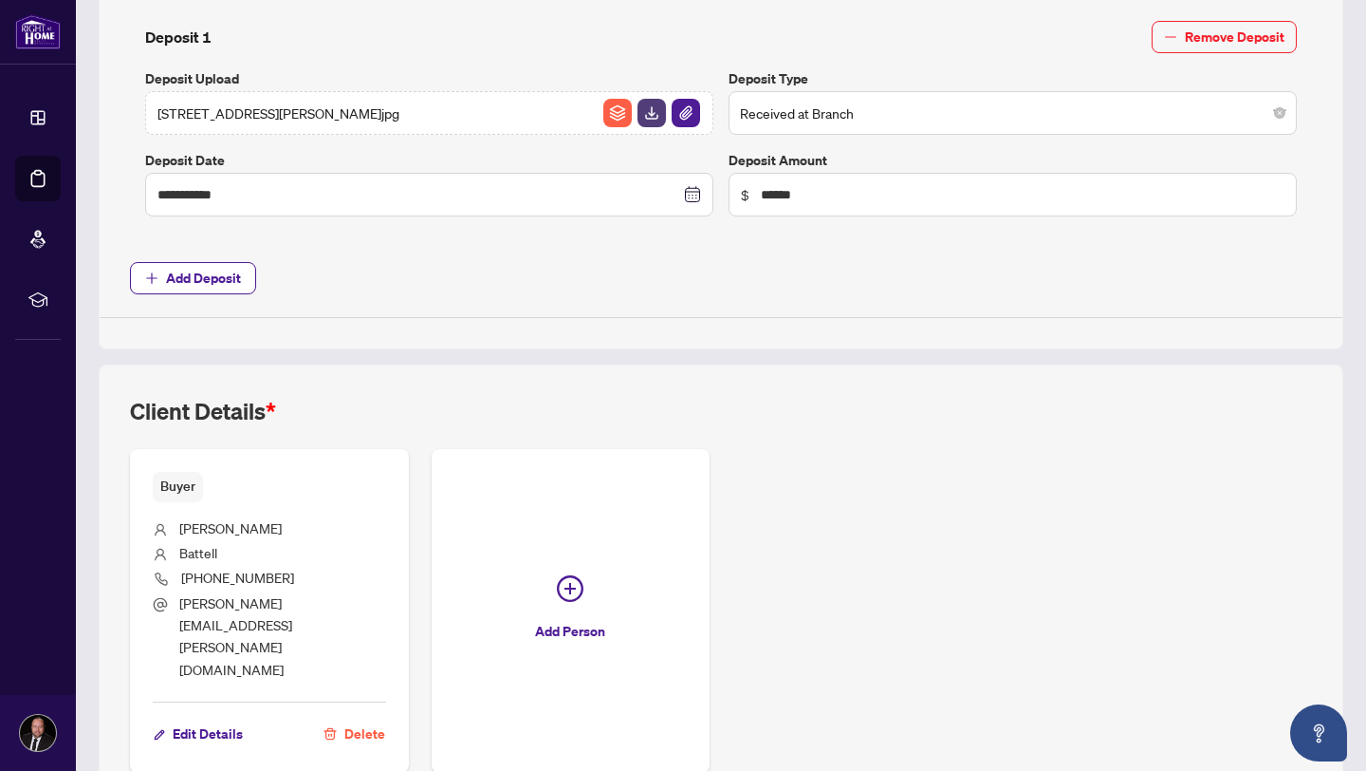
scroll to position [795, 0]
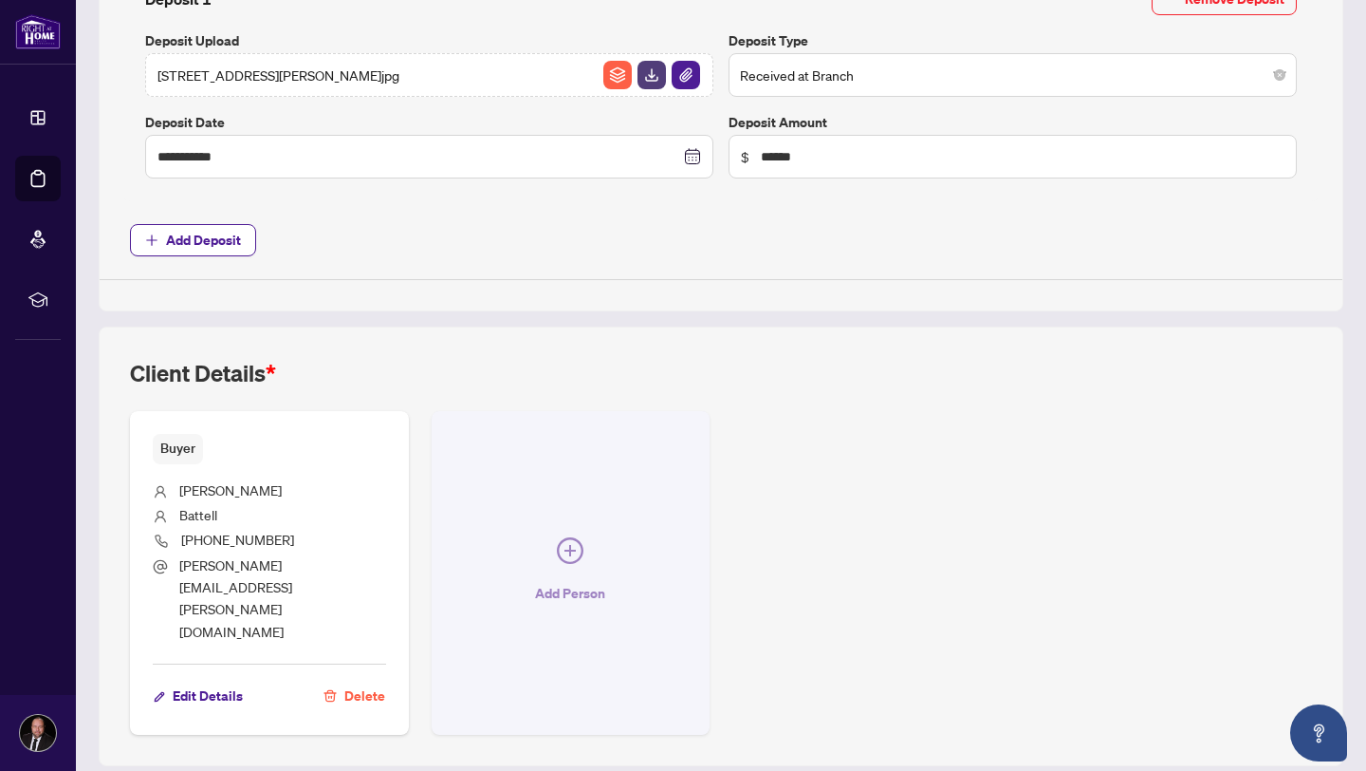
click at [575, 537] on icon "plus-circle" at bounding box center [570, 550] width 27 height 27
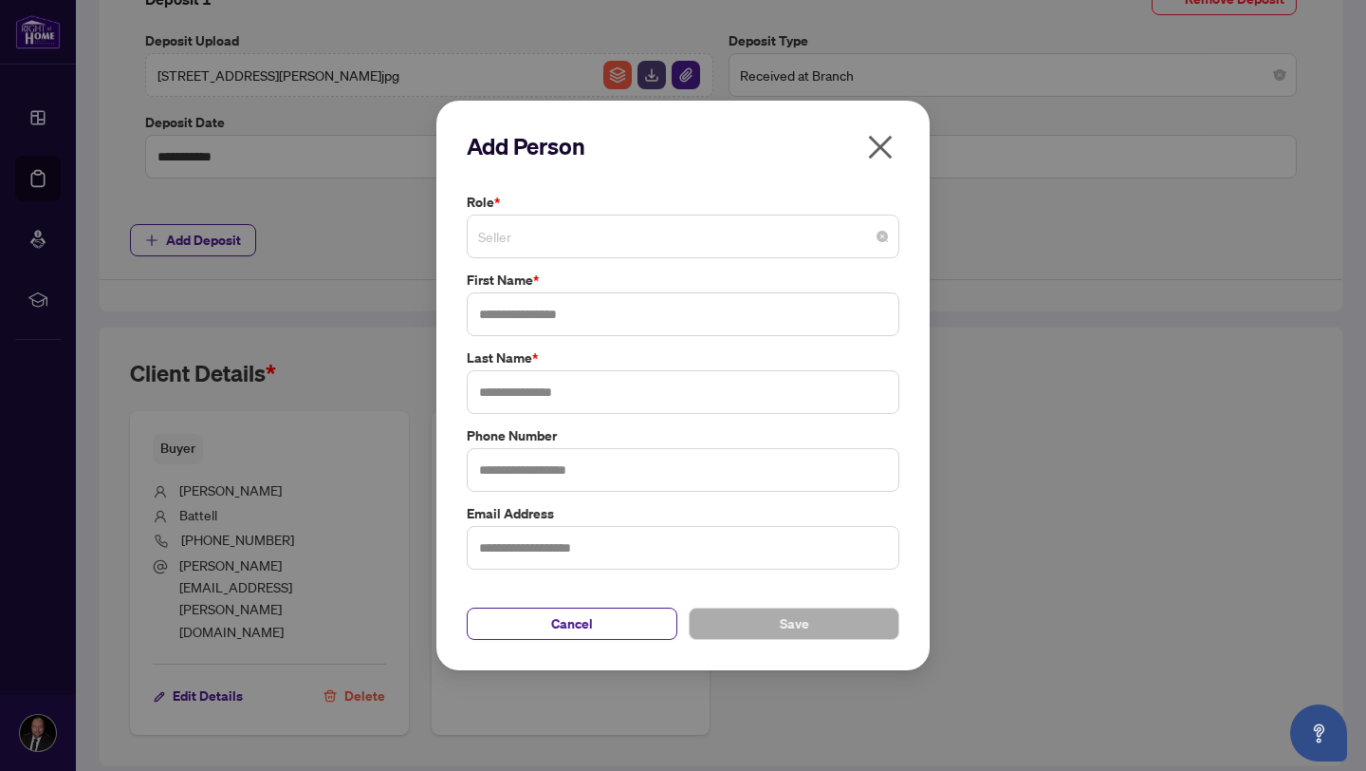
click at [630, 241] on span "Seller" at bounding box center [683, 236] width 410 height 36
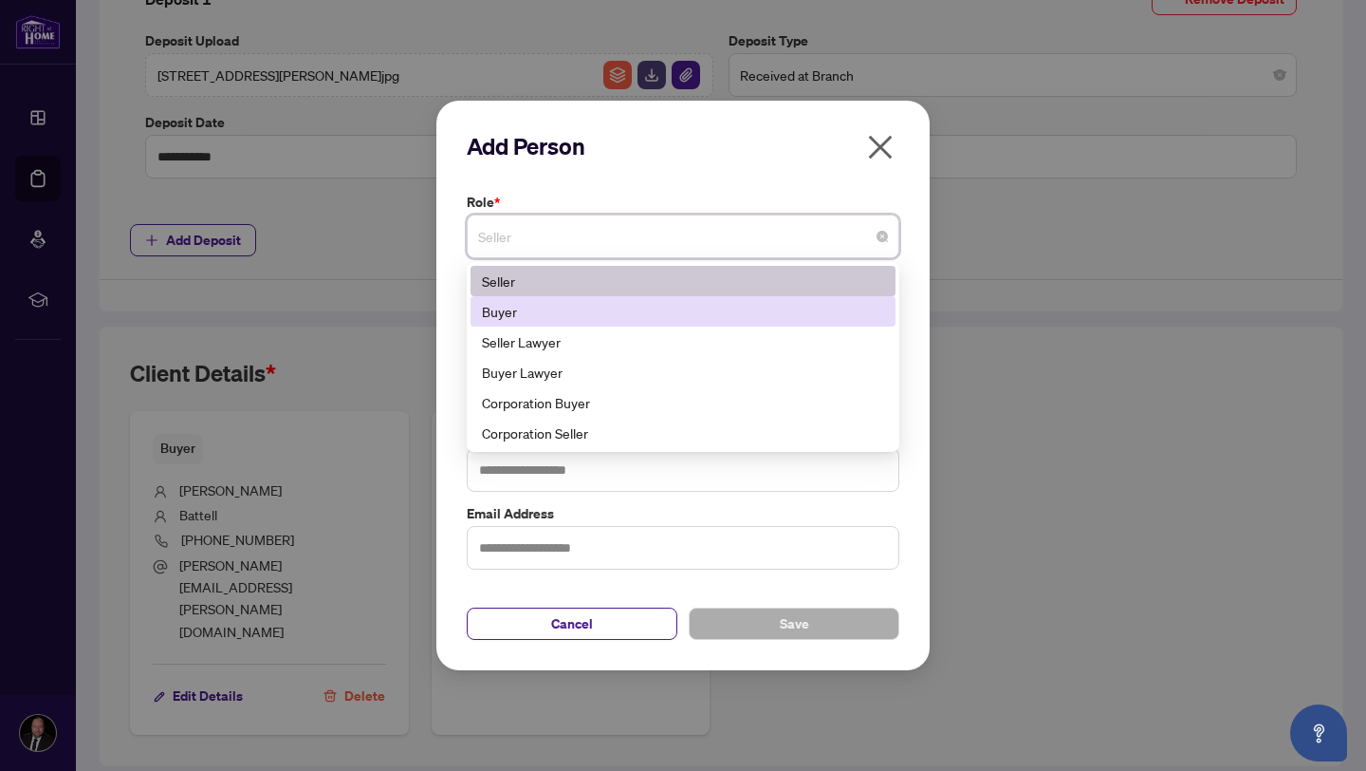
click at [623, 314] on div "Buyer" at bounding box center [683, 311] width 402 height 21
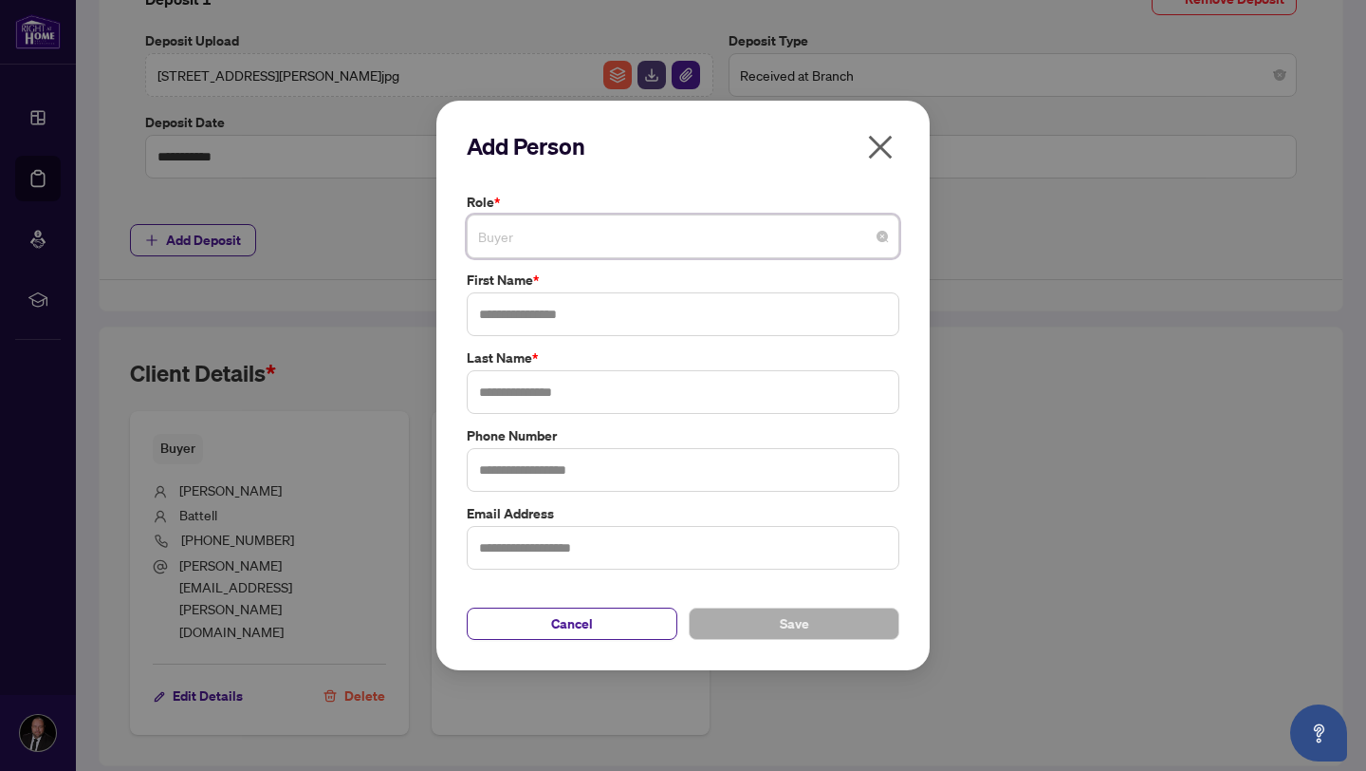
click at [572, 244] on span "Buyer" at bounding box center [683, 236] width 410 height 36
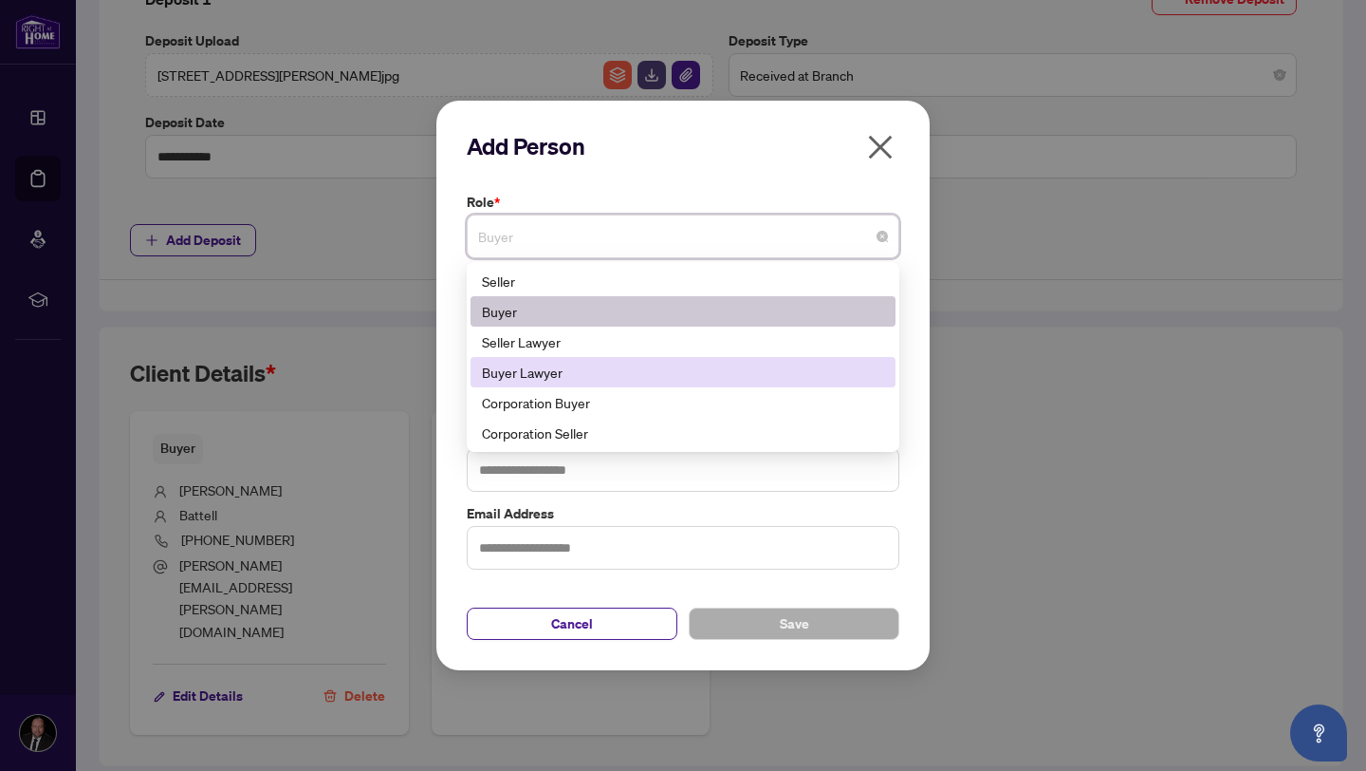
click at [592, 364] on div "Buyer Lawyer" at bounding box center [683, 372] width 402 height 21
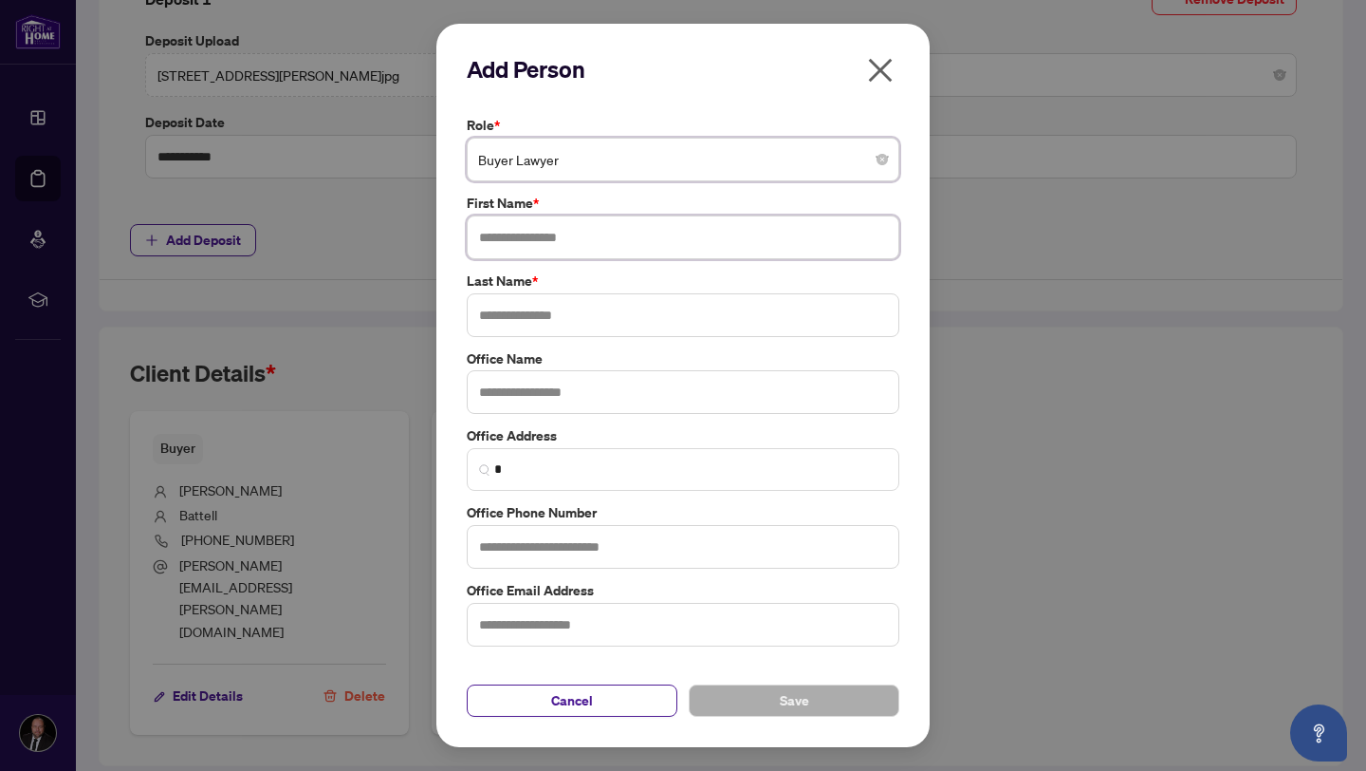
click at [547, 241] on input "text" at bounding box center [683, 237] width 433 height 44
type input "*"
type input "*******"
type input "******"
click at [798, 706] on span "Save" at bounding box center [794, 700] width 29 height 30
